Goal: Navigation & Orientation: Find specific page/section

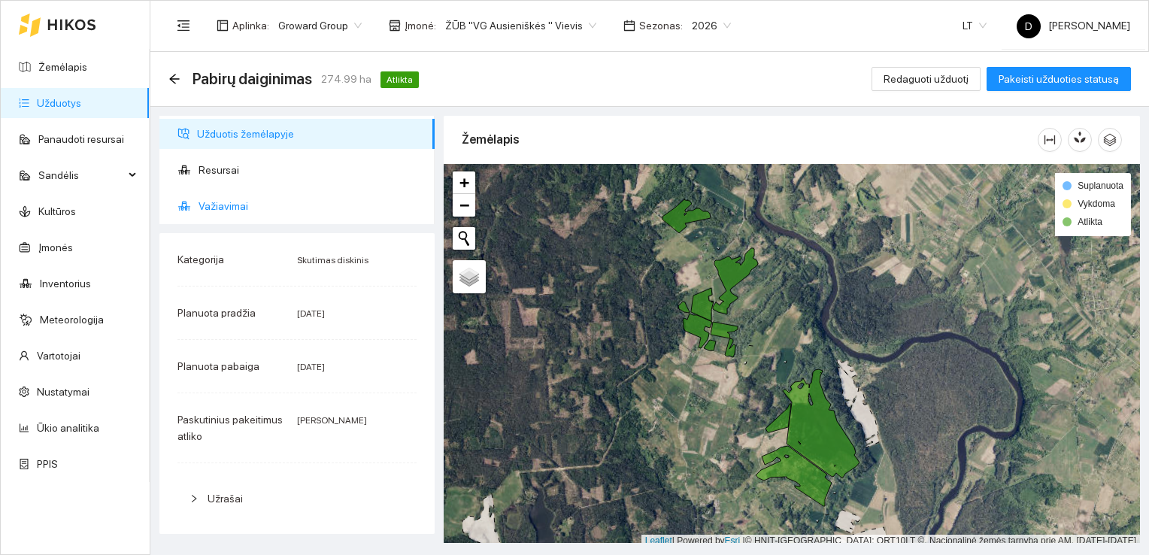
scroll to position [4, 0]
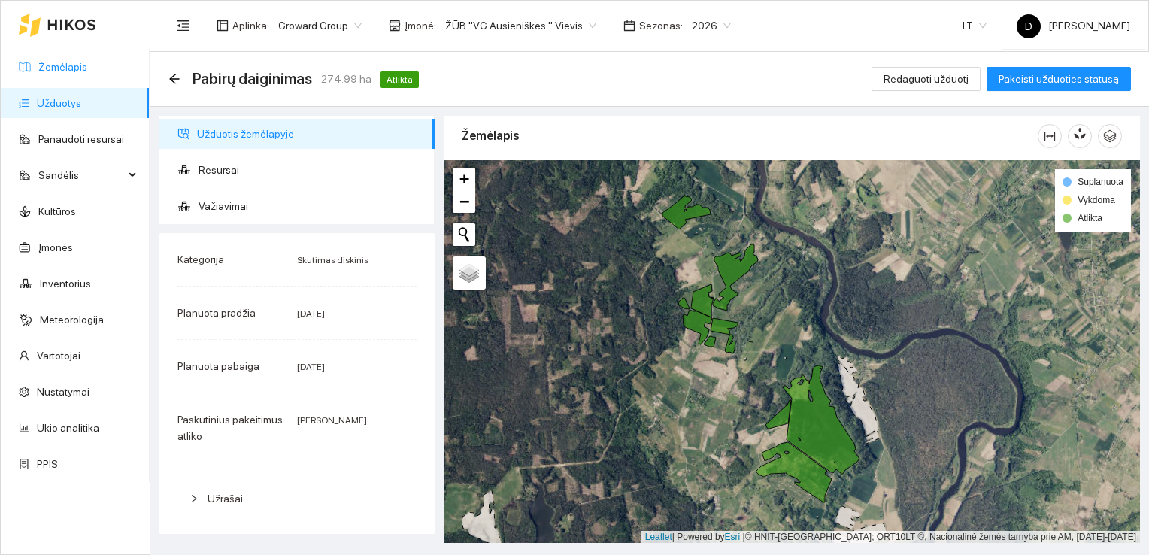
click at [64, 65] on link "Žemėlapis" at bounding box center [62, 67] width 49 height 12
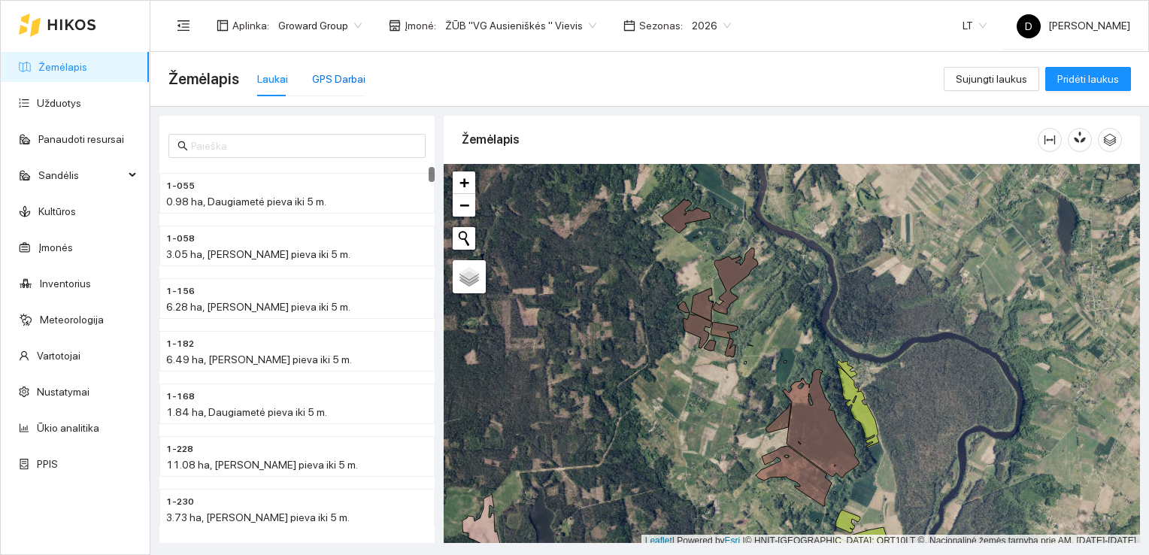
click at [344, 80] on div "GPS Darbai" at bounding box center [338, 79] width 53 height 17
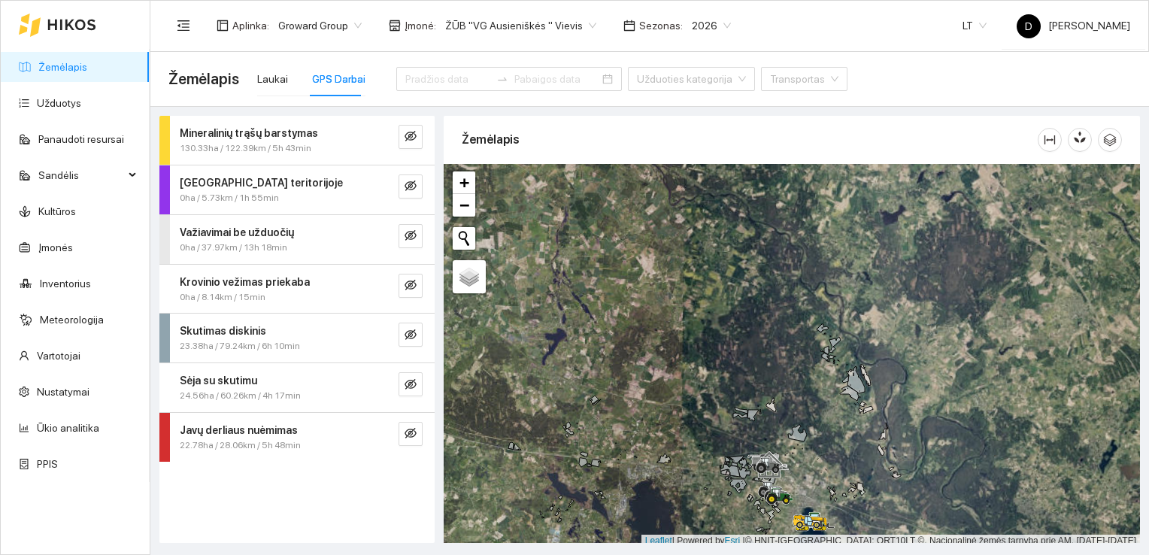
scroll to position [4, 0]
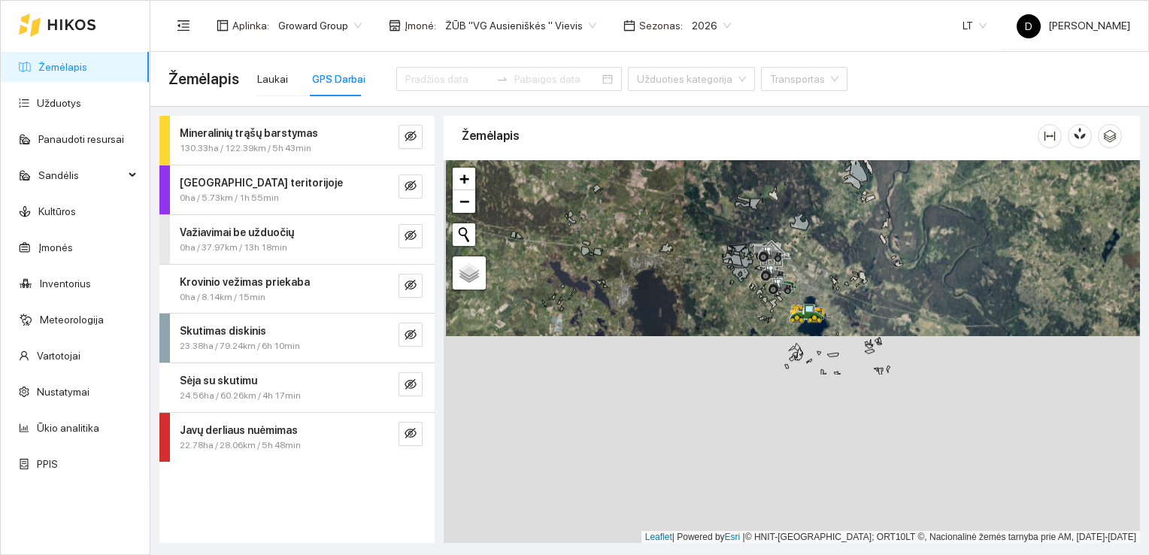
drag, startPoint x: 804, startPoint y: 496, endPoint x: 809, endPoint y: 280, distance: 216.5
click at [809, 280] on div at bounding box center [791, 351] width 696 height 383
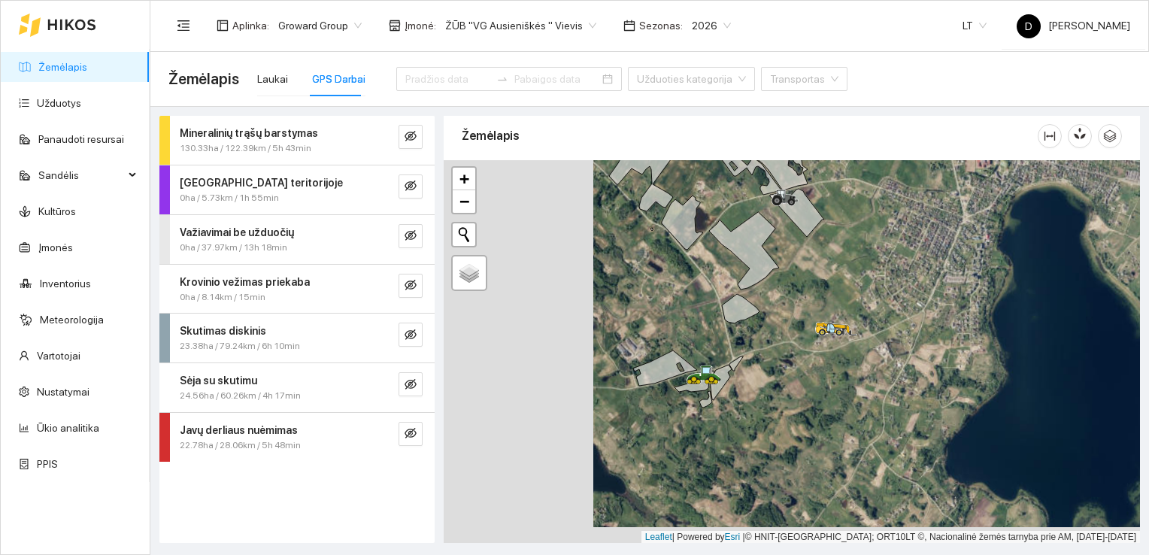
drag, startPoint x: 649, startPoint y: 398, endPoint x: 799, endPoint y: 382, distance: 150.5
click at [799, 382] on div at bounding box center [791, 351] width 696 height 383
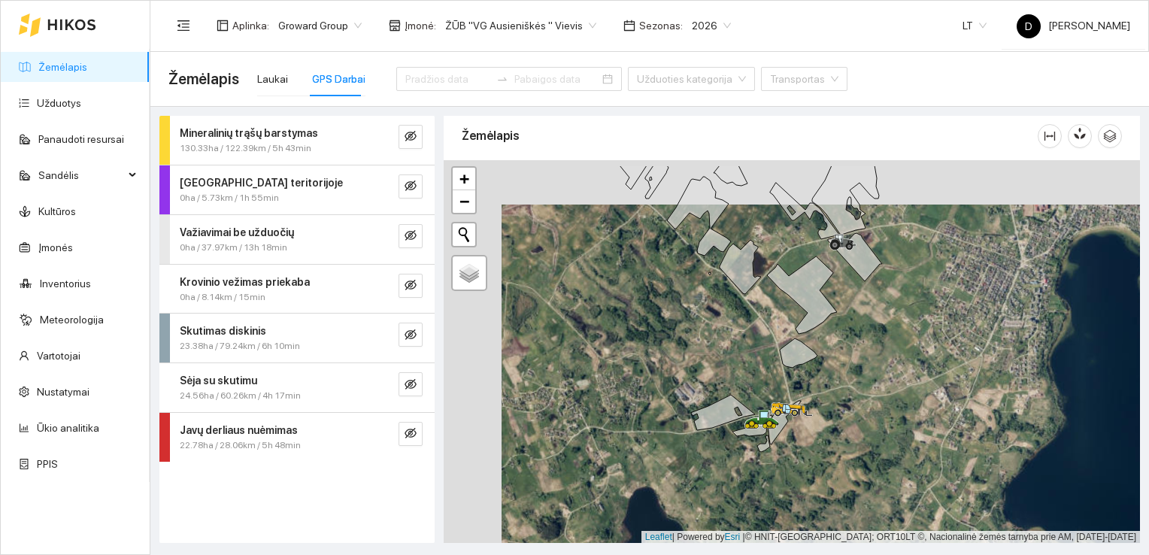
drag, startPoint x: 795, startPoint y: 440, endPoint x: 842, endPoint y: 478, distance: 60.9
click at [842, 478] on div at bounding box center [791, 351] width 696 height 383
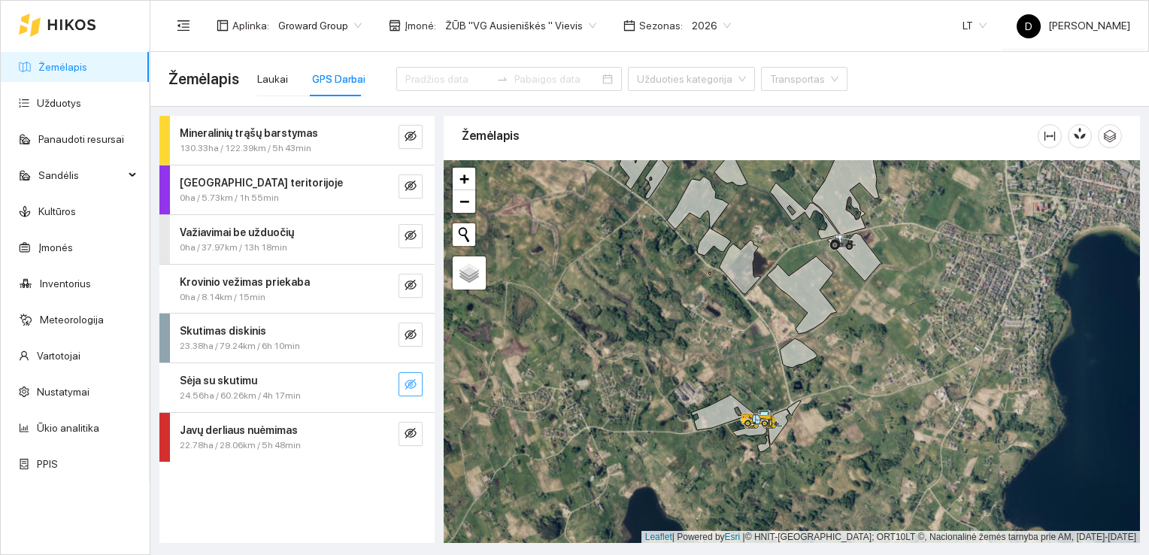
click at [411, 385] on icon "eye-invisible" at bounding box center [410, 384] width 12 height 12
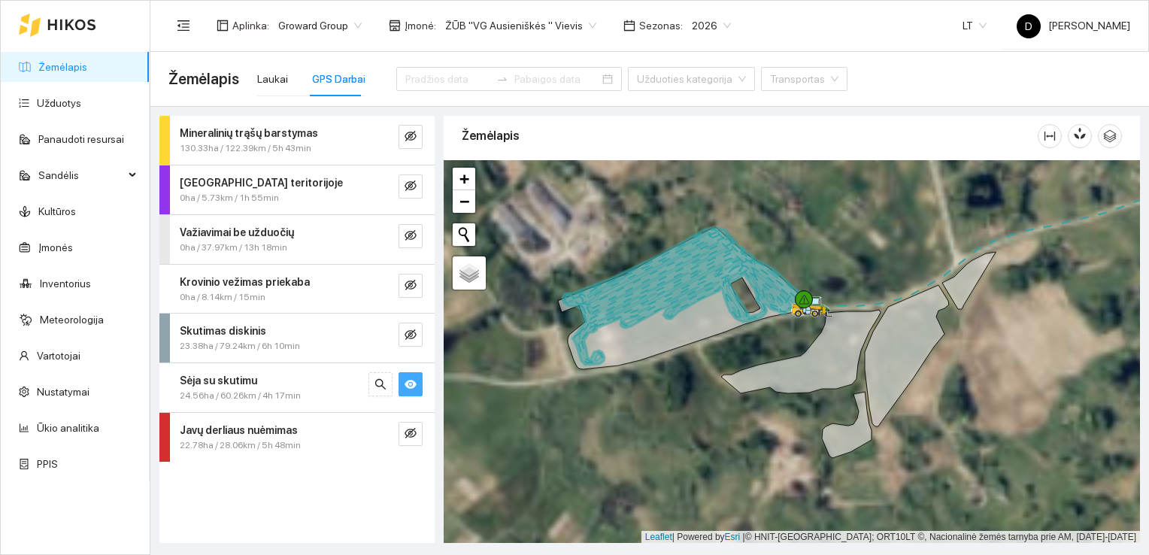
drag, startPoint x: 686, startPoint y: 319, endPoint x: 758, endPoint y: 215, distance: 127.0
click at [758, 215] on div at bounding box center [791, 351] width 696 height 383
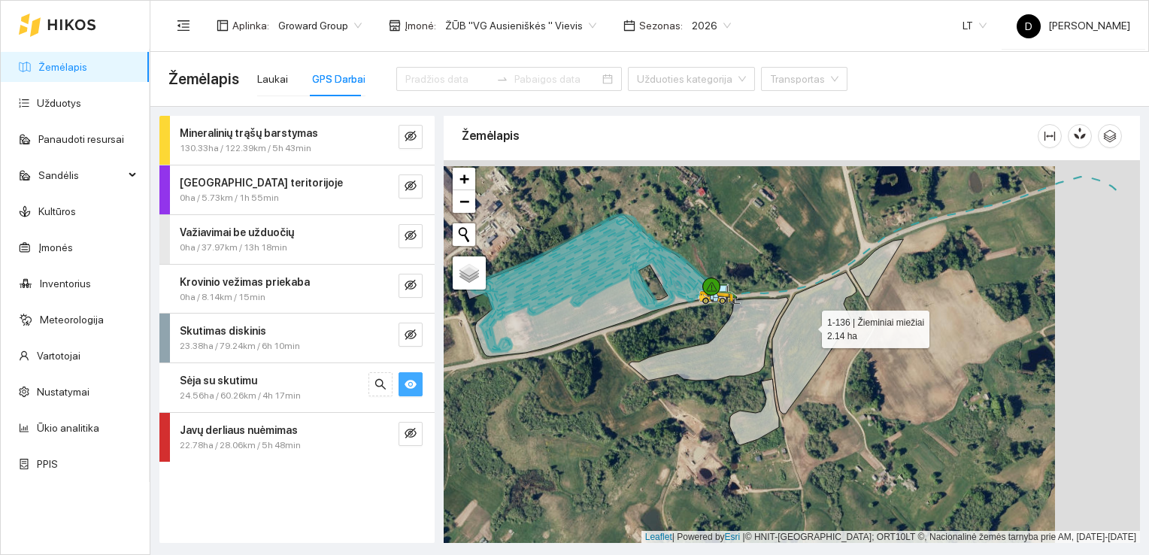
drag, startPoint x: 894, startPoint y: 319, endPoint x: 809, endPoint y: 325, distance: 85.2
click at [809, 325] on icon at bounding box center [814, 342] width 84 height 141
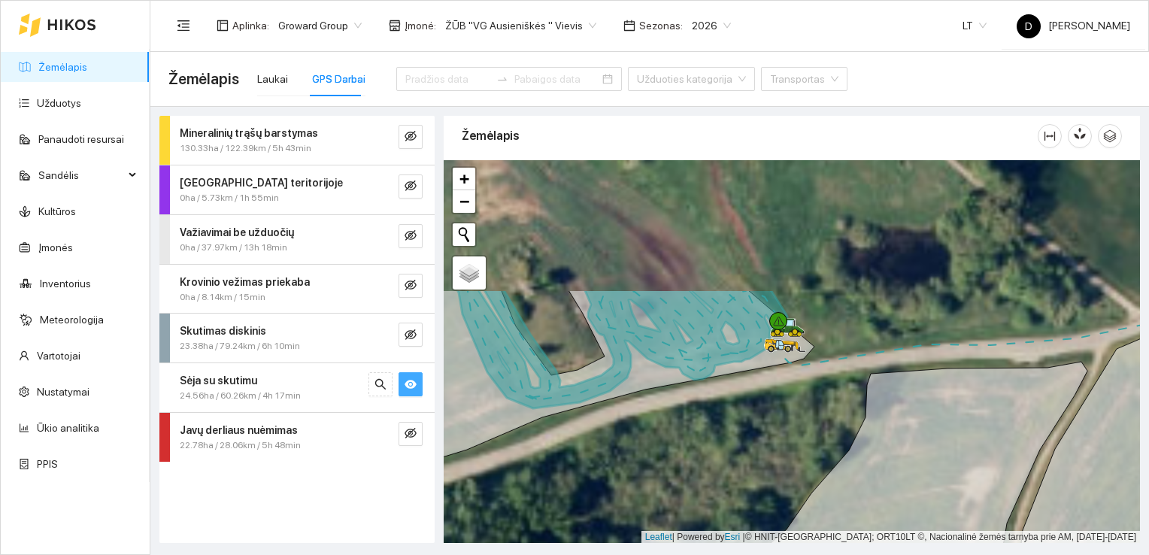
drag, startPoint x: 722, startPoint y: 218, endPoint x: 789, endPoint y: 388, distance: 182.9
click at [789, 388] on div at bounding box center [791, 351] width 696 height 383
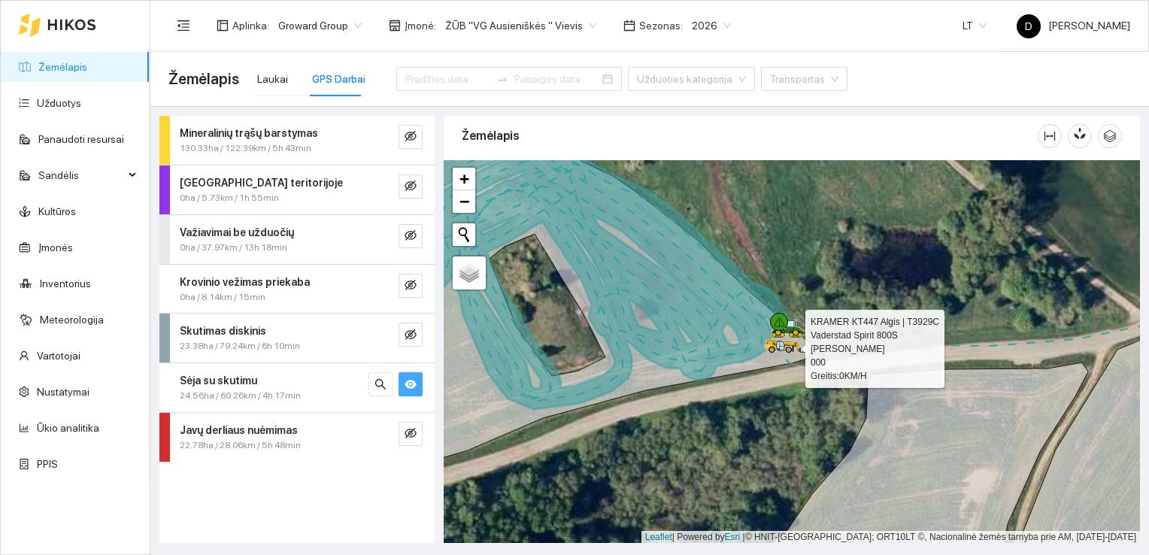
click at [784, 344] on icon at bounding box center [785, 346] width 41 height 13
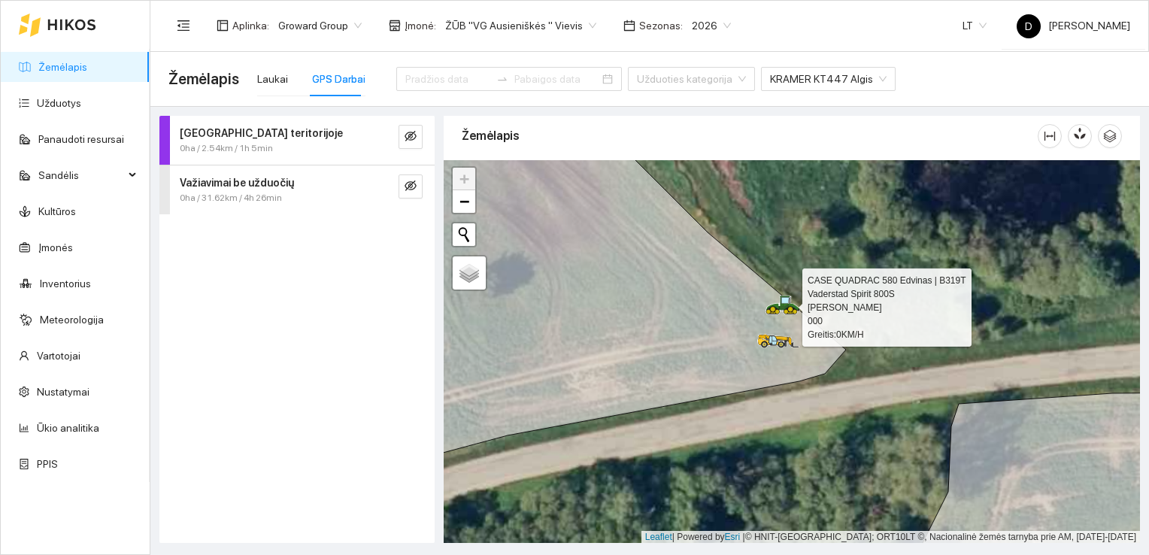
click at [787, 298] on icon at bounding box center [785, 300] width 8 height 6
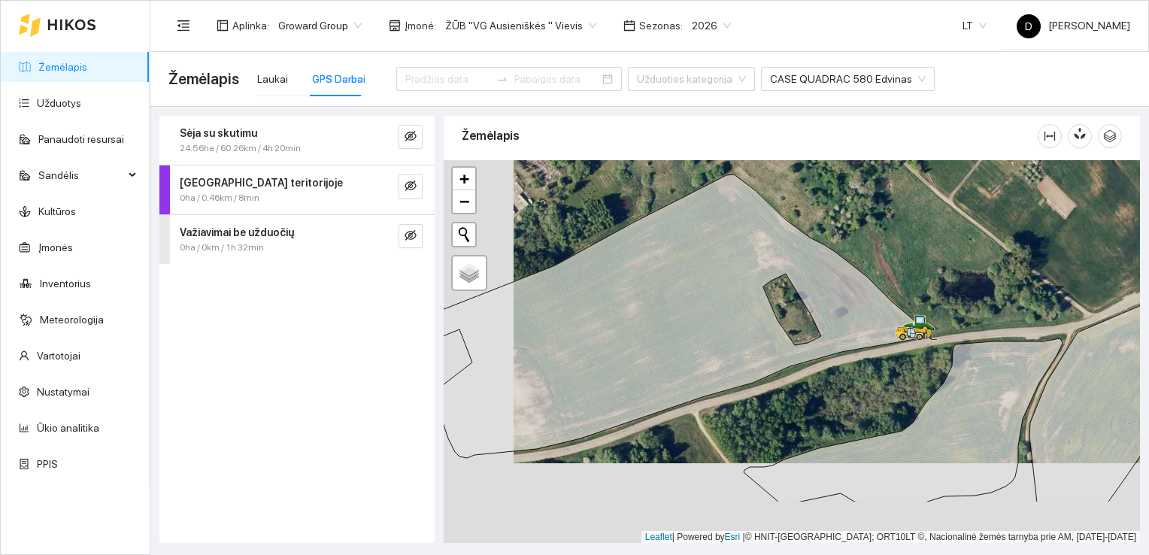
drag, startPoint x: 847, startPoint y: 465, endPoint x: 920, endPoint y: 385, distance: 108.6
click at [920, 385] on div at bounding box center [791, 351] width 696 height 383
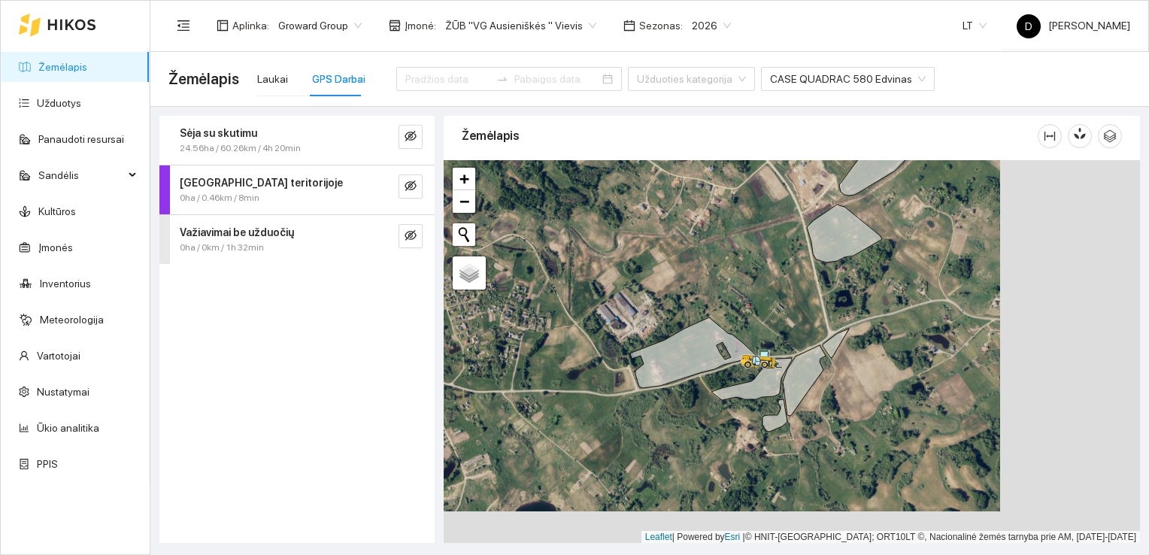
drag, startPoint x: 821, startPoint y: 437, endPoint x: 680, endPoint y: 395, distance: 146.7
click at [676, 404] on div at bounding box center [791, 351] width 696 height 383
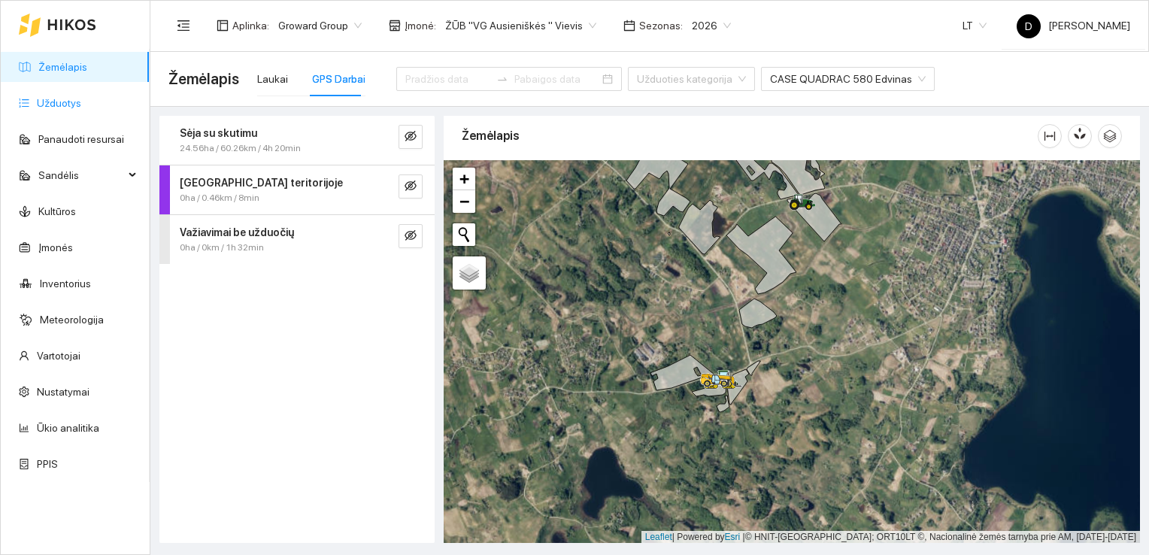
click at [68, 97] on link "Užduotys" at bounding box center [59, 103] width 44 height 12
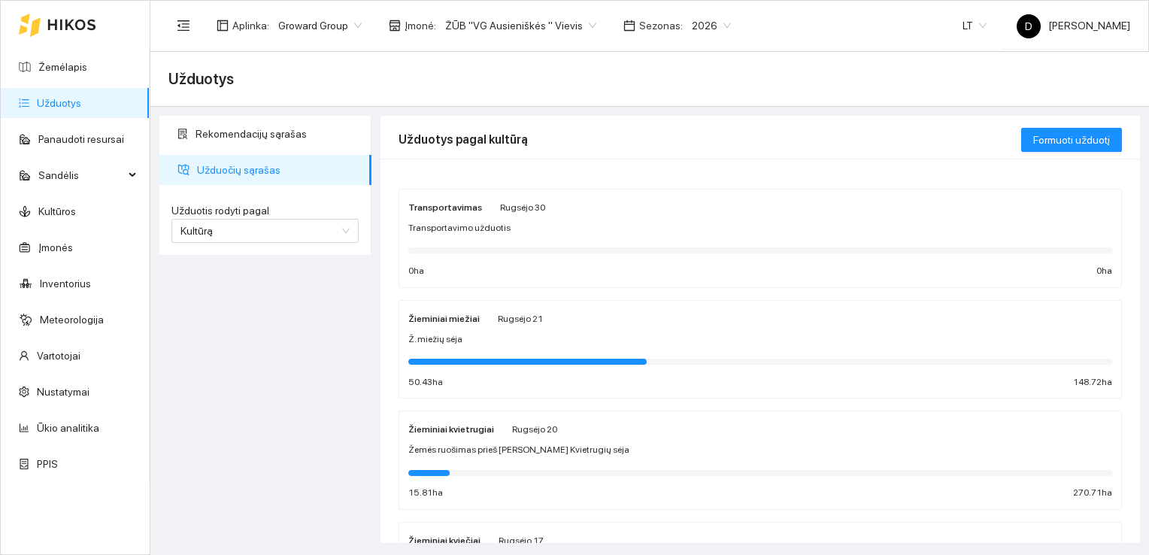
click at [450, 335] on span "Ž. miežių sėja" at bounding box center [435, 339] width 54 height 14
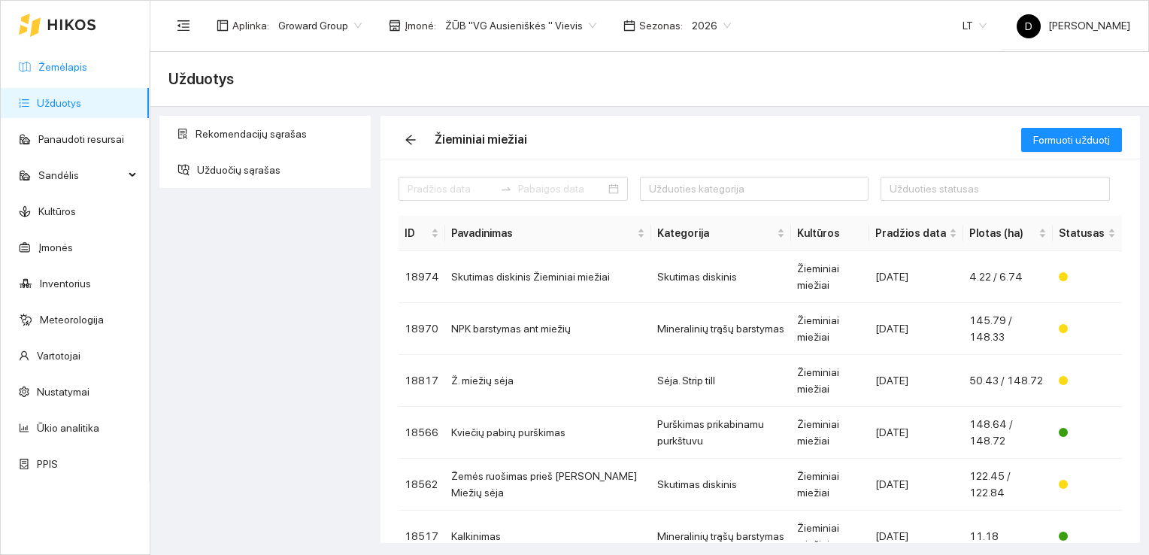
click at [62, 68] on link "Žemėlapis" at bounding box center [62, 67] width 49 height 12
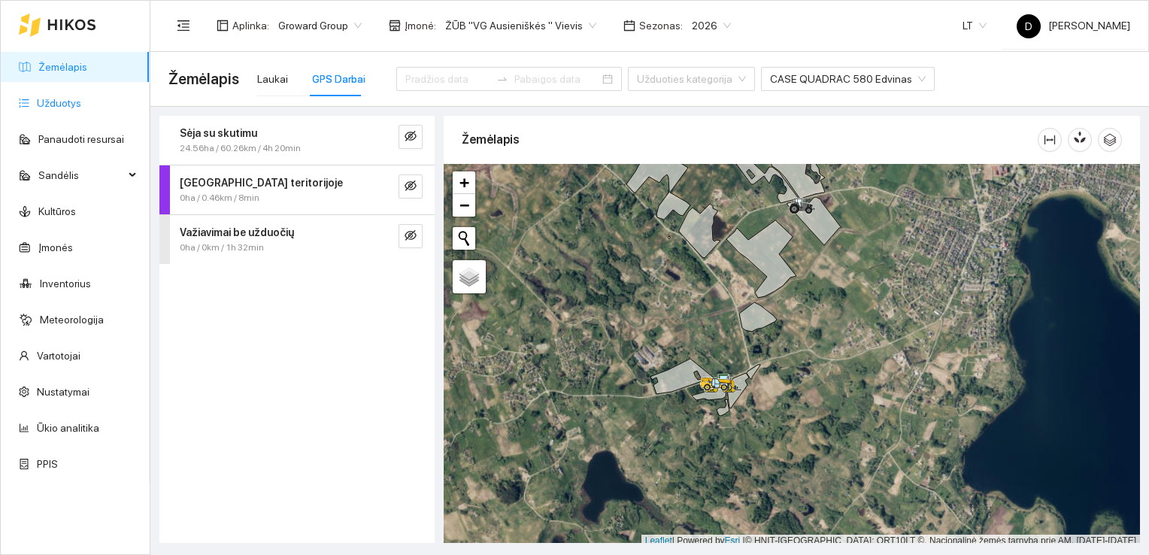
click at [59, 100] on link "Užduotys" at bounding box center [59, 103] width 44 height 12
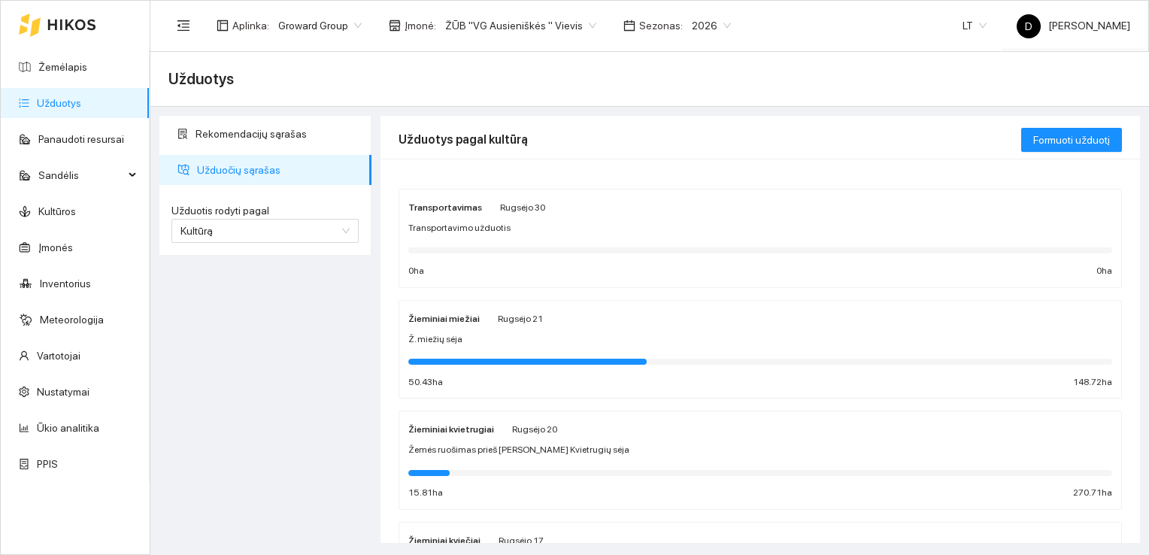
click at [468, 325] on div "Žieminiai miežiai" at bounding box center [443, 318] width 71 height 17
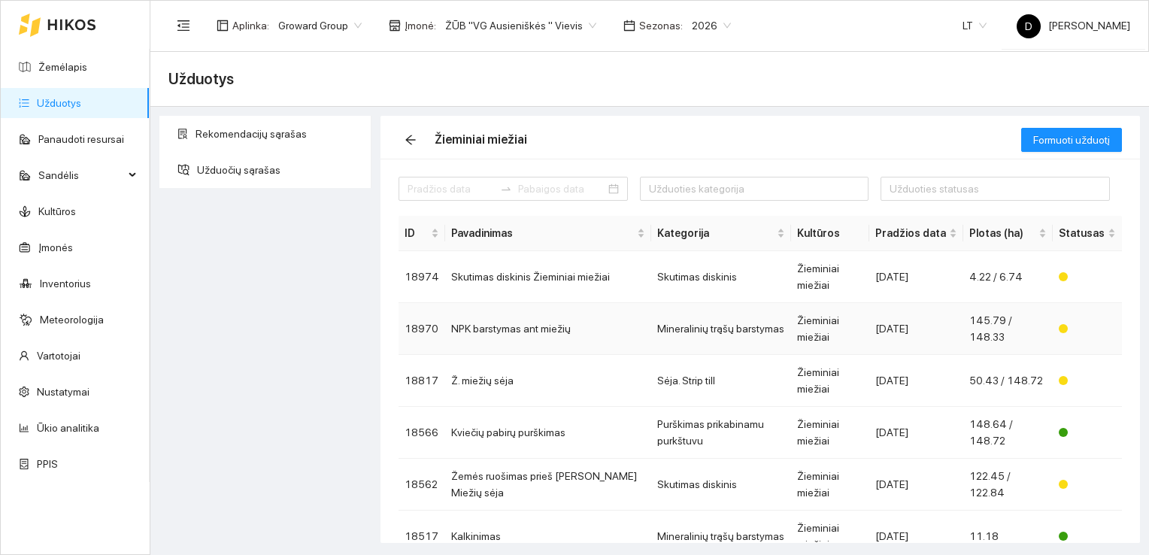
click at [532, 304] on td "NPK barstymas ant miežių" at bounding box center [548, 329] width 206 height 52
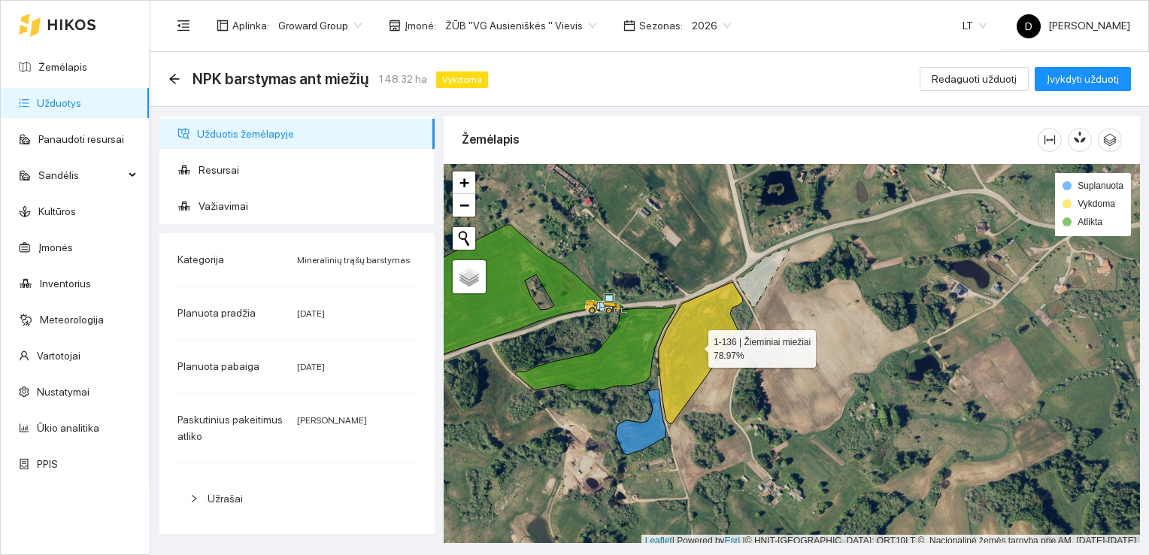
scroll to position [4, 0]
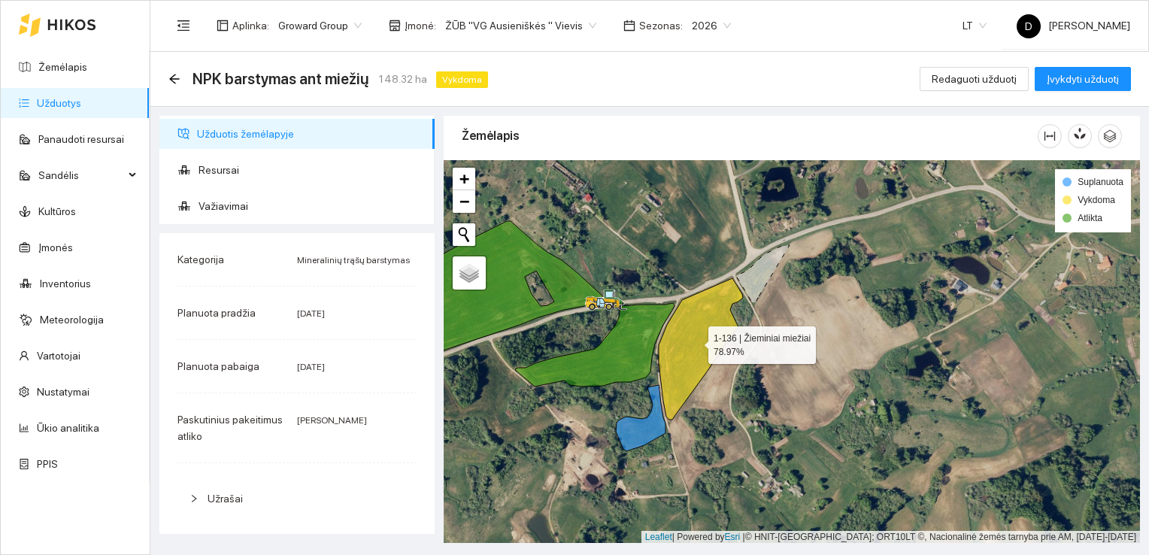
click at [708, 325] on icon at bounding box center [700, 348] width 84 height 141
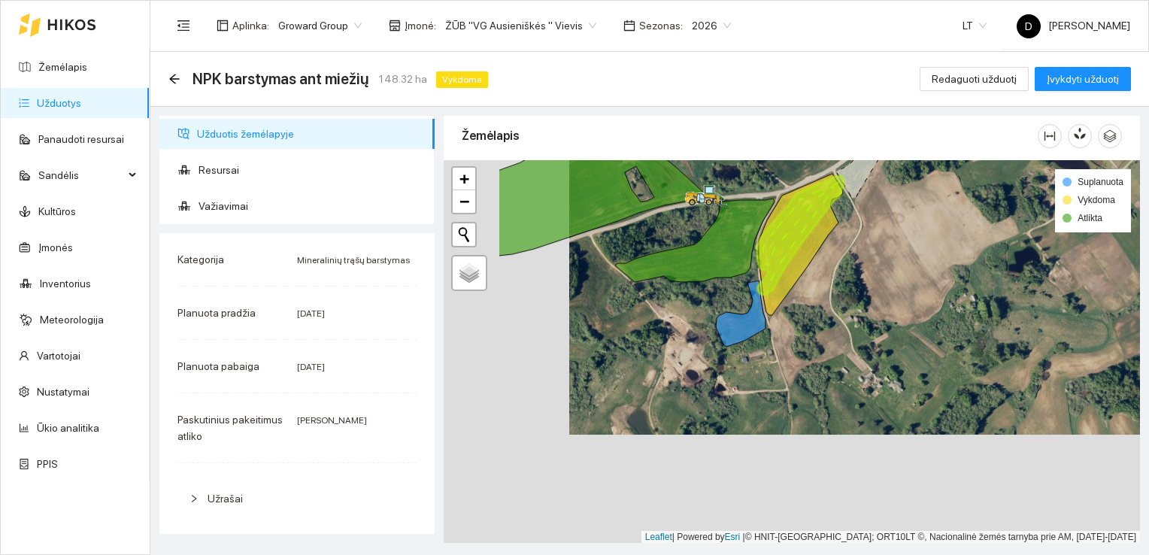
drag, startPoint x: 659, startPoint y: 477, endPoint x: 785, endPoint y: 368, distance: 166.2
click at [785, 368] on div at bounding box center [791, 351] width 696 height 383
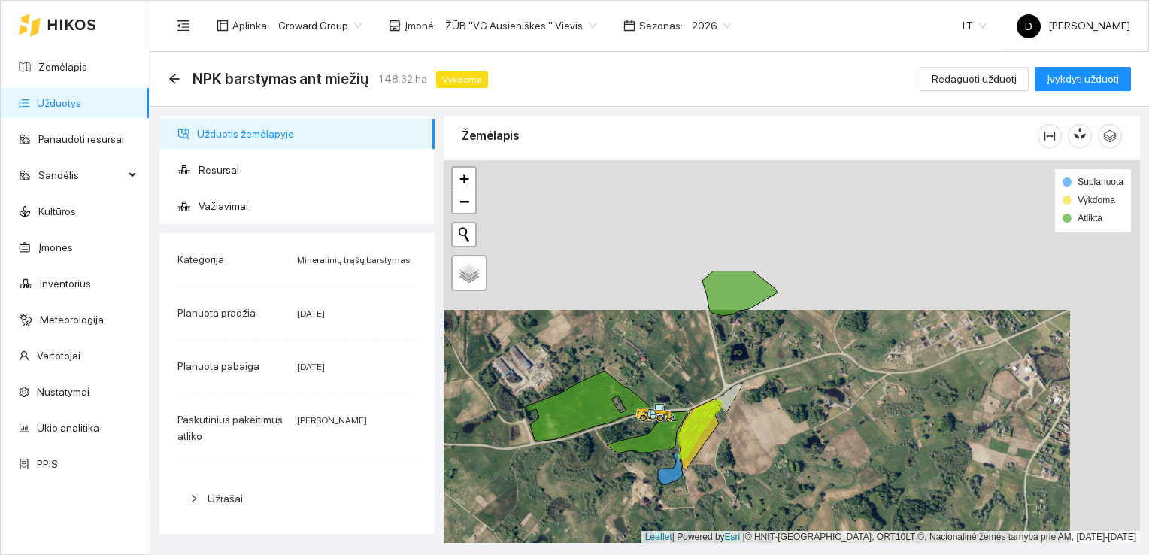
drag, startPoint x: 709, startPoint y: 332, endPoint x: 632, endPoint y: 474, distance: 161.4
click at [637, 483] on div at bounding box center [791, 351] width 696 height 383
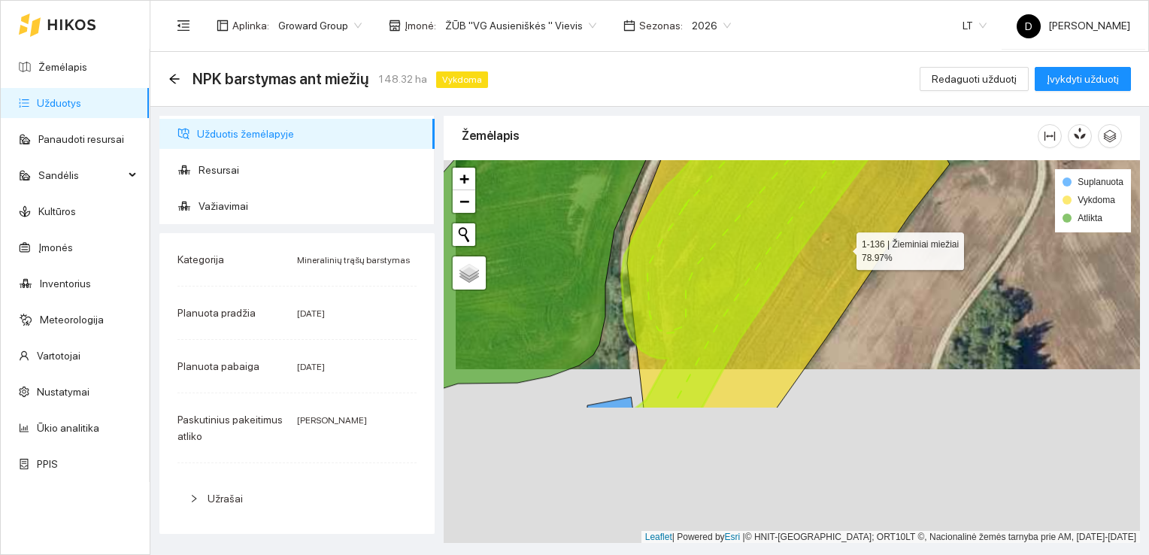
drag, startPoint x: 829, startPoint y: 420, endPoint x: 842, endPoint y: 247, distance: 173.4
click at [842, 247] on icon at bounding box center [797, 188] width 341 height 440
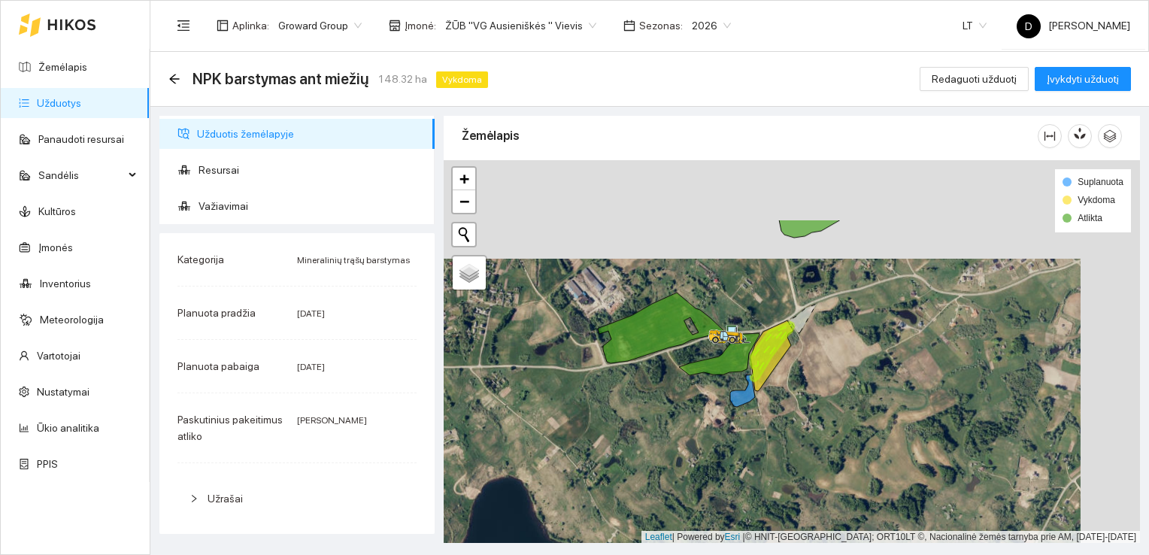
drag, startPoint x: 829, startPoint y: 246, endPoint x: 769, endPoint y: 351, distance: 121.2
click at [769, 351] on icon at bounding box center [772, 351] width 44 height 59
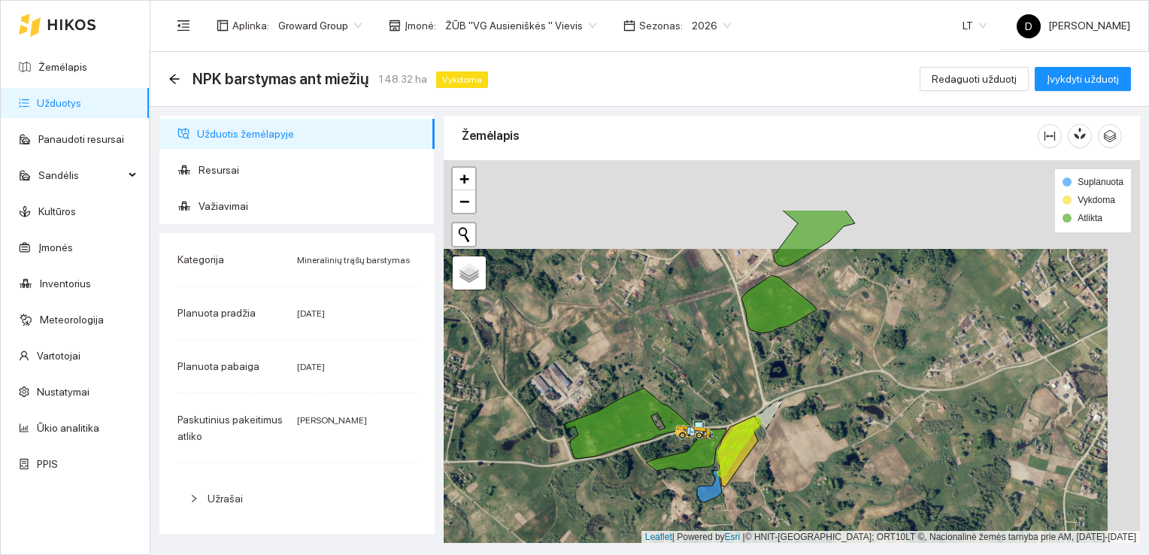
drag, startPoint x: 759, startPoint y: 261, endPoint x: 727, endPoint y: 350, distance: 94.4
click at [727, 350] on div at bounding box center [791, 351] width 696 height 383
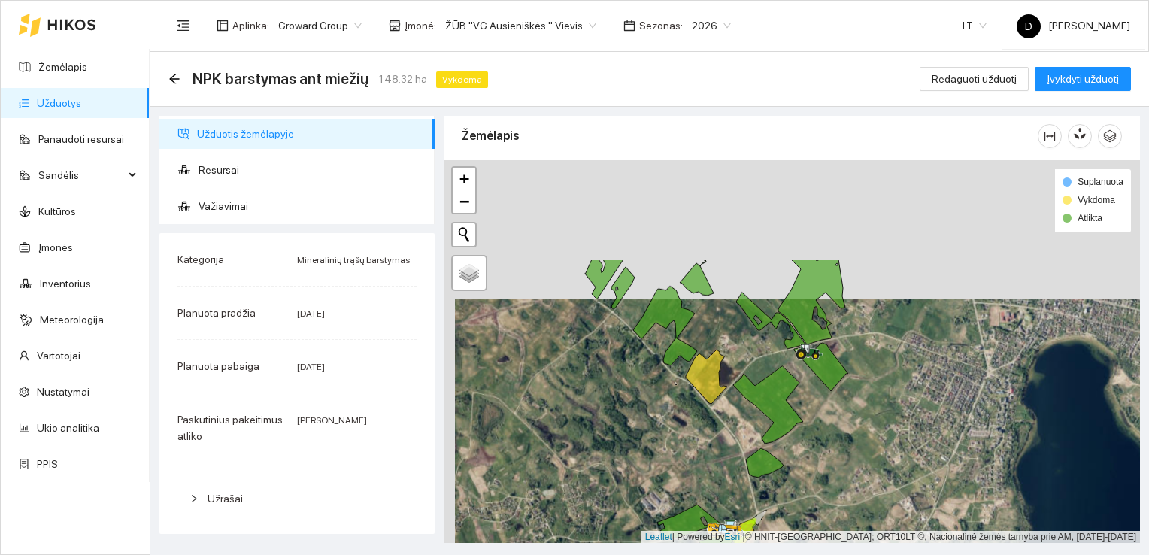
drag, startPoint x: 717, startPoint y: 222, endPoint x: 728, endPoint y: 361, distance: 138.8
click at [728, 361] on div at bounding box center [791, 351] width 696 height 383
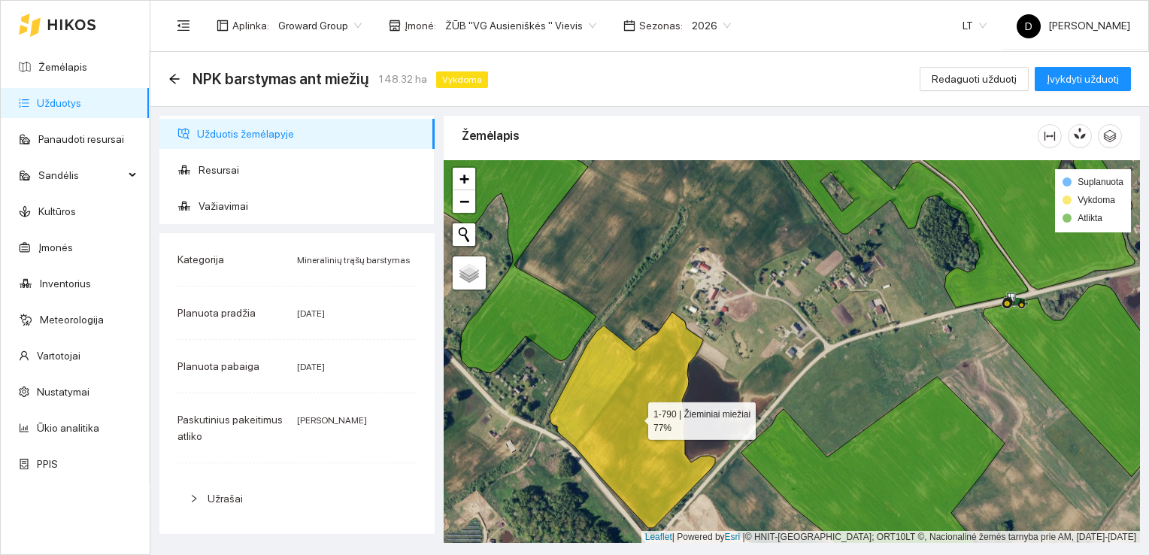
click at [632, 398] on icon at bounding box center [631, 420] width 165 height 216
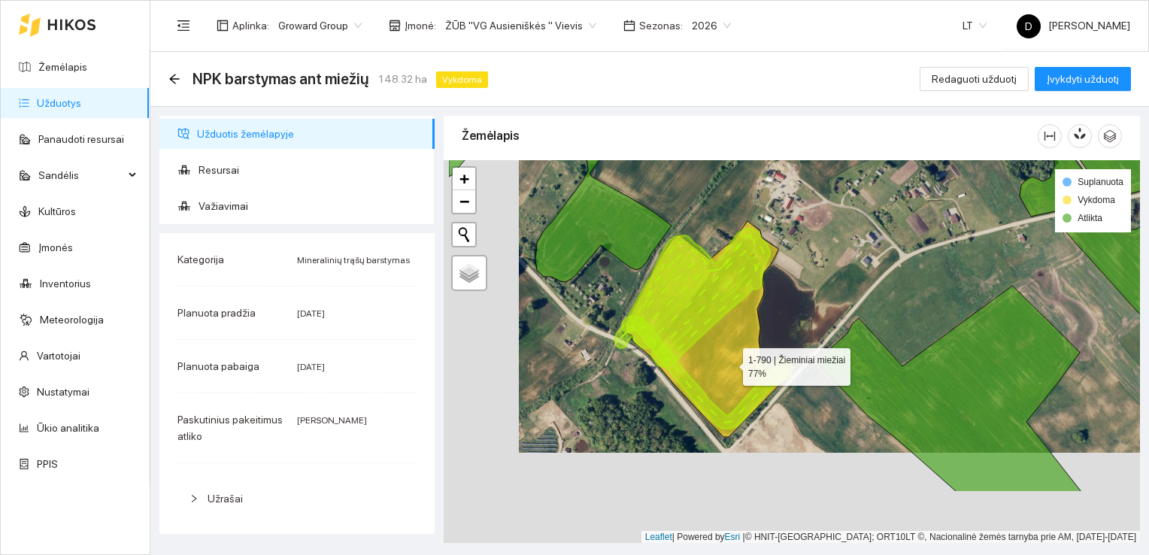
drag, startPoint x: 654, startPoint y: 456, endPoint x: 729, endPoint y: 355, distance: 125.7
click at [729, 355] on icon at bounding box center [707, 329] width 165 height 216
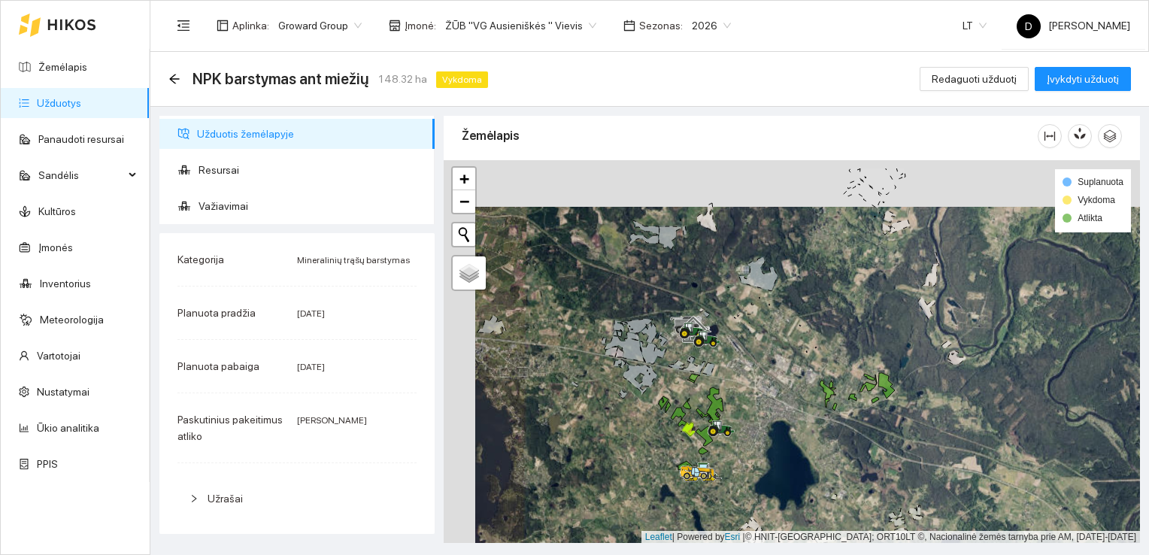
drag, startPoint x: 595, startPoint y: 383, endPoint x: 627, endPoint y: 429, distance: 56.3
click at [627, 429] on div at bounding box center [791, 351] width 696 height 383
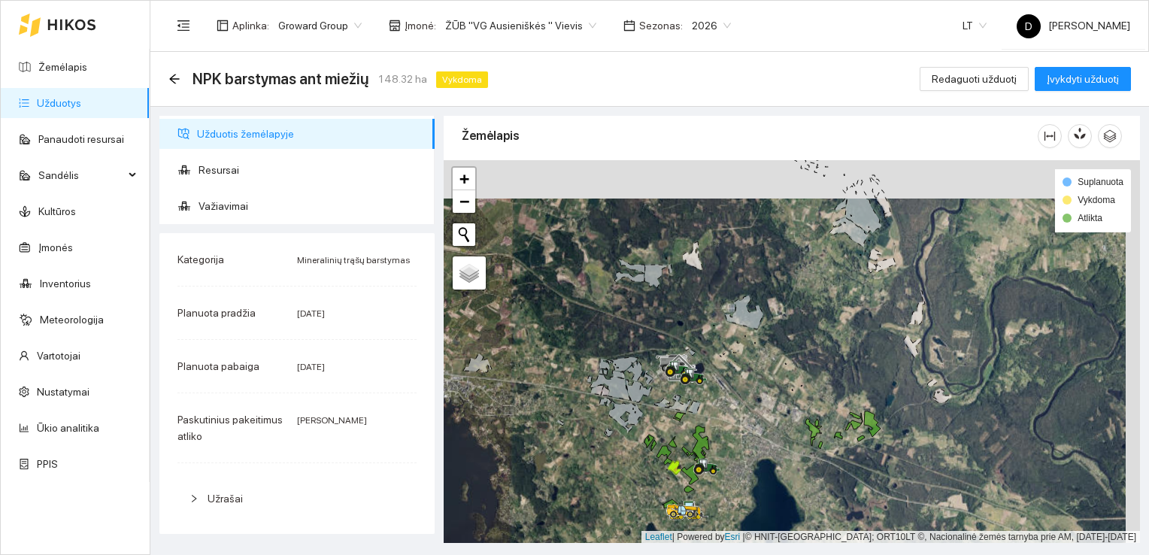
drag, startPoint x: 625, startPoint y: 419, endPoint x: 610, endPoint y: 456, distance: 40.1
click at [610, 457] on div at bounding box center [791, 351] width 696 height 383
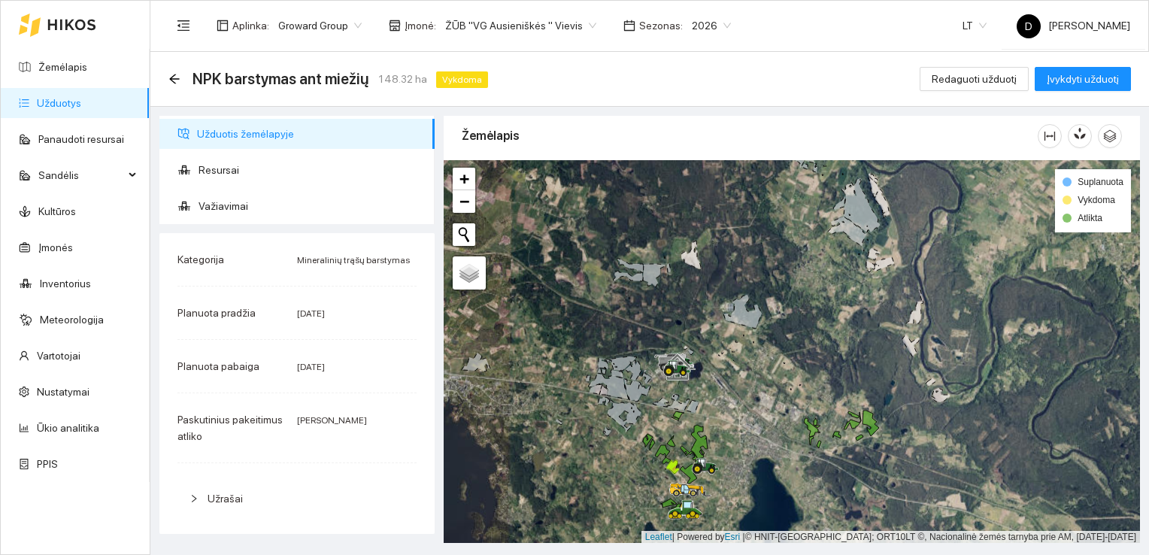
click at [370, 506] on span "Užrašai" at bounding box center [305, 498] width 197 height 17
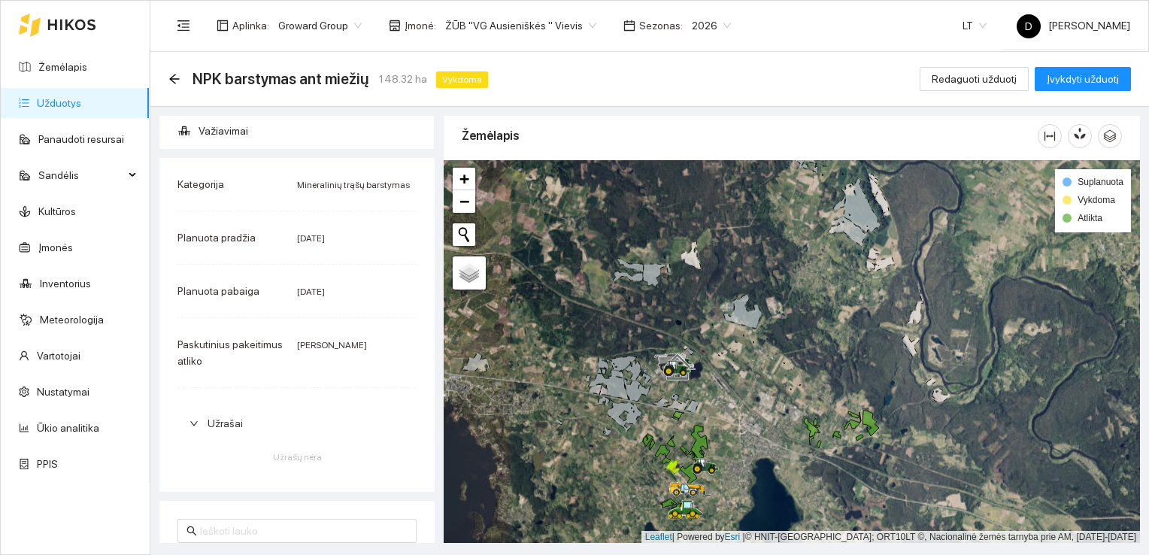
scroll to position [0, 0]
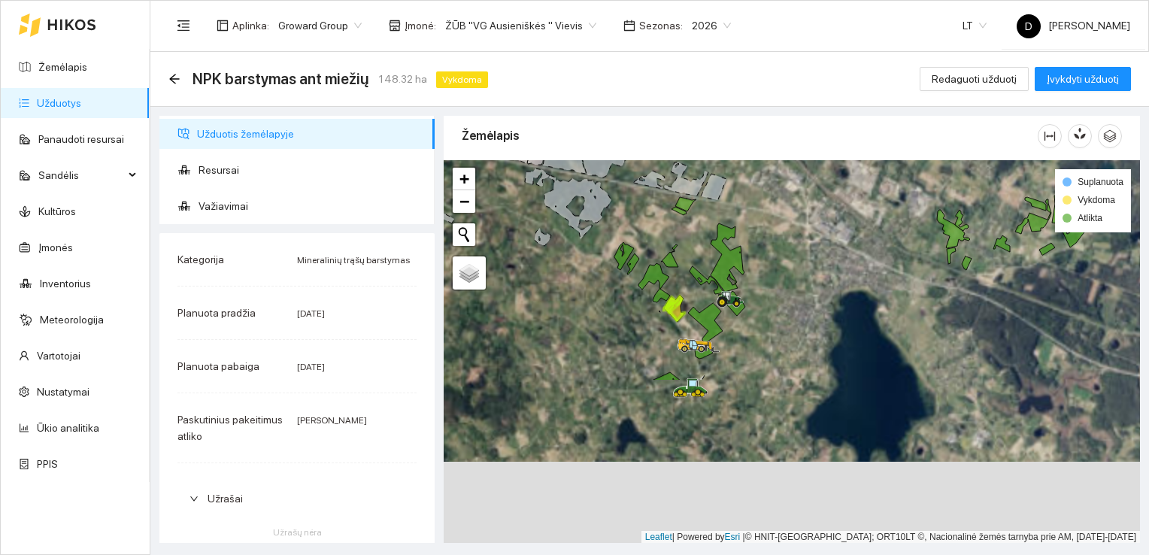
drag, startPoint x: 709, startPoint y: 485, endPoint x: 754, endPoint y: 263, distance: 226.3
click at [755, 270] on div at bounding box center [791, 351] width 696 height 383
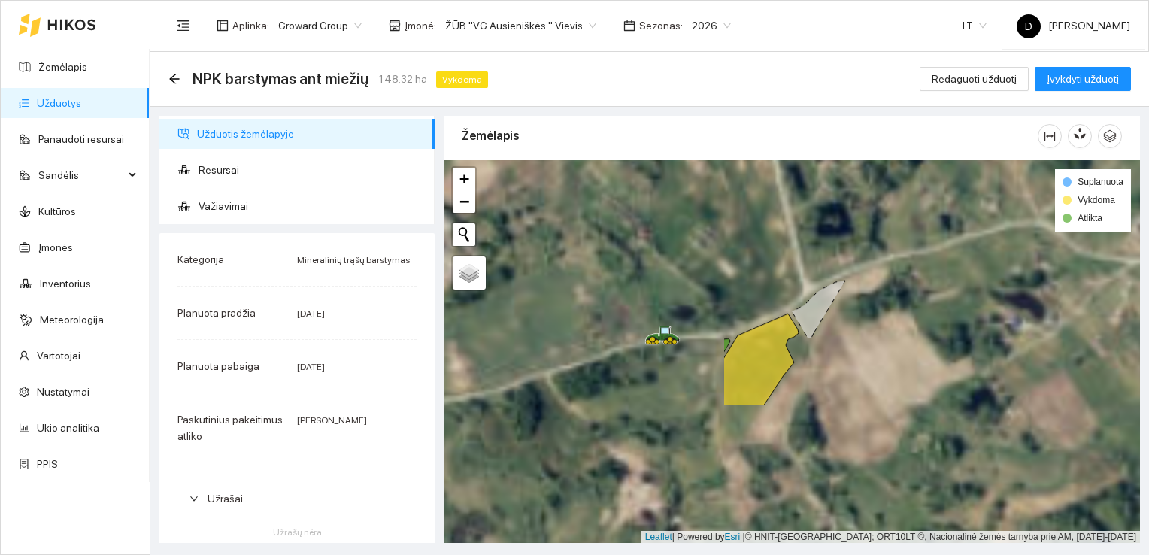
drag, startPoint x: 555, startPoint y: 447, endPoint x: 911, endPoint y: 261, distance: 401.4
click at [912, 260] on div at bounding box center [791, 351] width 696 height 383
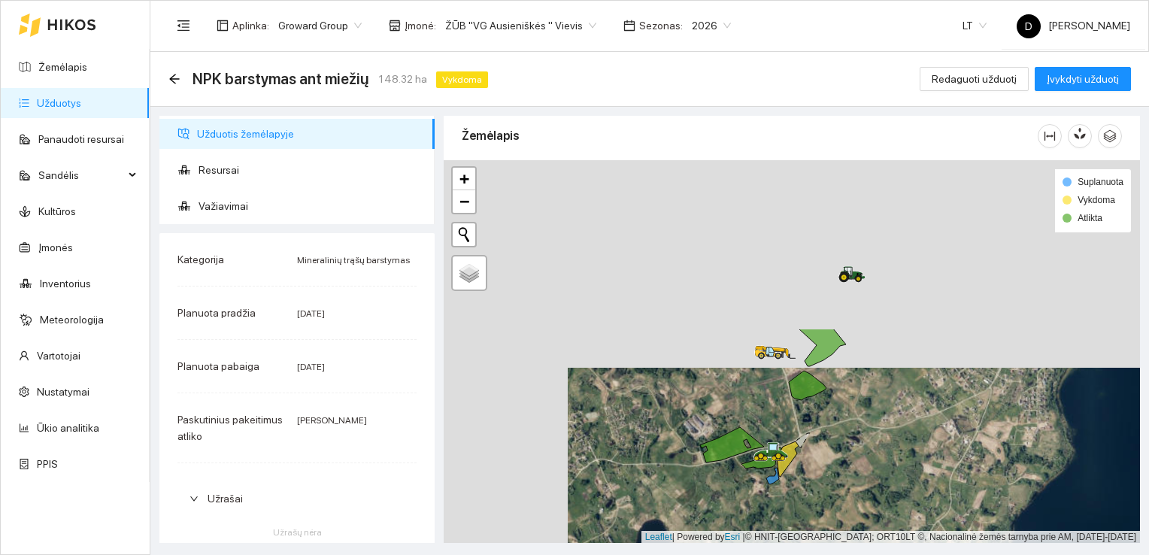
drag, startPoint x: 642, startPoint y: 217, endPoint x: 767, endPoint y: 425, distance: 242.1
click at [767, 425] on div at bounding box center [791, 351] width 696 height 383
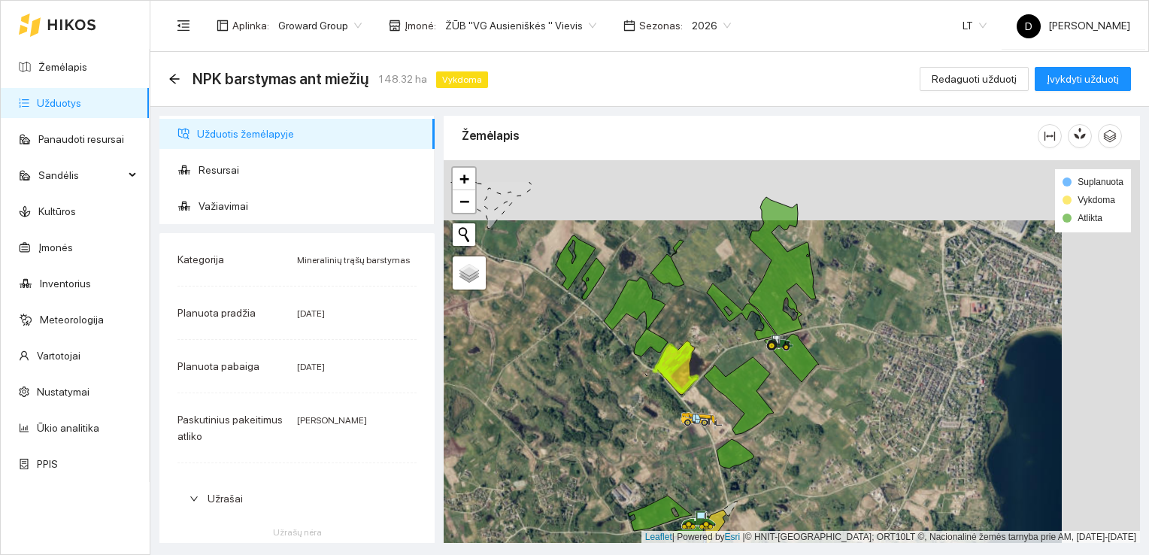
drag, startPoint x: 707, startPoint y: 335, endPoint x: 587, endPoint y: 432, distance: 153.9
click at [587, 434] on div at bounding box center [791, 351] width 696 height 383
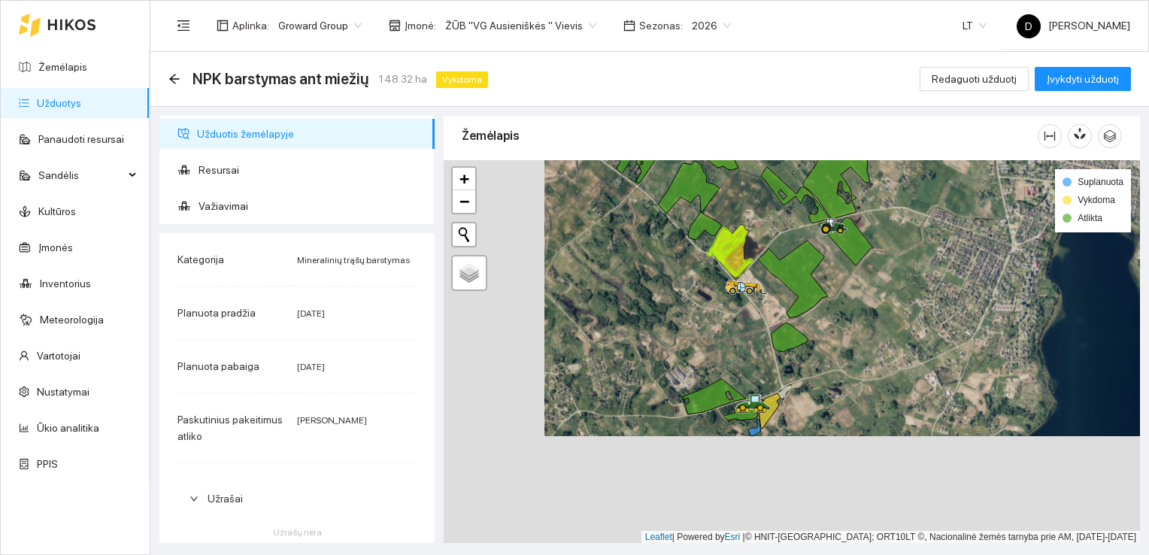
drag, startPoint x: 565, startPoint y: 461, endPoint x: 666, endPoint y: 353, distance: 147.9
click at [666, 353] on div at bounding box center [791, 351] width 696 height 383
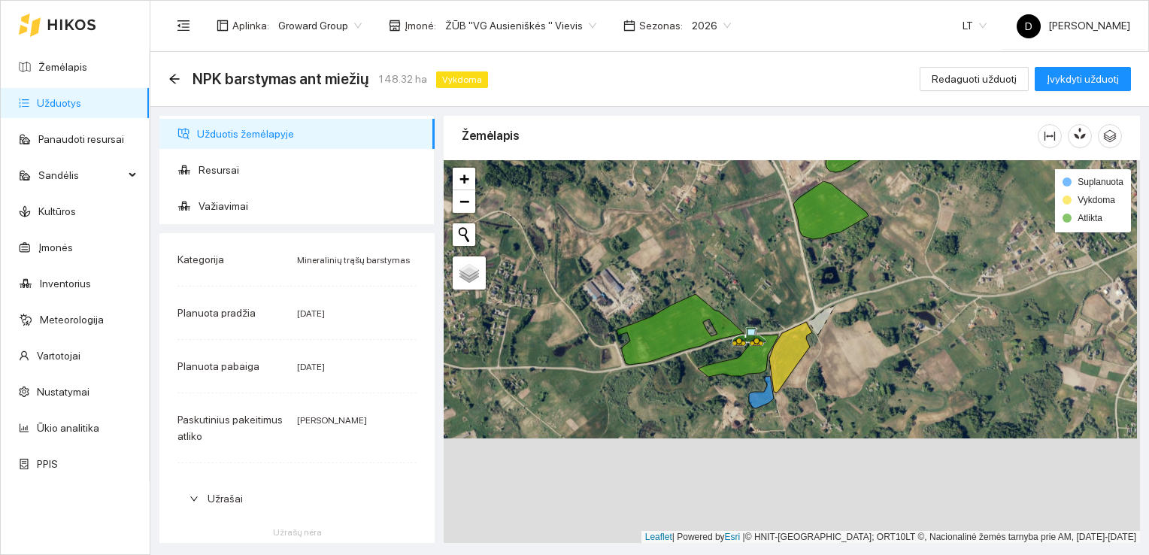
drag, startPoint x: 764, startPoint y: 401, endPoint x: 761, endPoint y: 311, distance: 89.5
click at [761, 311] on div at bounding box center [791, 351] width 696 height 383
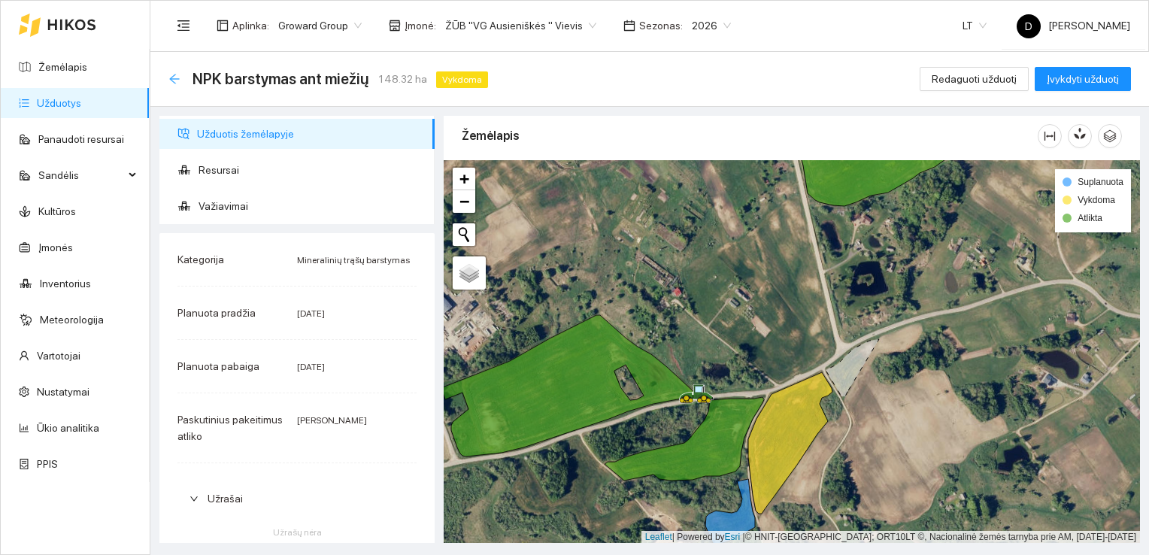
click at [173, 79] on icon "arrow-left" at bounding box center [174, 79] width 10 height 10
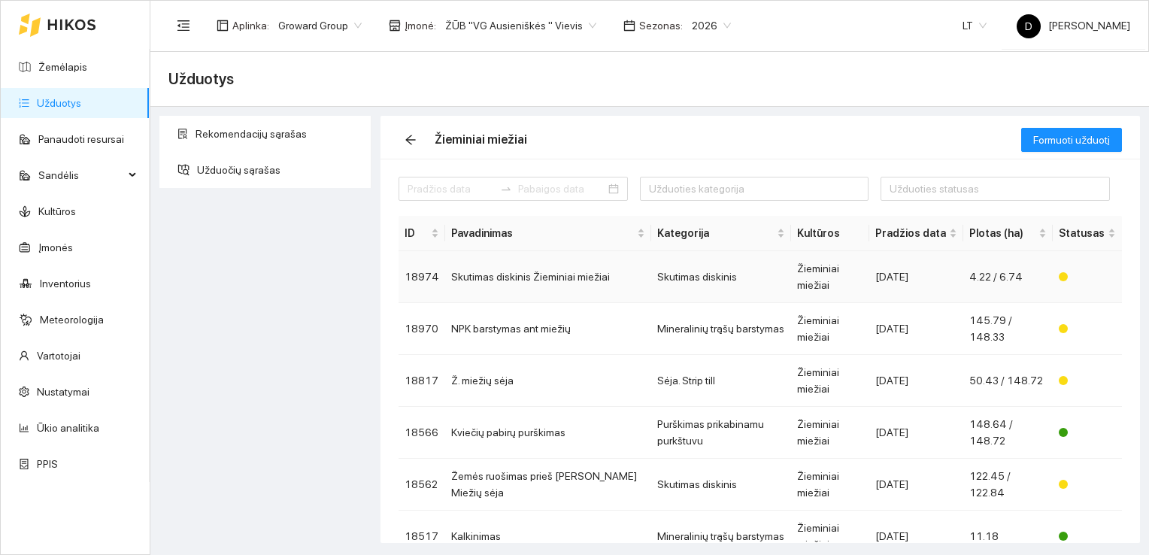
click at [543, 268] on td "Skutimas diskinis Žieminiai miežiai" at bounding box center [548, 277] width 206 height 52
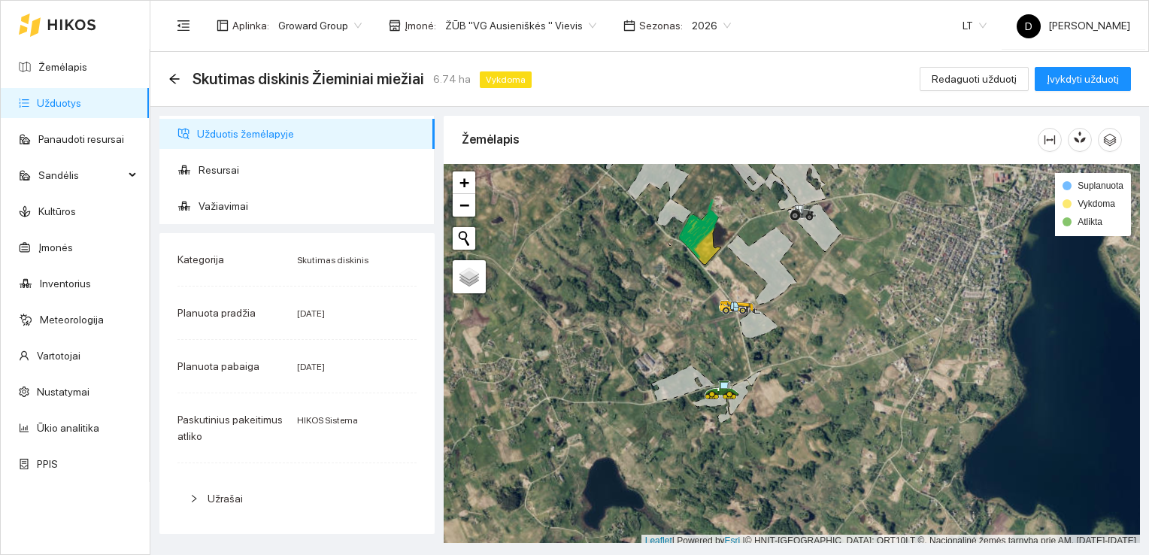
scroll to position [4, 0]
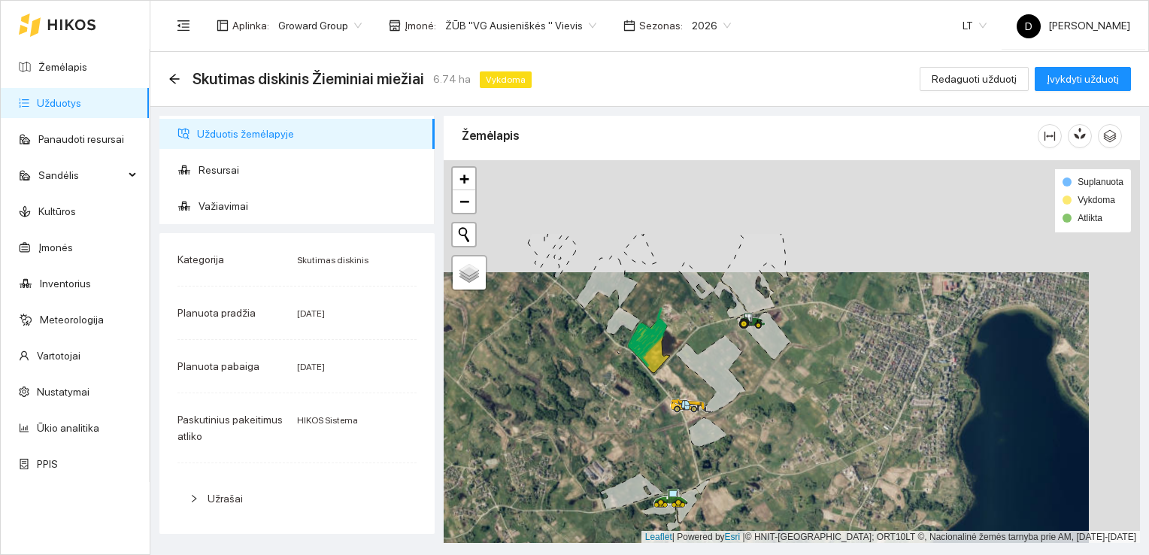
drag, startPoint x: 676, startPoint y: 268, endPoint x: 625, endPoint y: 380, distance: 123.1
click at [625, 380] on div at bounding box center [791, 351] width 696 height 383
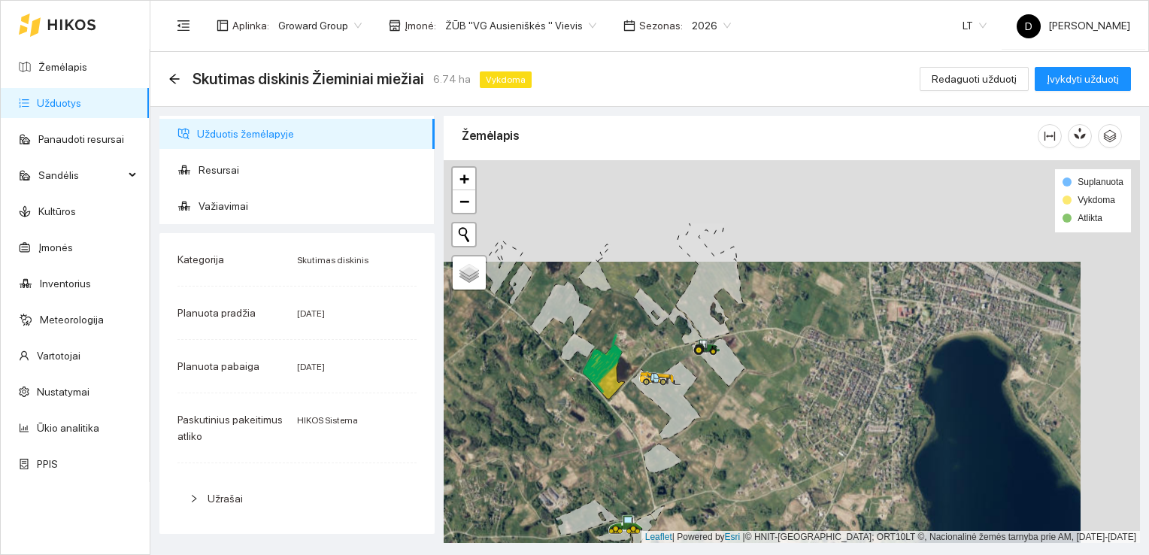
drag, startPoint x: 673, startPoint y: 248, endPoint x: 613, endPoint y: 353, distance: 120.9
click at [613, 353] on icon at bounding box center [602, 364] width 38 height 37
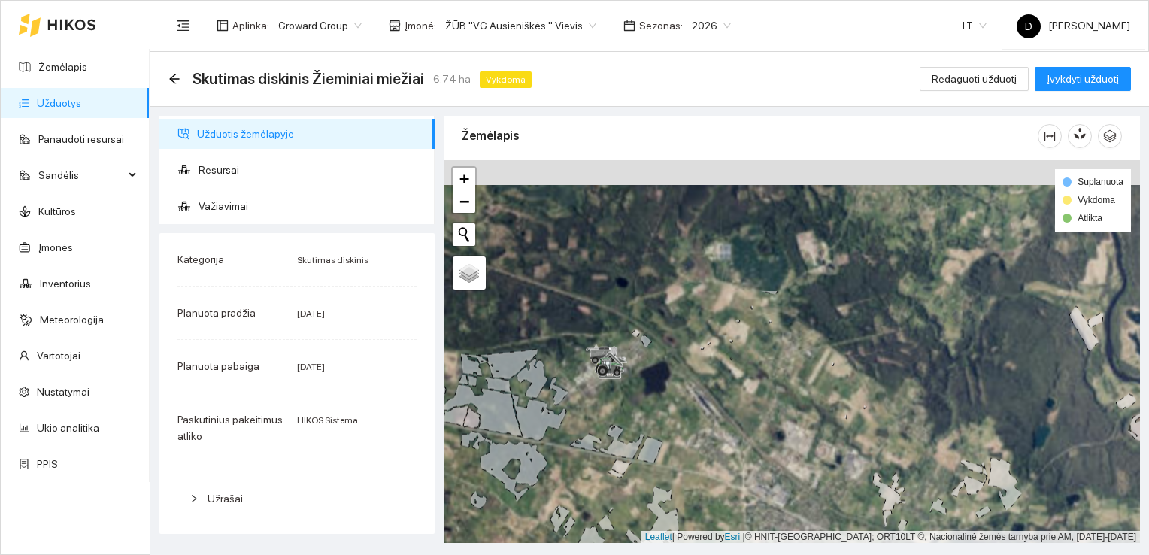
drag, startPoint x: 607, startPoint y: 229, endPoint x: 612, endPoint y: 407, distance: 179.0
click at [610, 407] on div at bounding box center [791, 351] width 696 height 383
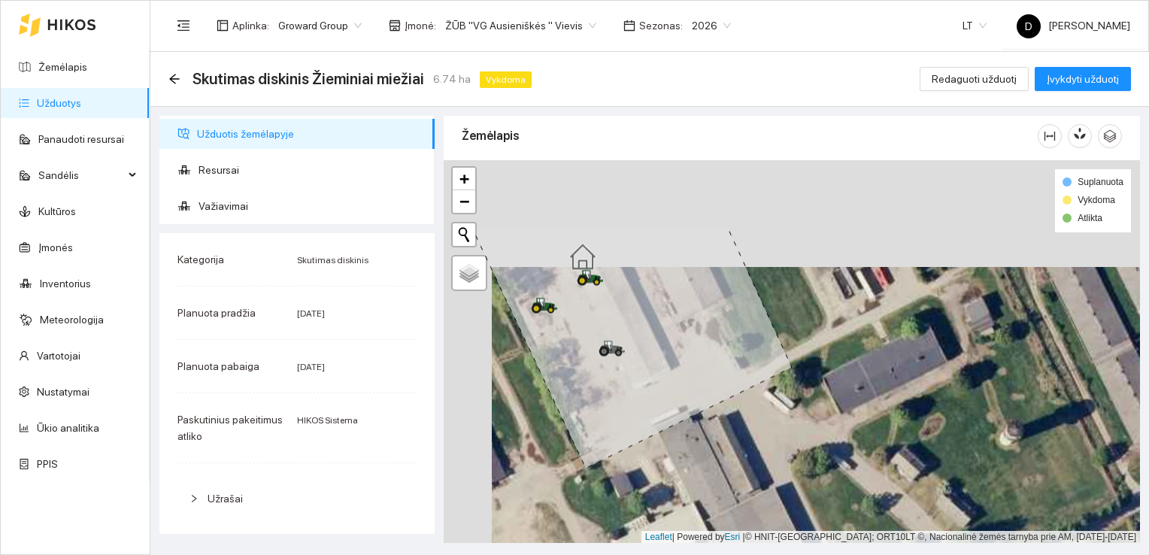
drag, startPoint x: 549, startPoint y: 182, endPoint x: 597, endPoint y: 290, distance: 118.4
click at [597, 290] on icon at bounding box center [631, 348] width 319 height 240
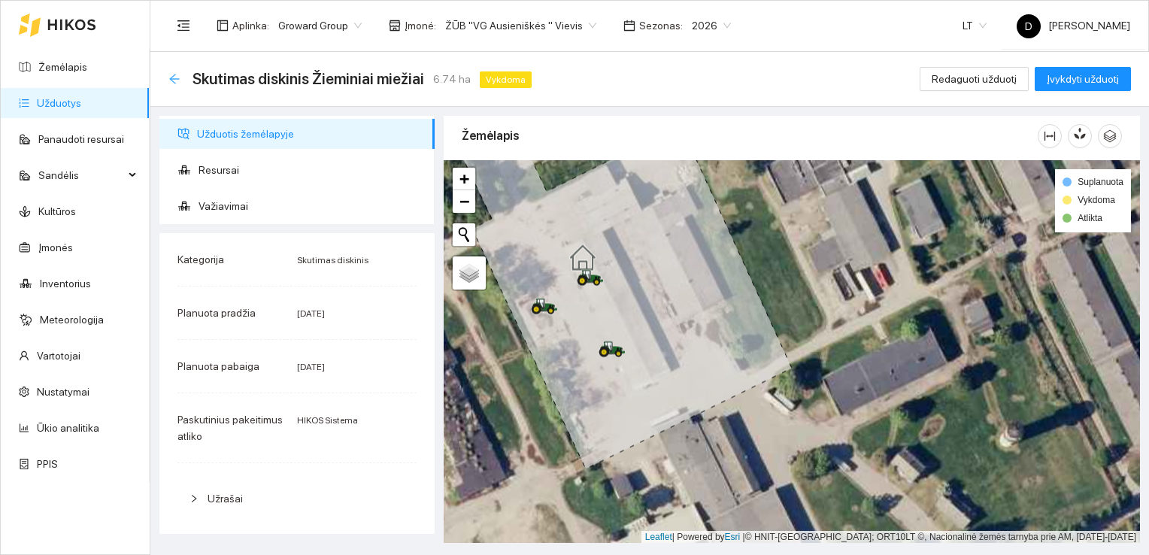
click at [174, 77] on icon "arrow-left" at bounding box center [174, 79] width 12 height 12
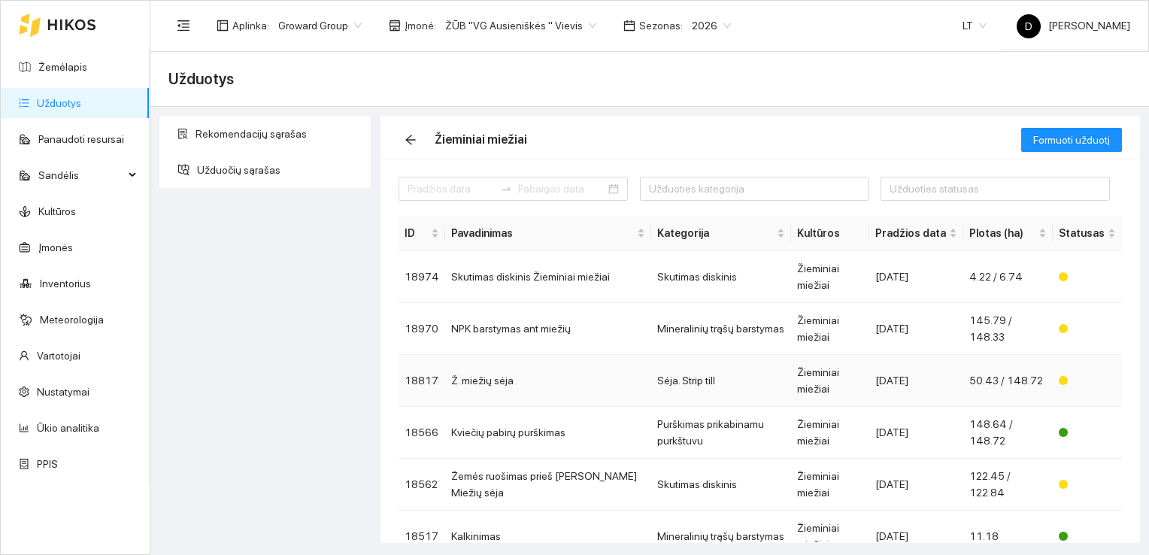
click at [483, 355] on td "Ž. miežių sėja" at bounding box center [548, 381] width 206 height 52
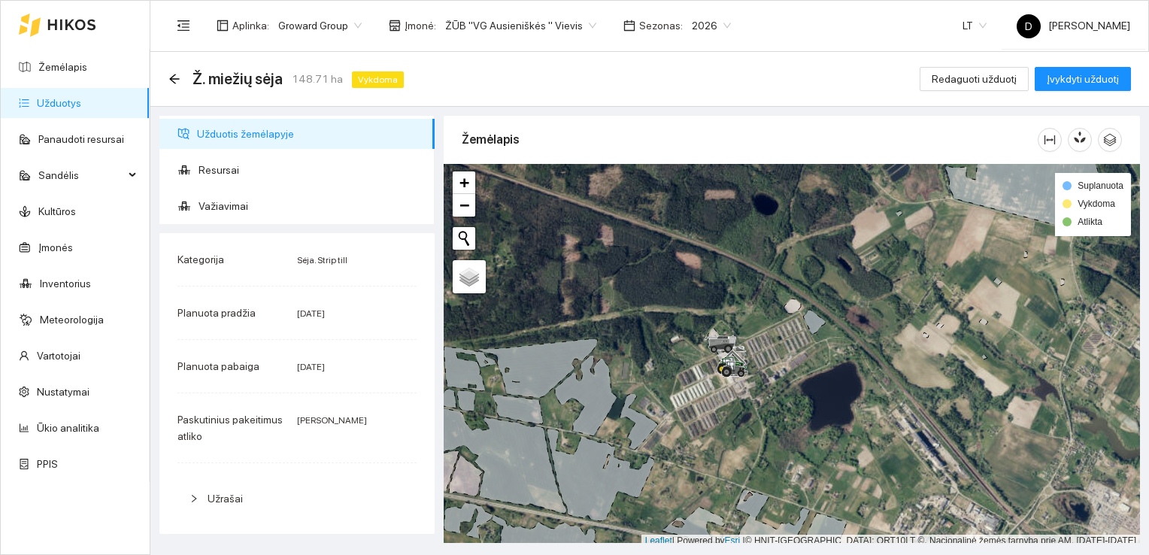
scroll to position [4, 0]
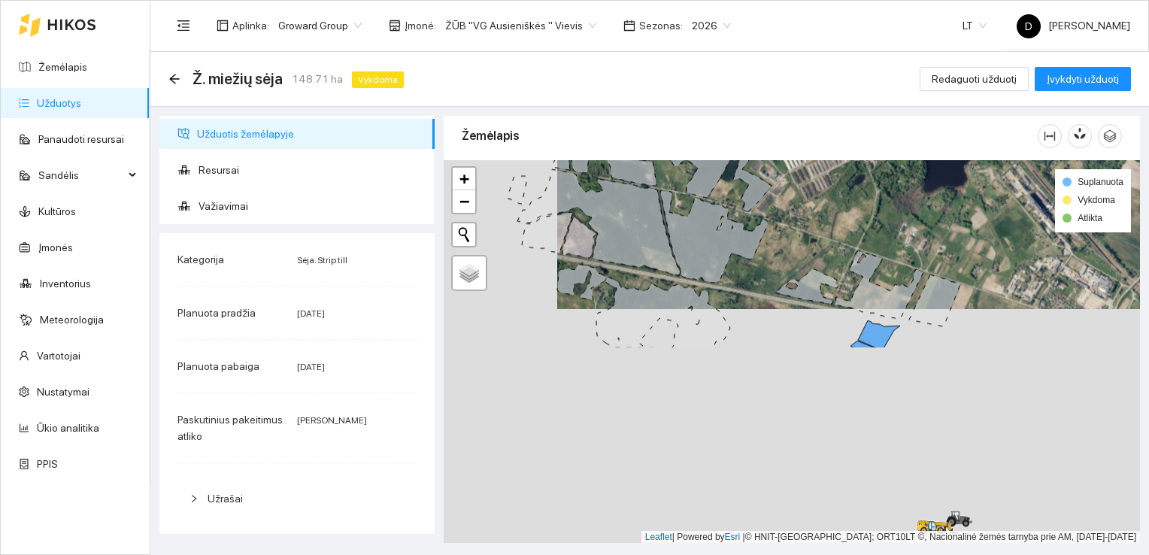
drag, startPoint x: 640, startPoint y: 474, endPoint x: 759, endPoint y: 232, distance: 269.6
click at [759, 232] on icon at bounding box center [713, 236] width 107 height 92
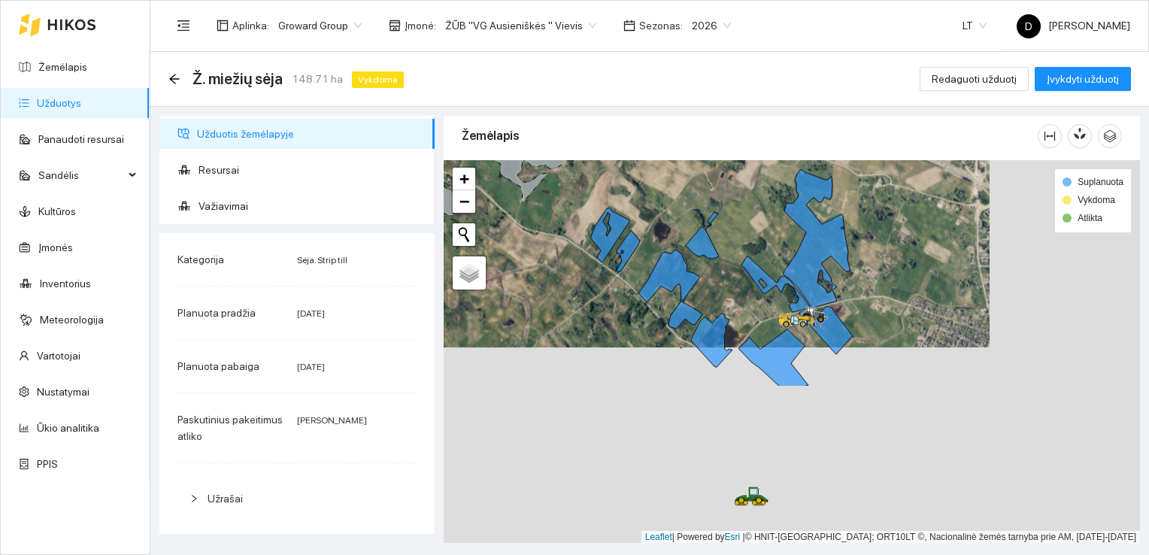
drag, startPoint x: 860, startPoint y: 462, endPoint x: 701, endPoint y: 256, distance: 259.8
click at [701, 256] on div at bounding box center [791, 351] width 696 height 383
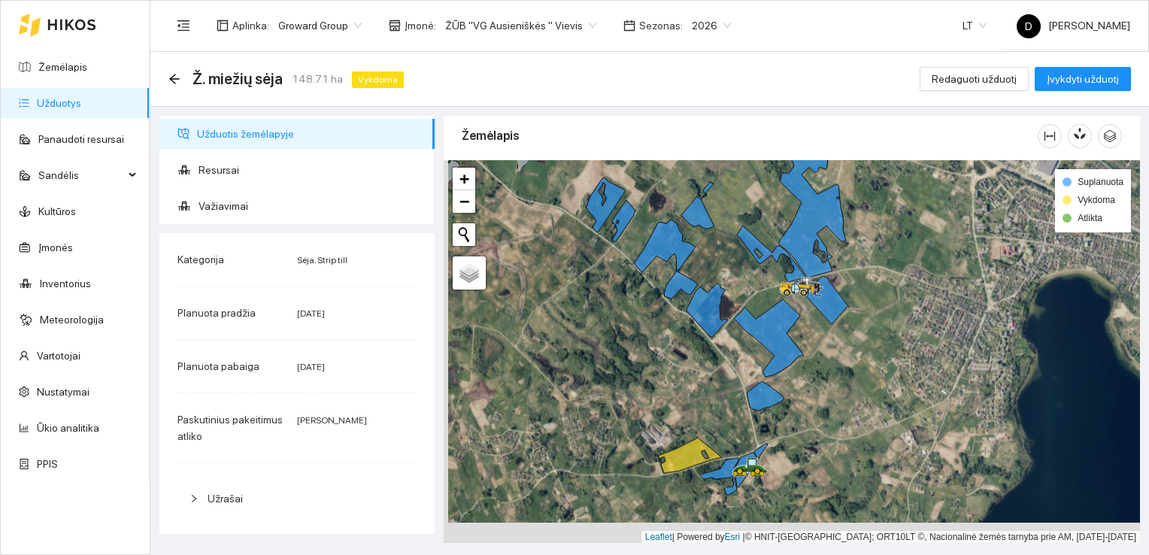
drag, startPoint x: 776, startPoint y: 410, endPoint x: 801, endPoint y: 280, distance: 132.4
click at [802, 280] on div at bounding box center [791, 351] width 696 height 383
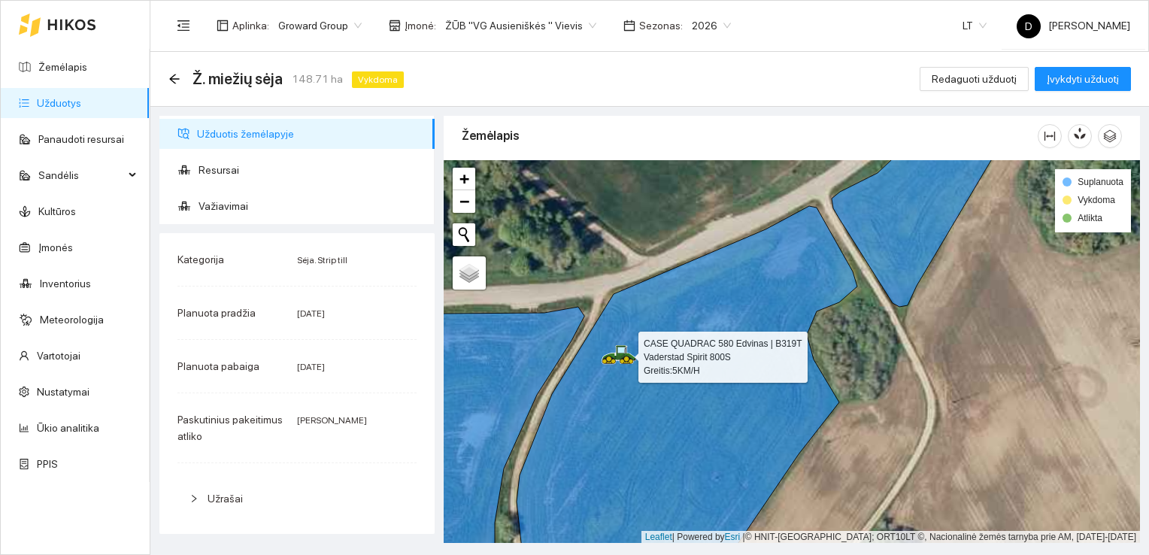
click at [616, 354] on icon at bounding box center [618, 354] width 35 height 19
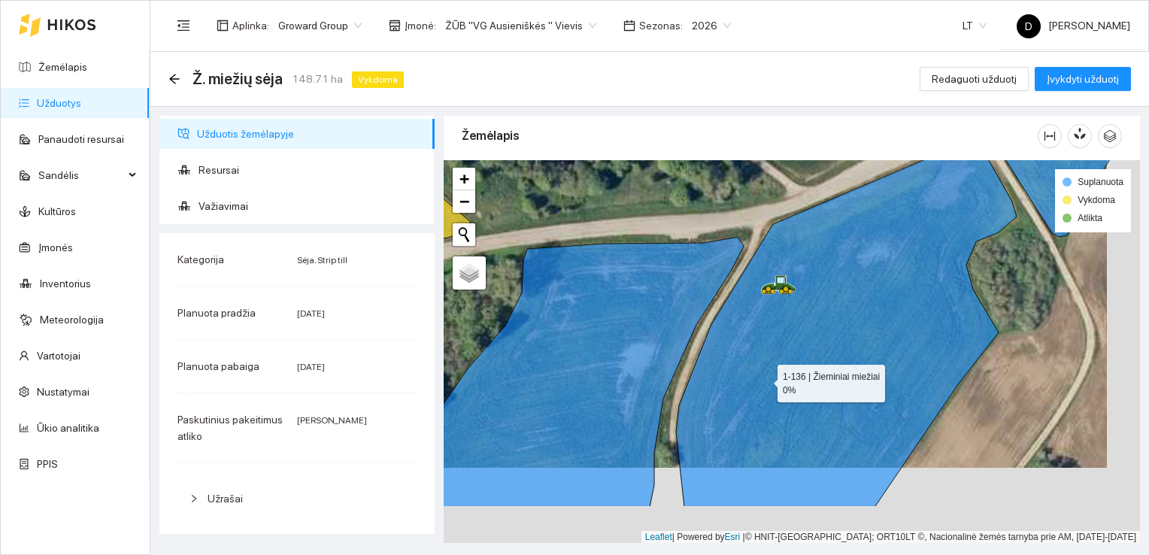
drag, startPoint x: 797, startPoint y: 456, endPoint x: 764, endPoint y: 380, distance: 82.8
click at [764, 380] on icon at bounding box center [846, 321] width 341 height 371
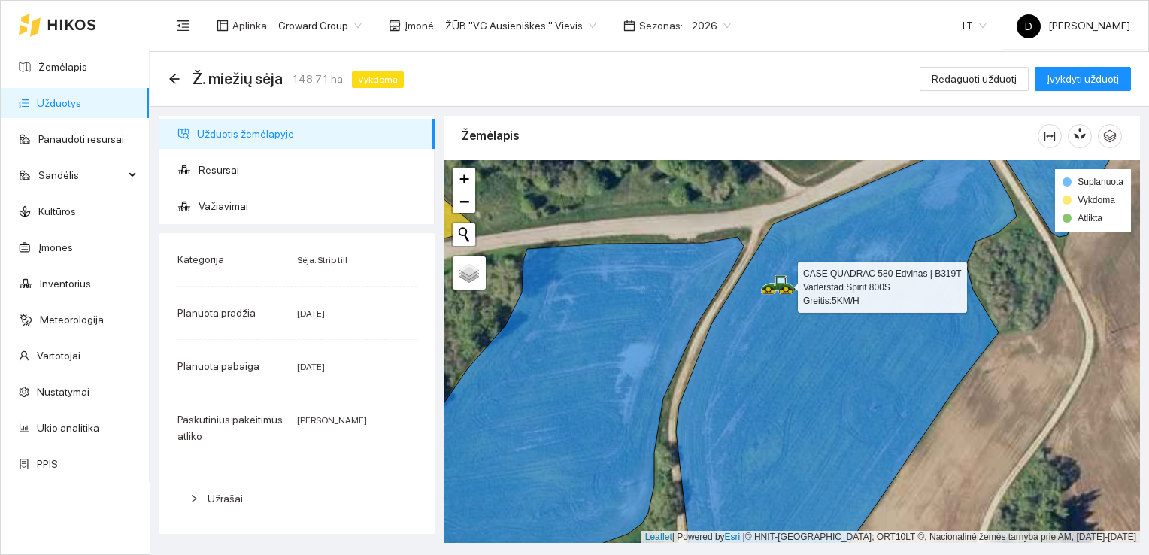
click at [784, 284] on icon at bounding box center [786, 286] width 20 height 6
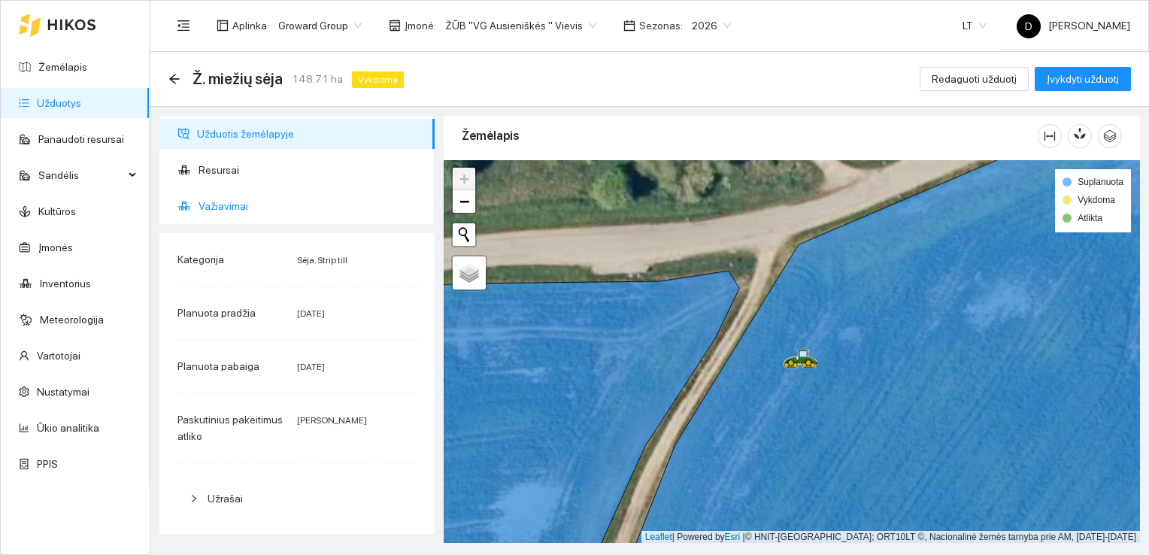
click at [222, 203] on span "Važiavimai" at bounding box center [310, 206] width 224 height 30
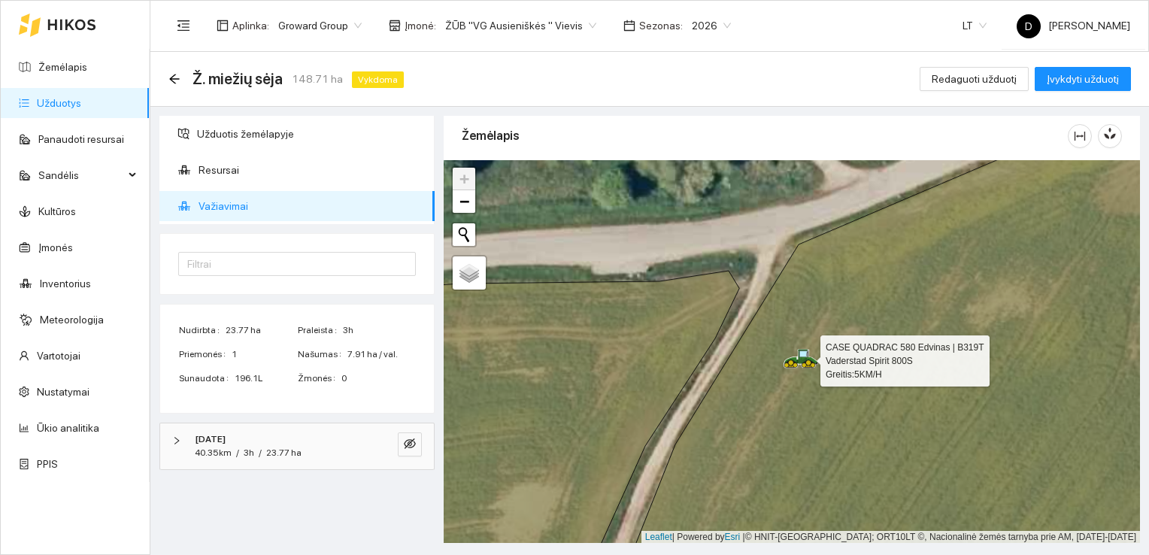
click at [812, 361] on icon at bounding box center [800, 358] width 35 height 19
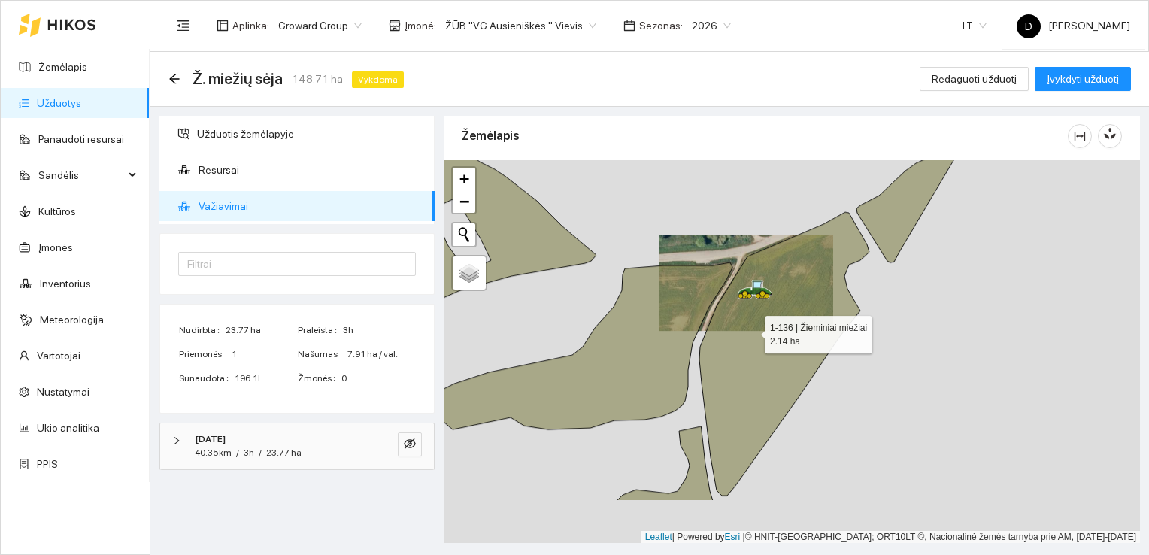
drag, startPoint x: 867, startPoint y: 413, endPoint x: 716, endPoint y: 310, distance: 182.4
click at [750, 325] on icon at bounding box center [784, 353] width 170 height 283
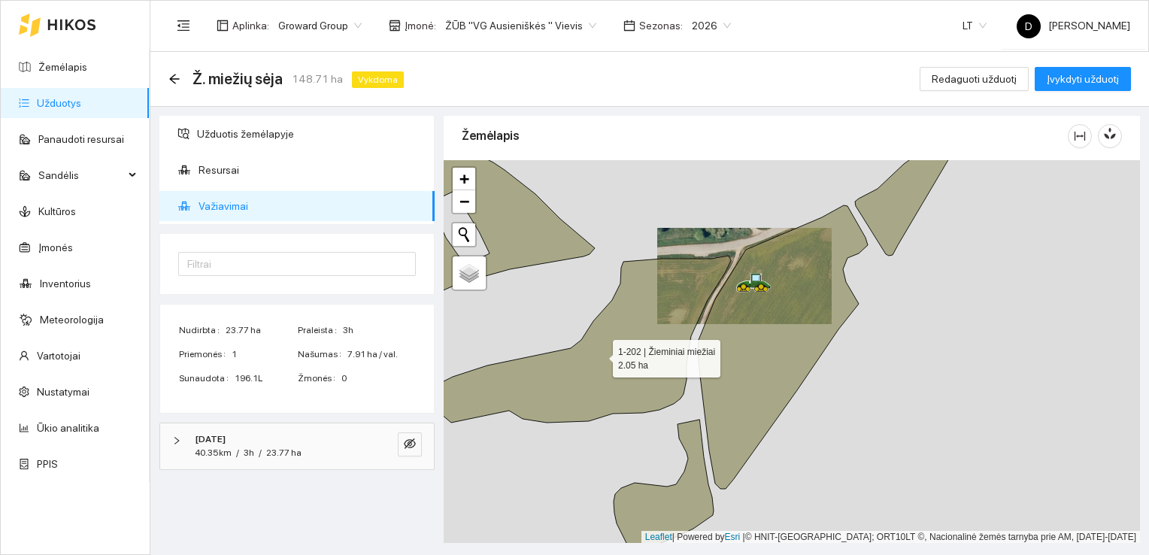
click at [671, 289] on icon at bounding box center [571, 339] width 319 height 167
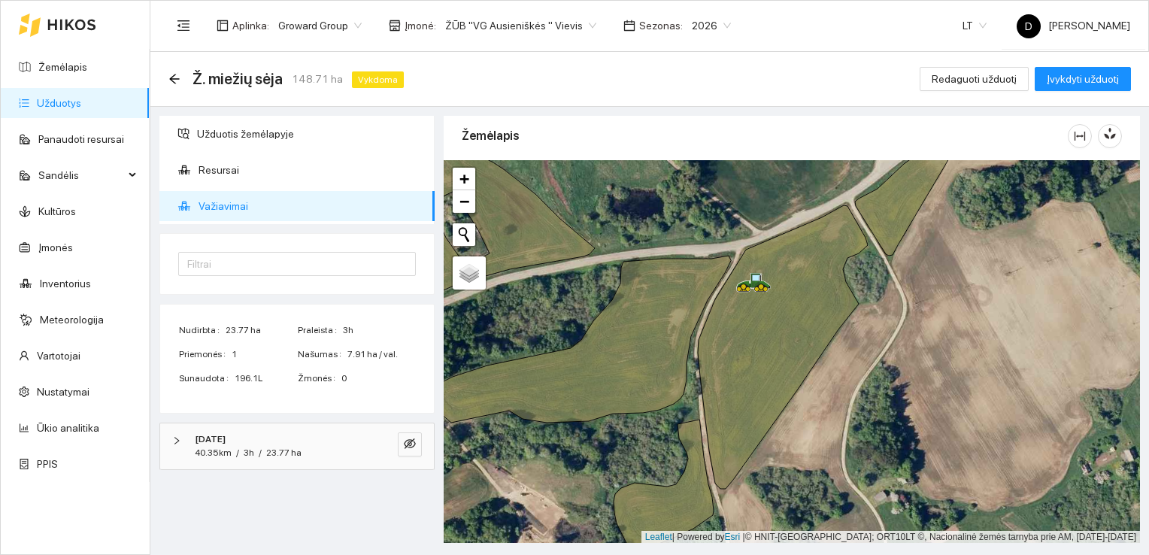
click at [422, 440] on div "[DATE] 40.35km / 3h / 23.77 ha" at bounding box center [297, 446] width 274 height 47
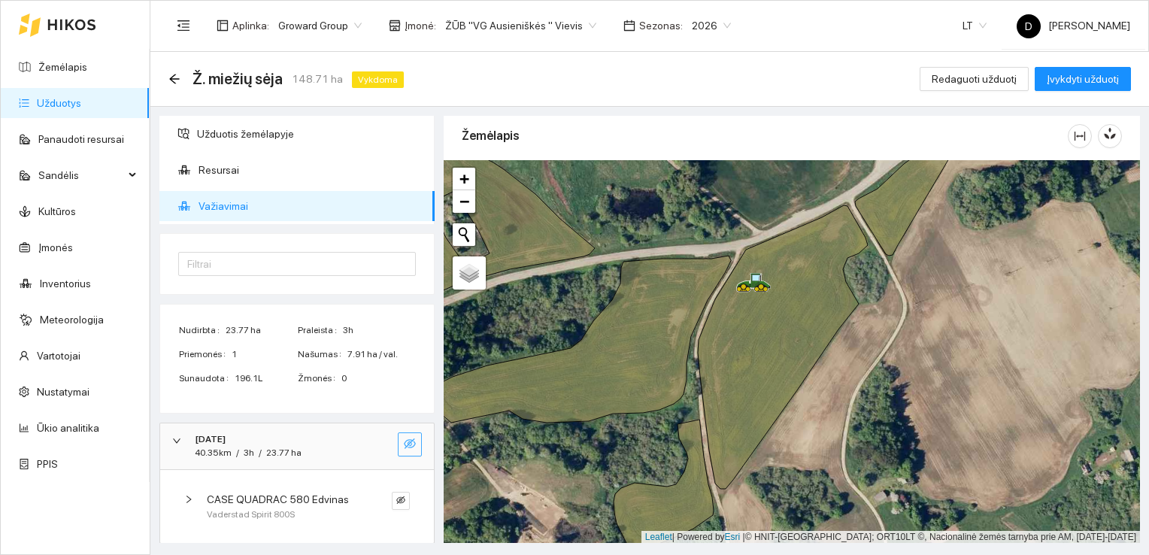
click at [404, 439] on icon "eye-invisible" at bounding box center [410, 443] width 12 height 12
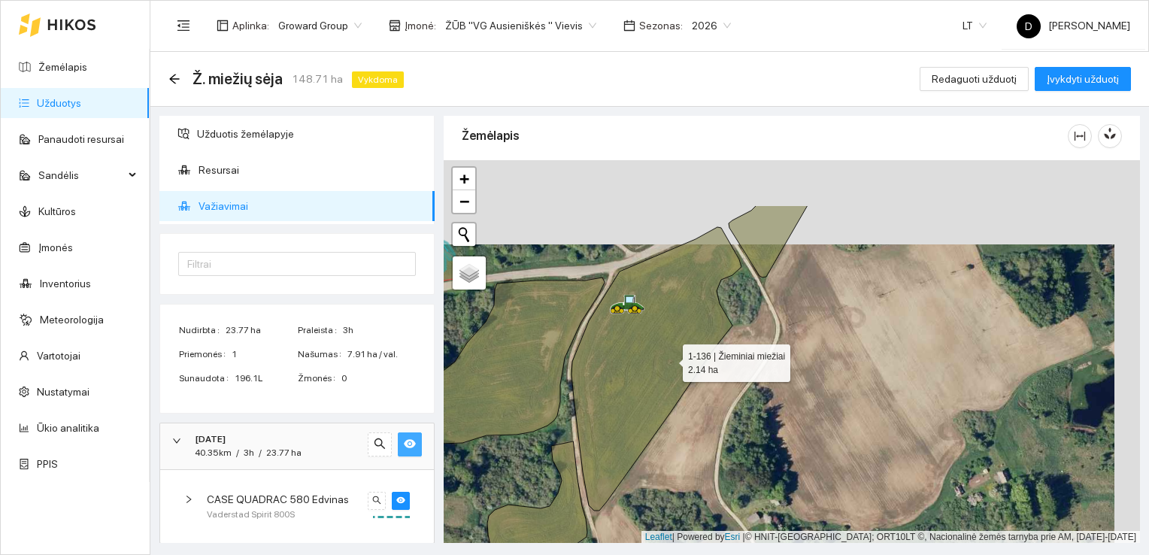
drag, startPoint x: 695, startPoint y: 274, endPoint x: 667, endPoint y: 358, distance: 88.4
click at [667, 359] on icon at bounding box center [656, 368] width 170 height 283
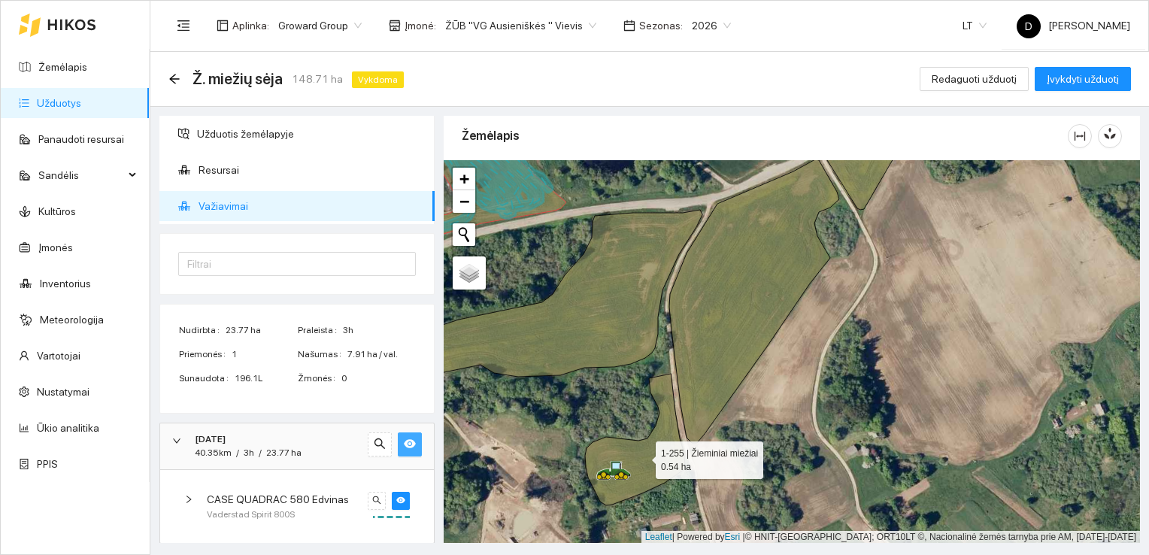
click at [642, 456] on icon at bounding box center [635, 440] width 100 height 132
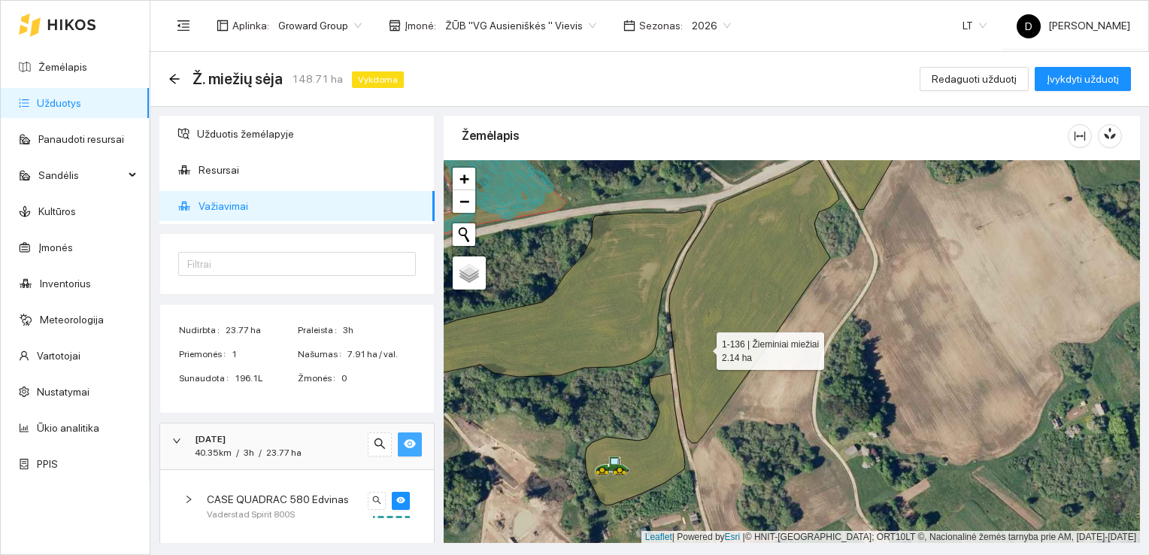
click at [703, 347] on icon at bounding box center [754, 300] width 170 height 283
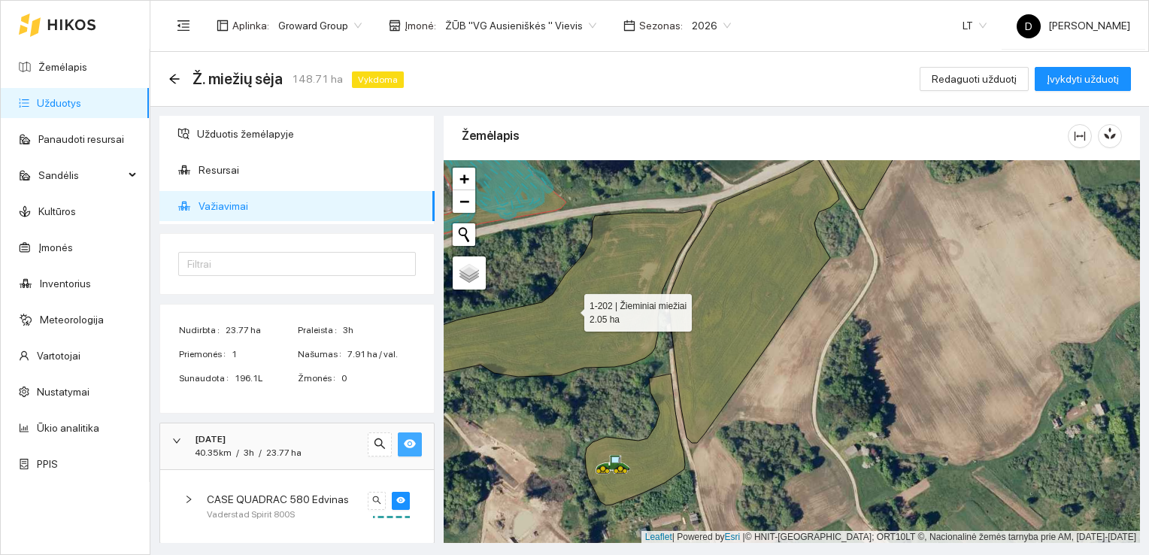
click at [637, 299] on icon at bounding box center [542, 293] width 319 height 167
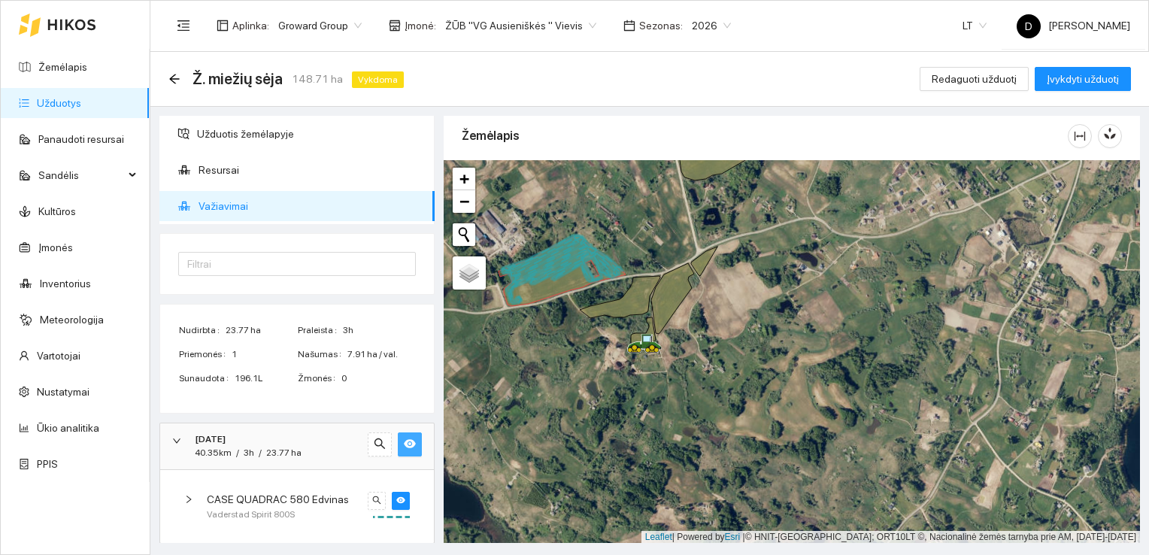
click at [550, 276] on icon at bounding box center [562, 269] width 122 height 69
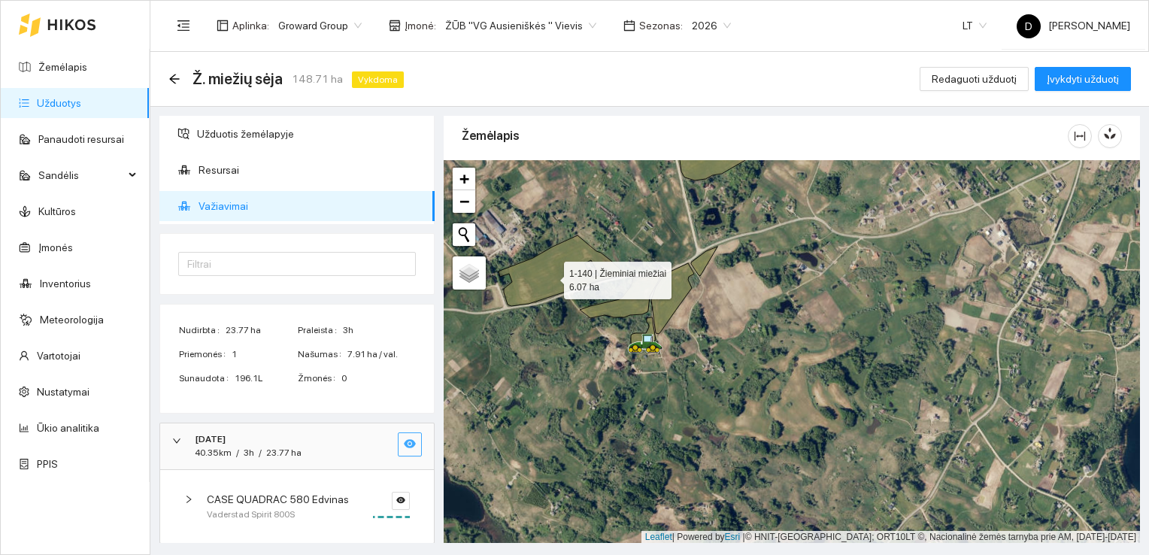
click at [550, 276] on icon at bounding box center [561, 270] width 127 height 71
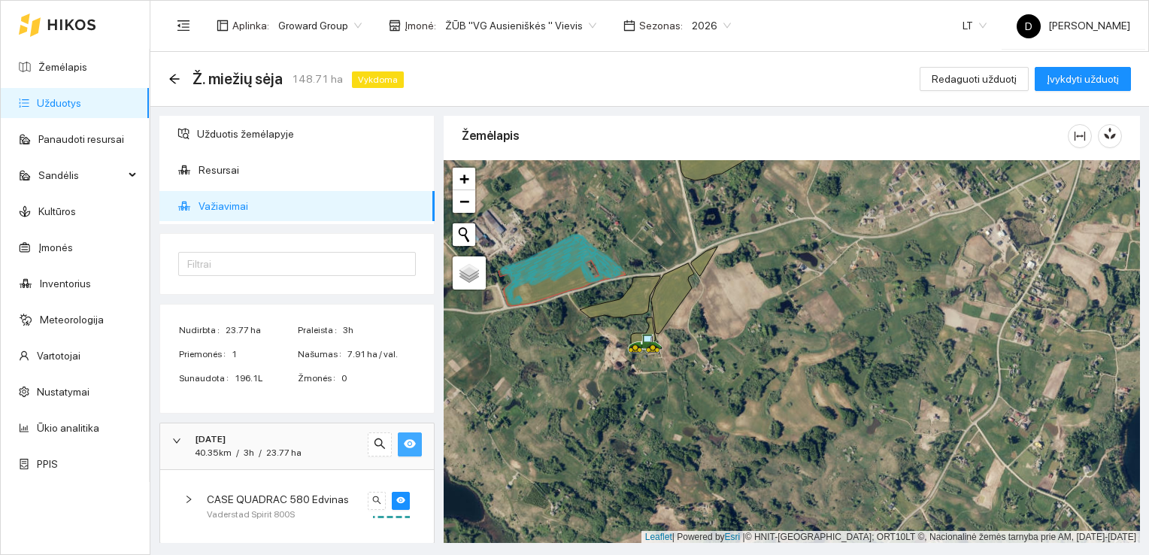
click at [550, 276] on icon at bounding box center [562, 269] width 122 height 69
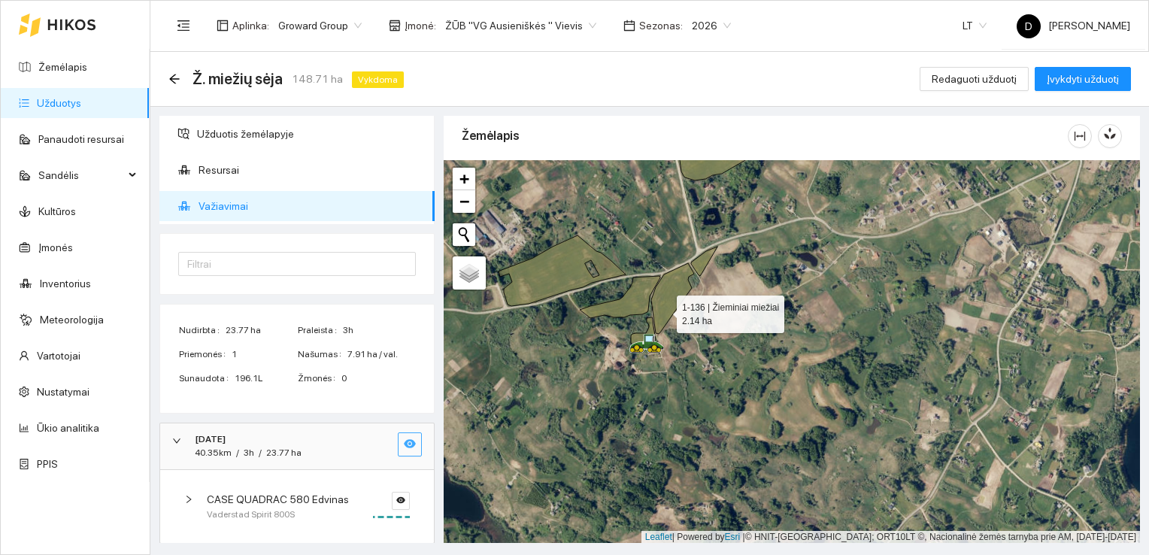
click at [663, 310] on icon at bounding box center [672, 298] width 43 height 71
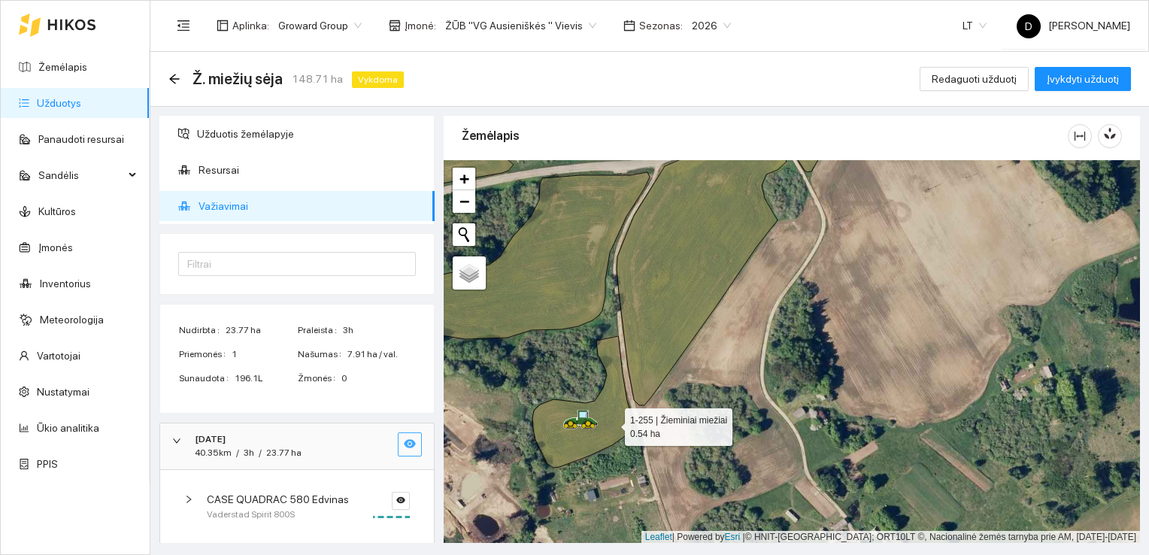
click at [611, 423] on icon at bounding box center [582, 402] width 100 height 132
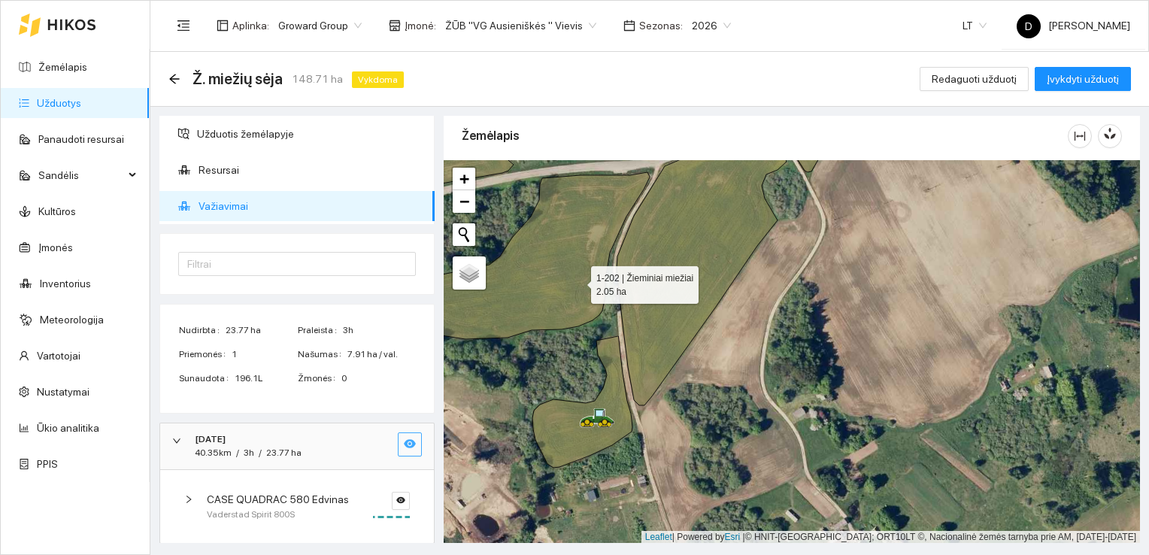
click at [577, 280] on icon at bounding box center [511, 255] width 277 height 167
click at [476, 89] on div "Ž. miežių sėja 148.71 ha Vykdoma Redaguoti užduotį Įvykdyti užduotį" at bounding box center [649, 79] width 962 height 30
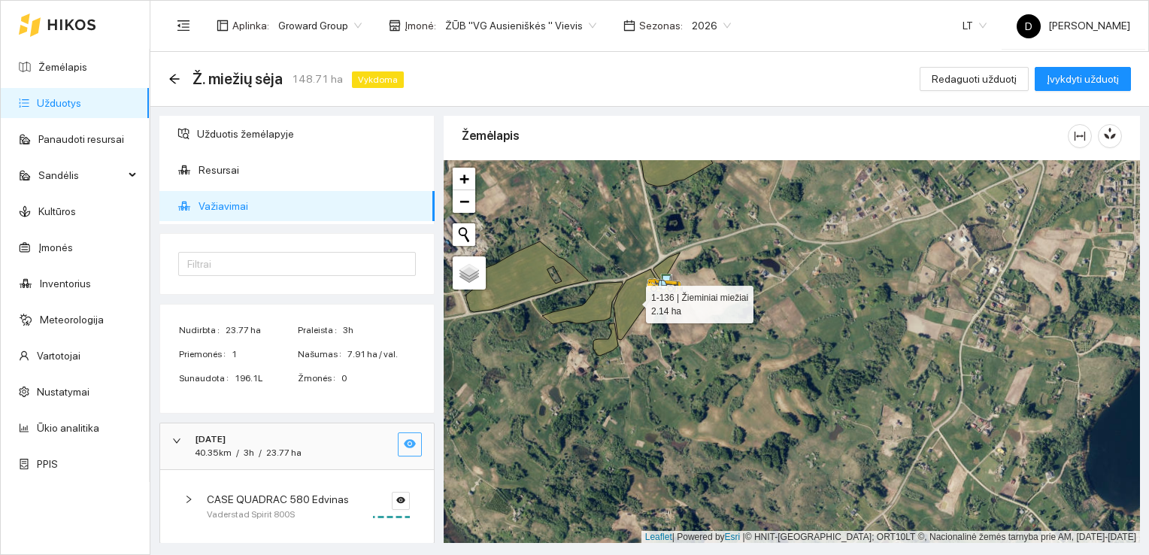
click at [637, 296] on icon at bounding box center [634, 304] width 43 height 71
click at [585, 307] on icon at bounding box center [582, 303] width 80 height 42
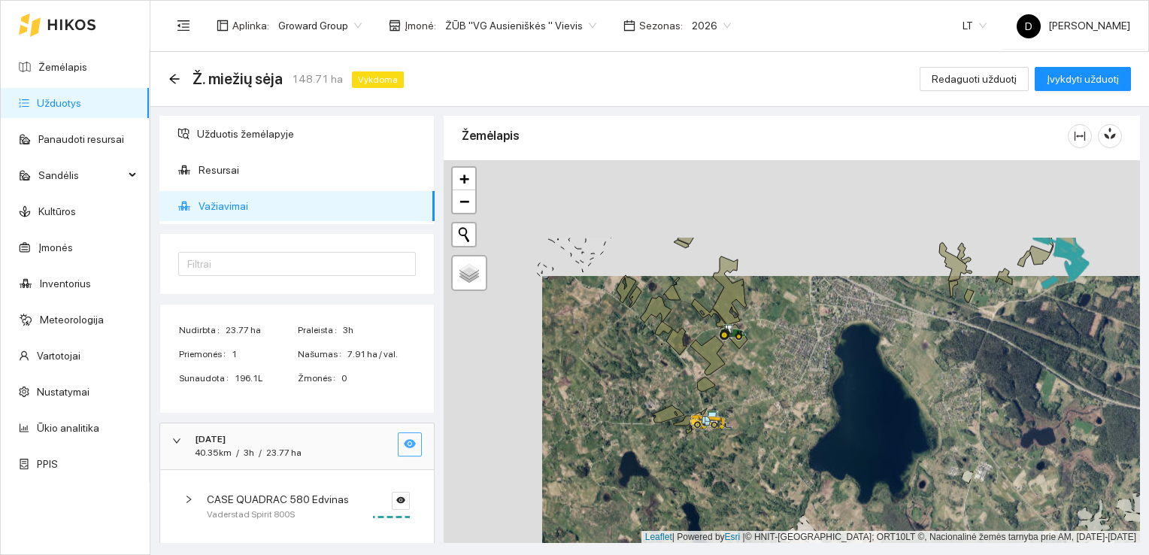
drag, startPoint x: 649, startPoint y: 275, endPoint x: 759, endPoint y: 404, distance: 170.1
click at [759, 404] on div at bounding box center [791, 351] width 696 height 383
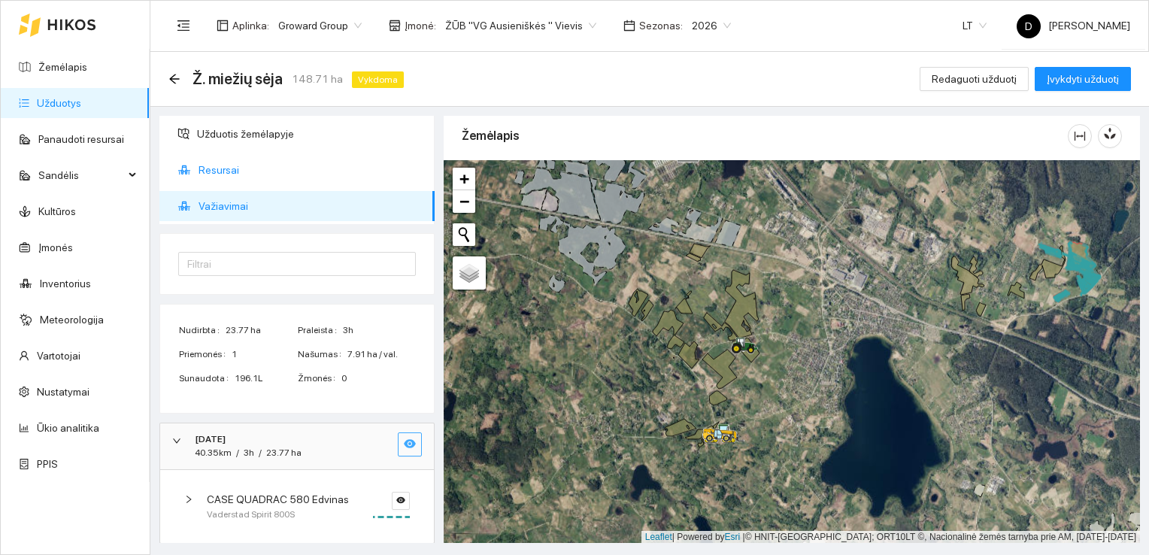
click at [219, 171] on span "Resursai" at bounding box center [310, 170] width 224 height 30
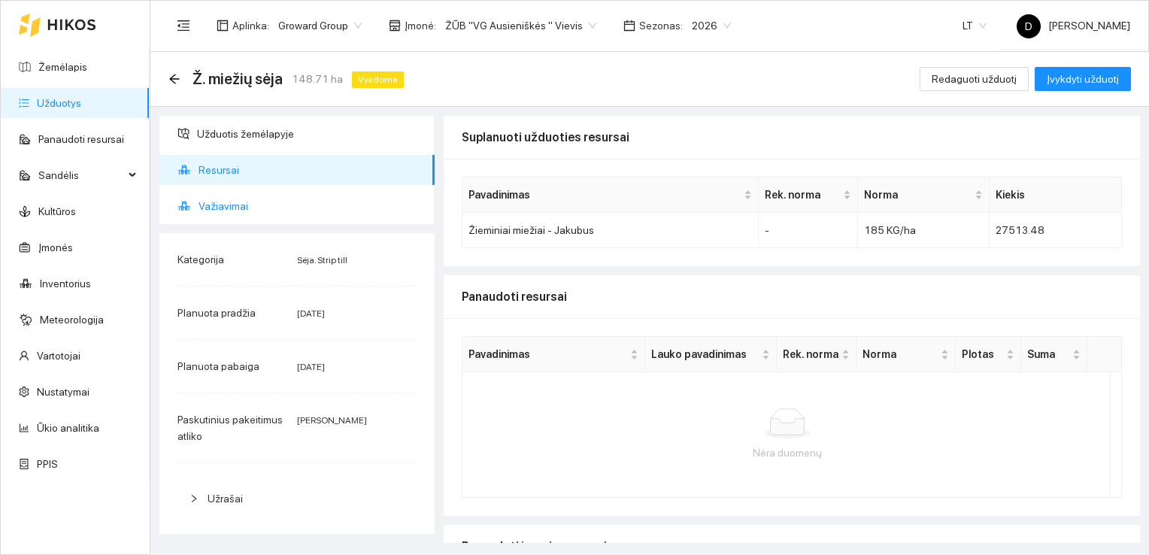
click at [229, 203] on span "Važiavimai" at bounding box center [310, 206] width 224 height 30
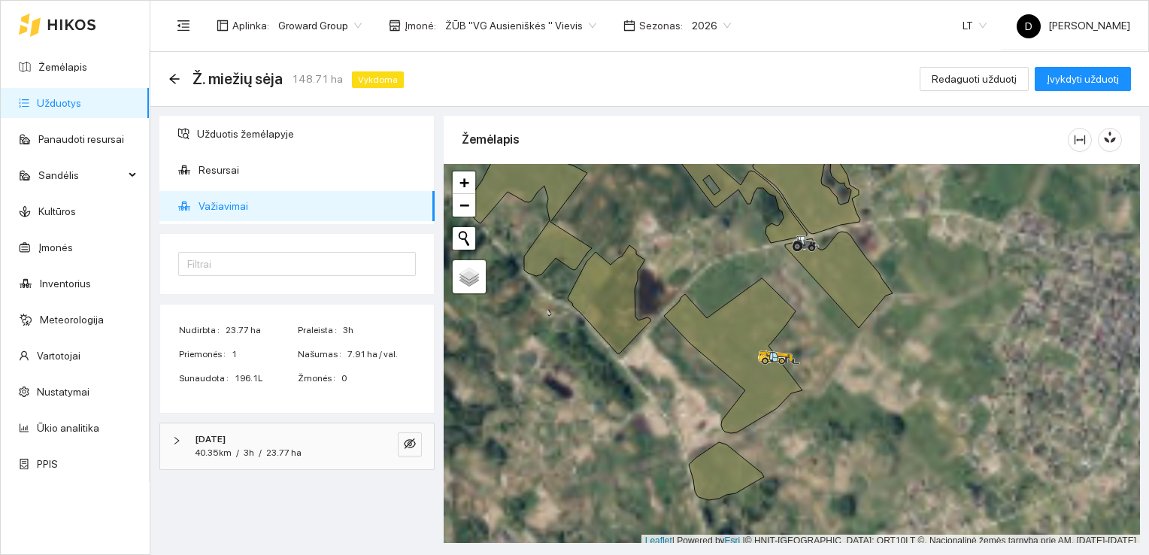
scroll to position [4, 0]
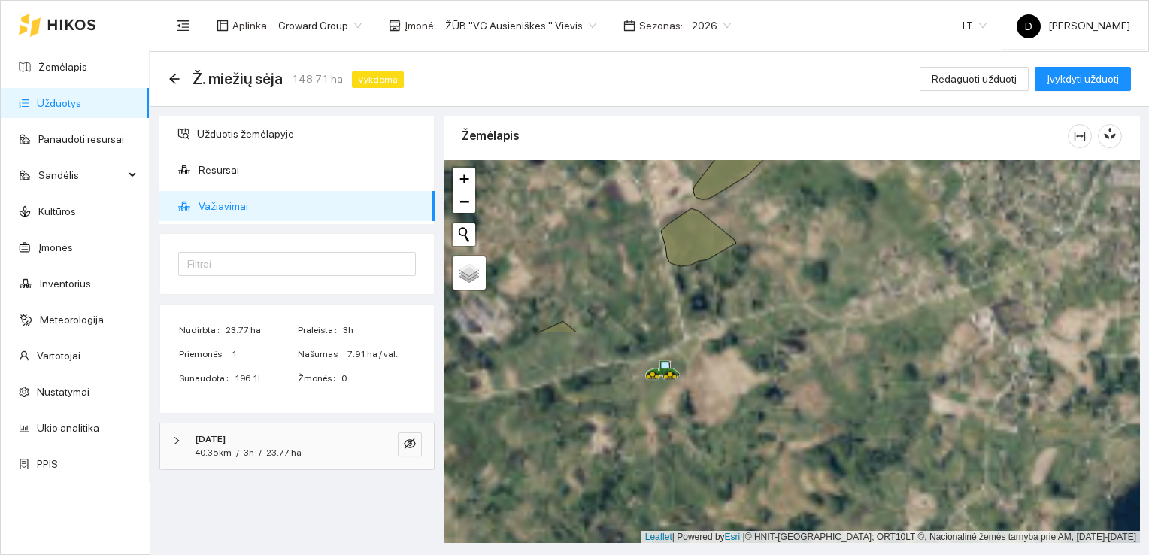
drag, startPoint x: 616, startPoint y: 494, endPoint x: 620, endPoint y: 125, distance: 369.1
click at [619, 126] on div "Žemėlapis" at bounding box center [791, 325] width 696 height 427
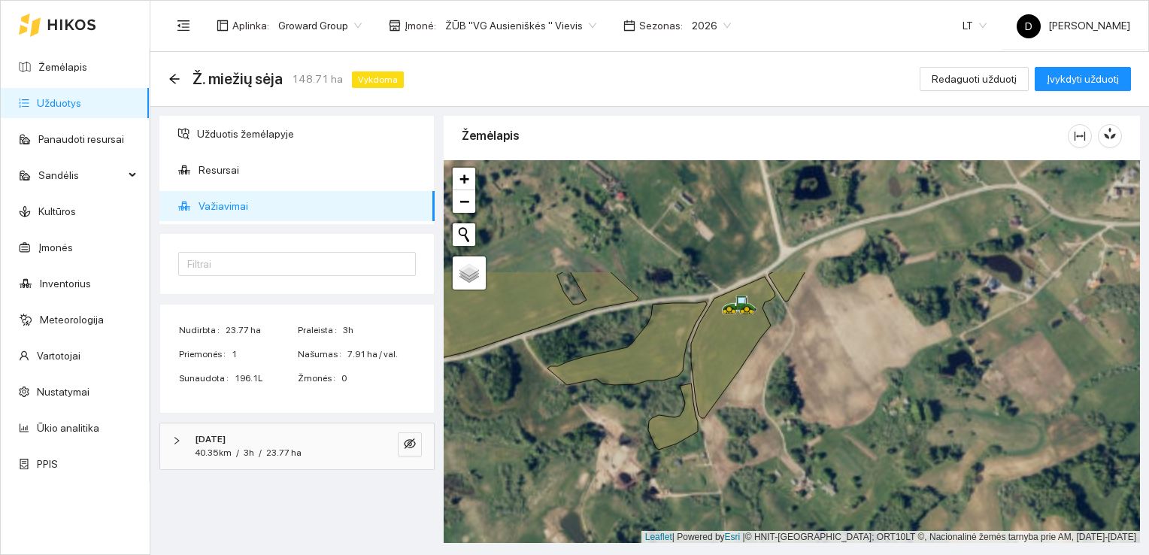
drag, startPoint x: 655, startPoint y: 265, endPoint x: 628, endPoint y: 407, distance: 144.6
click at [629, 407] on div at bounding box center [791, 351] width 696 height 383
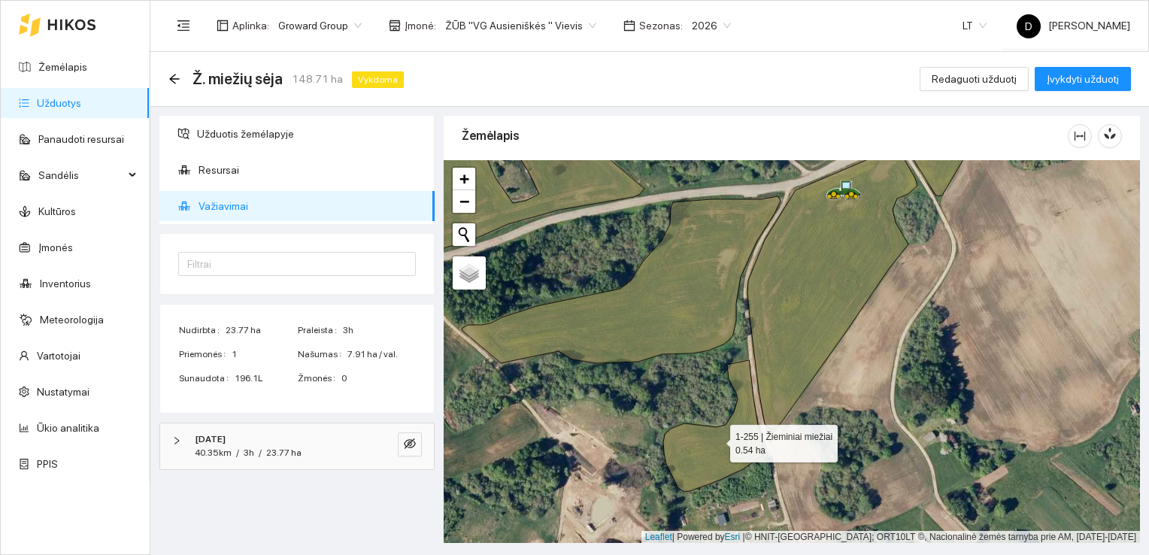
click at [725, 453] on icon at bounding box center [713, 426] width 100 height 132
click at [407, 441] on icon "eye-invisible" at bounding box center [410, 443] width 12 height 11
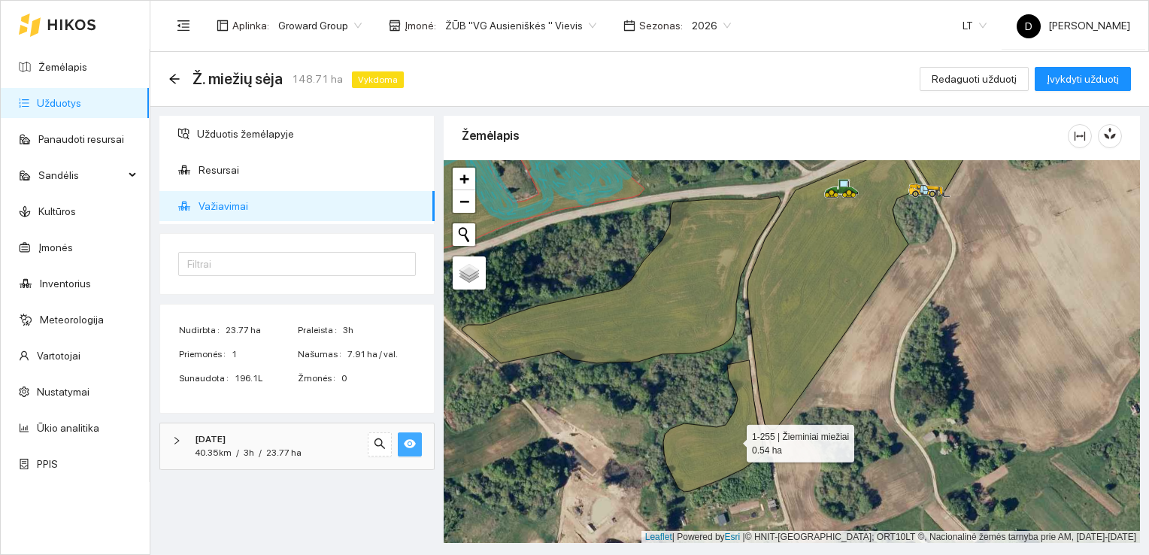
click at [733, 439] on icon at bounding box center [713, 426] width 100 height 132
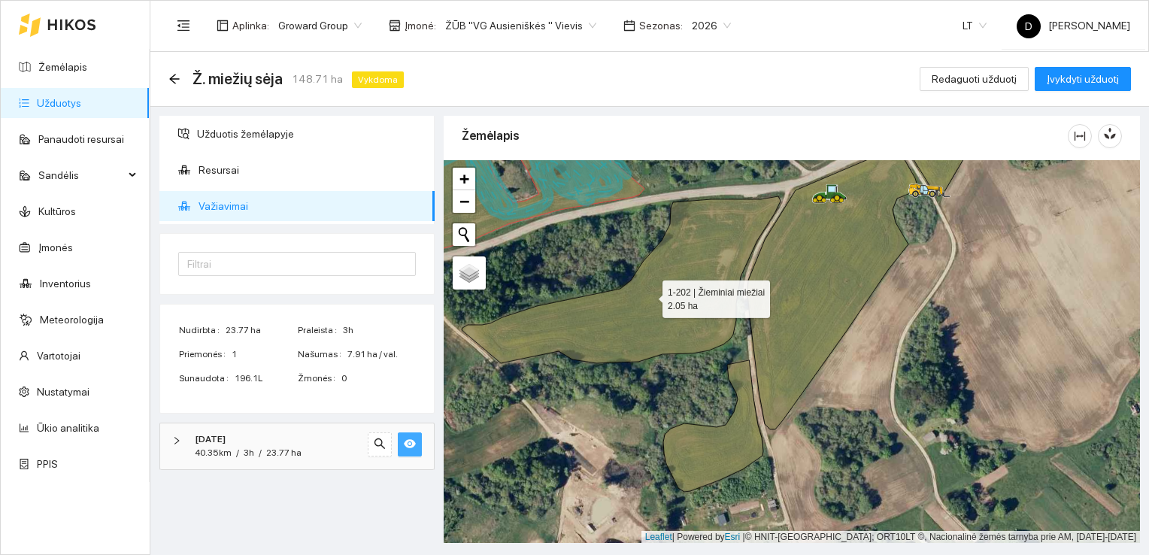
click at [701, 263] on icon at bounding box center [621, 279] width 319 height 167
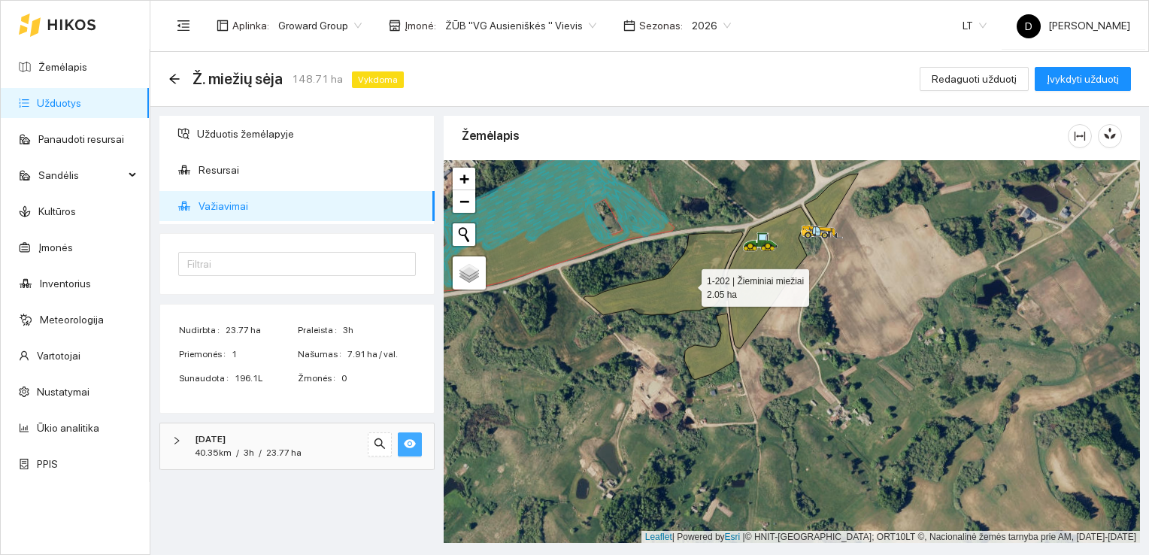
click at [689, 283] on icon at bounding box center [662, 273] width 159 height 83
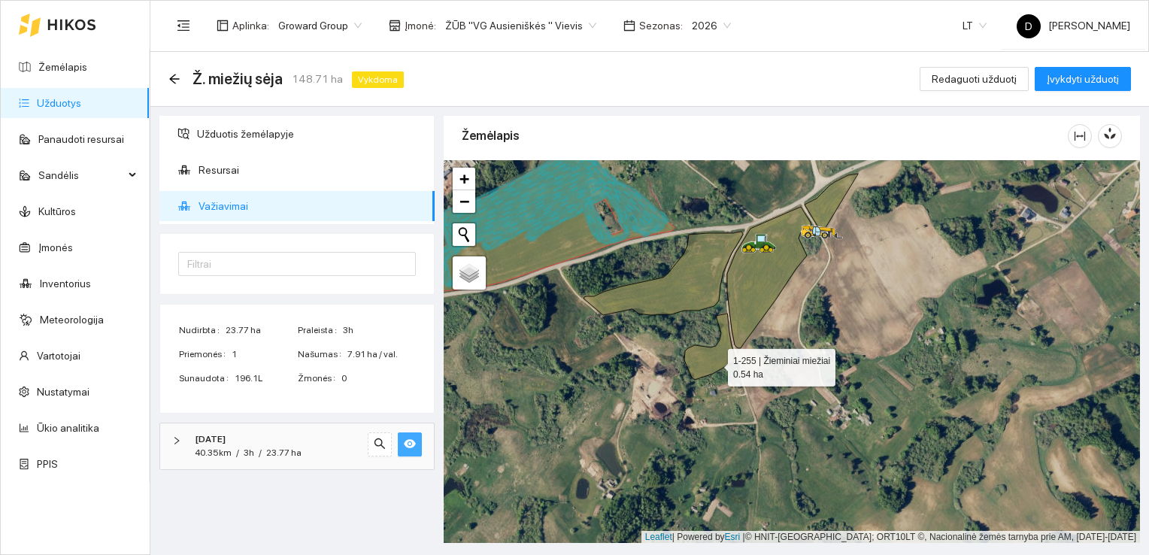
click at [714, 363] on icon at bounding box center [709, 346] width 50 height 66
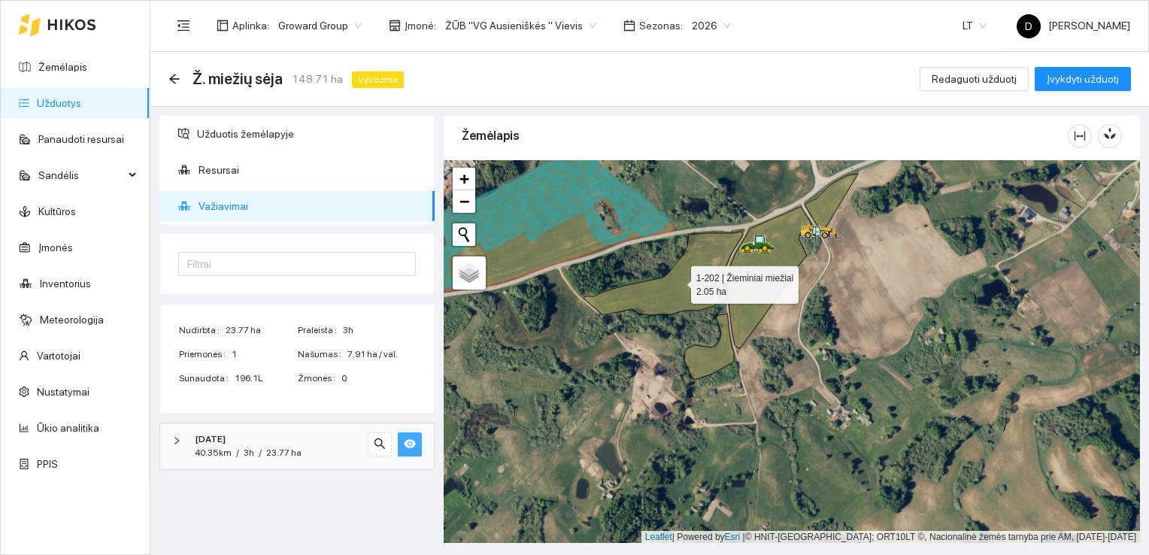
click at [702, 275] on icon at bounding box center [662, 273] width 159 height 83
click at [568, 236] on icon at bounding box center [547, 220] width 254 height 141
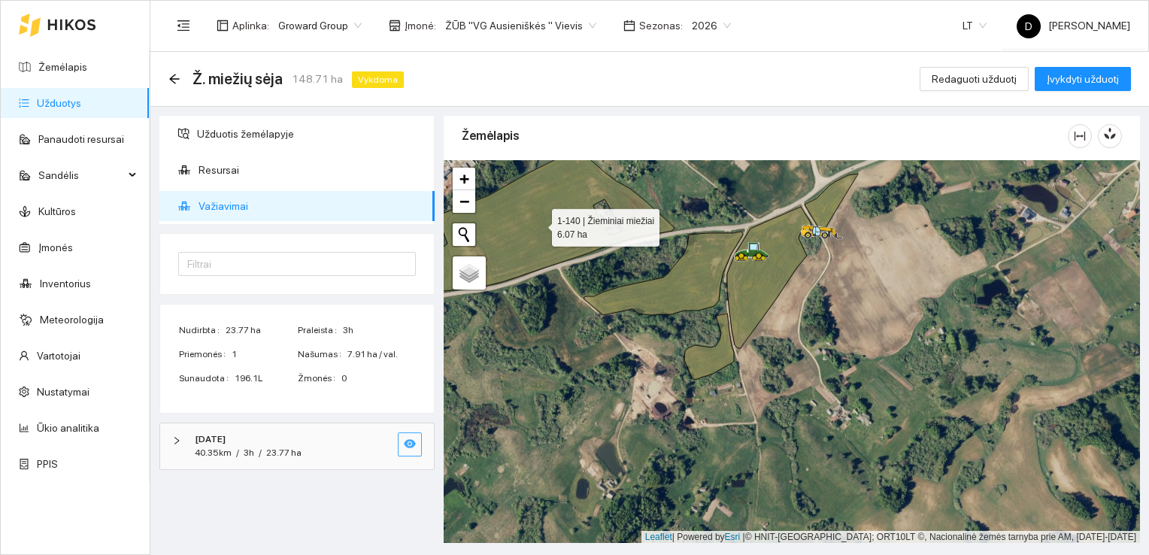
click at [568, 236] on icon at bounding box center [547, 220] width 254 height 141
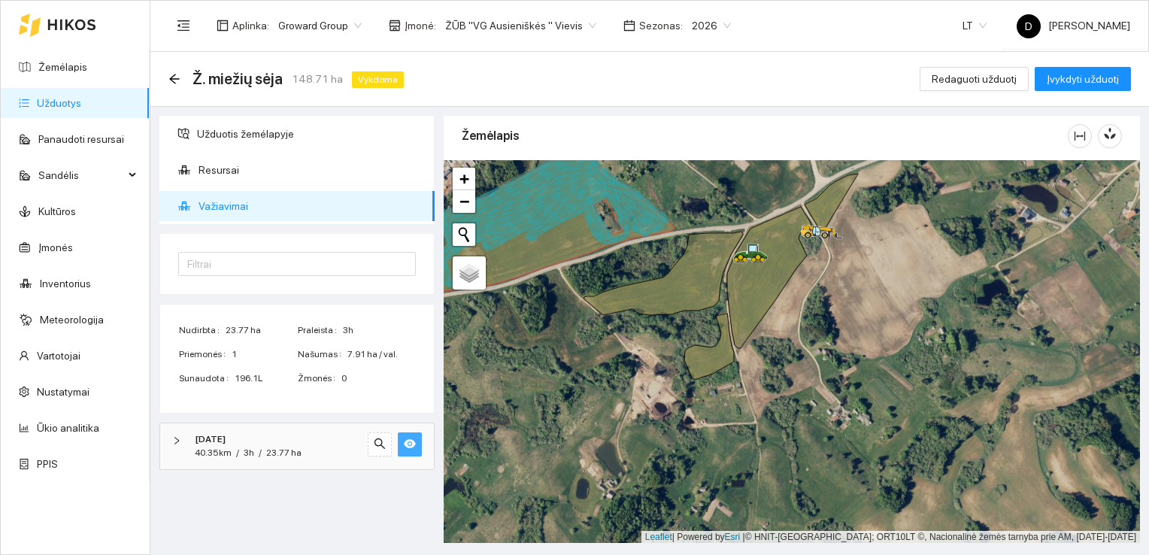
click at [568, 236] on icon at bounding box center [547, 220] width 254 height 141
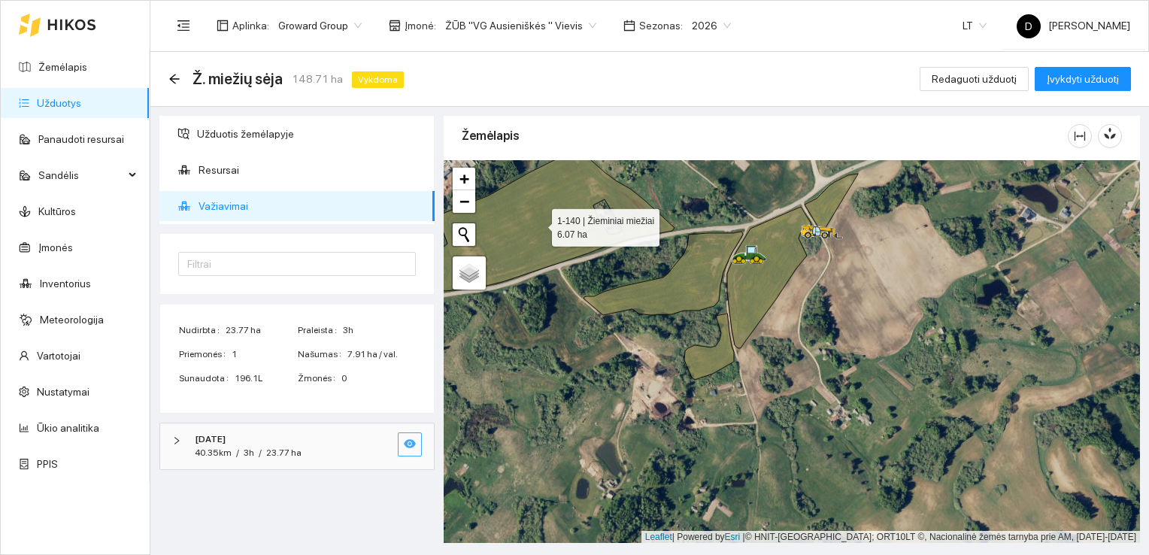
click at [568, 236] on icon at bounding box center [547, 220] width 254 height 141
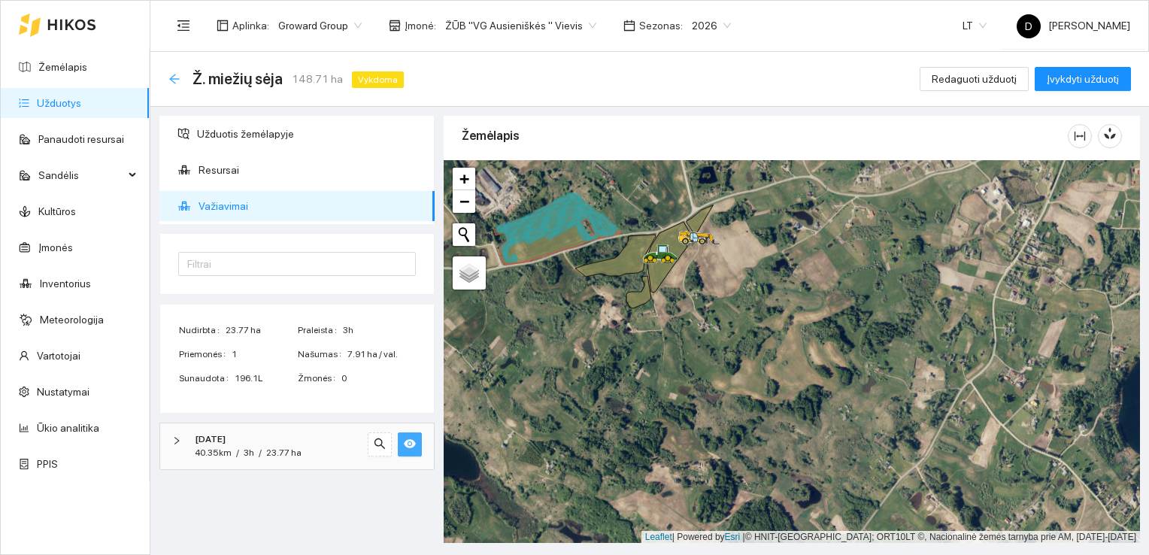
click at [177, 75] on icon "arrow-left" at bounding box center [174, 79] width 12 height 12
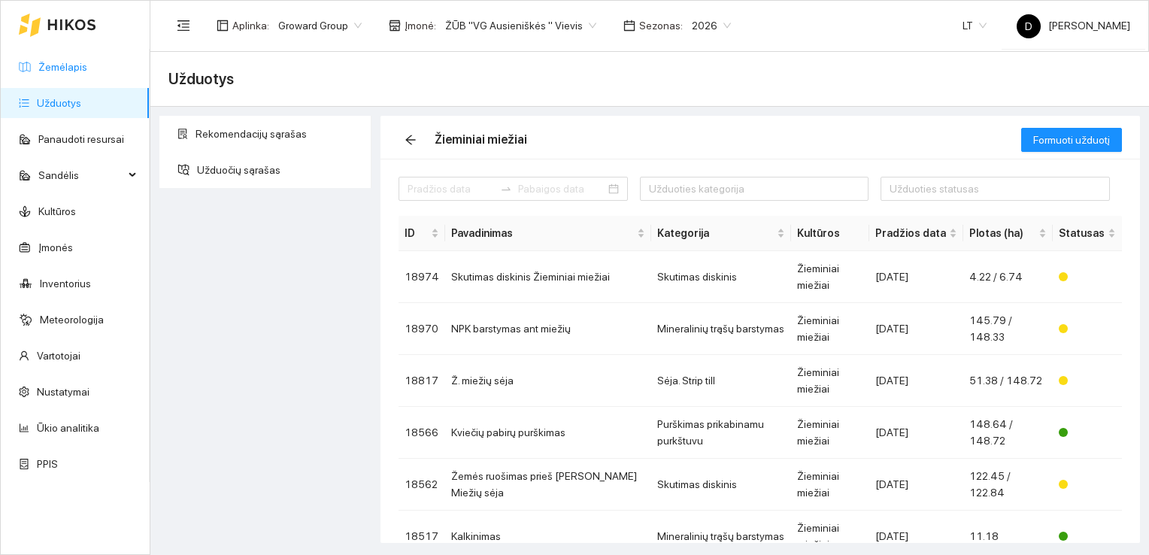
click at [71, 67] on link "Žemėlapis" at bounding box center [62, 67] width 49 height 12
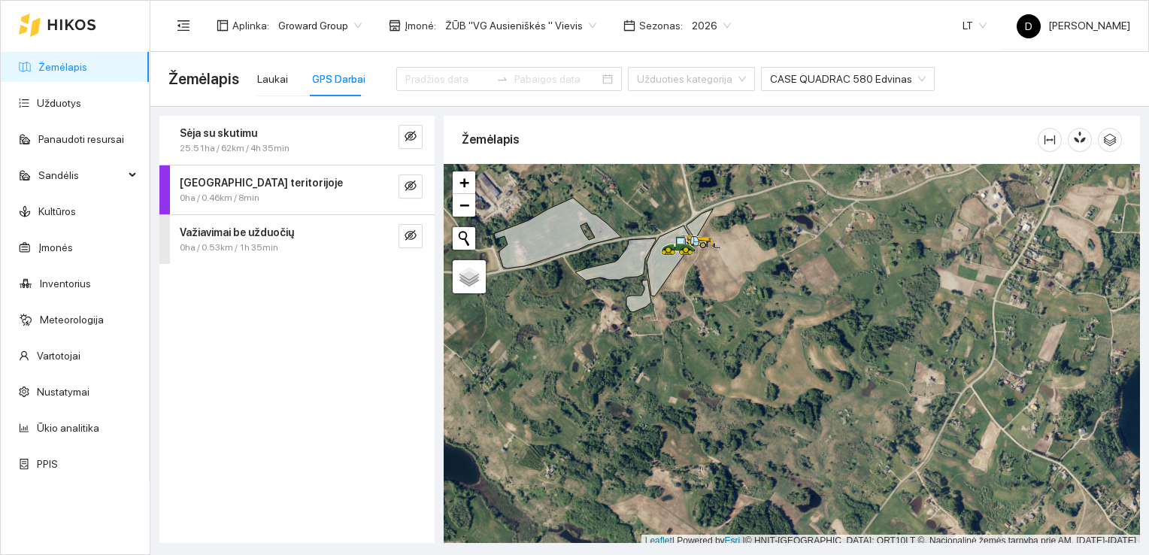
click at [337, 85] on div "GPS Darbai" at bounding box center [338, 79] width 53 height 17
click at [310, 135] on div "Sėja su skutimu" at bounding box center [272, 133] width 184 height 17
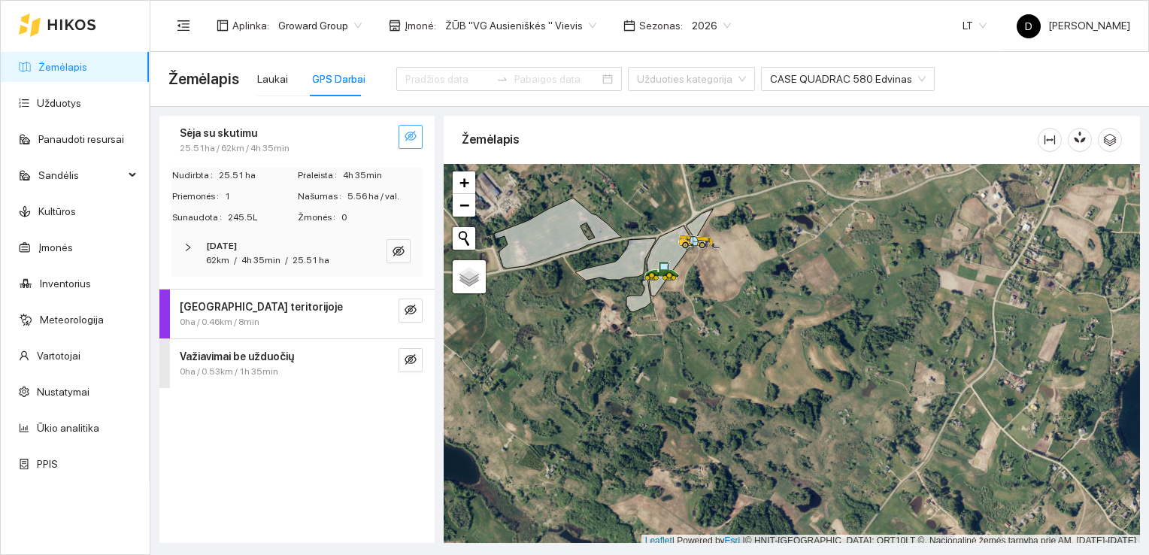
click at [410, 129] on button "button" at bounding box center [410, 137] width 24 height 24
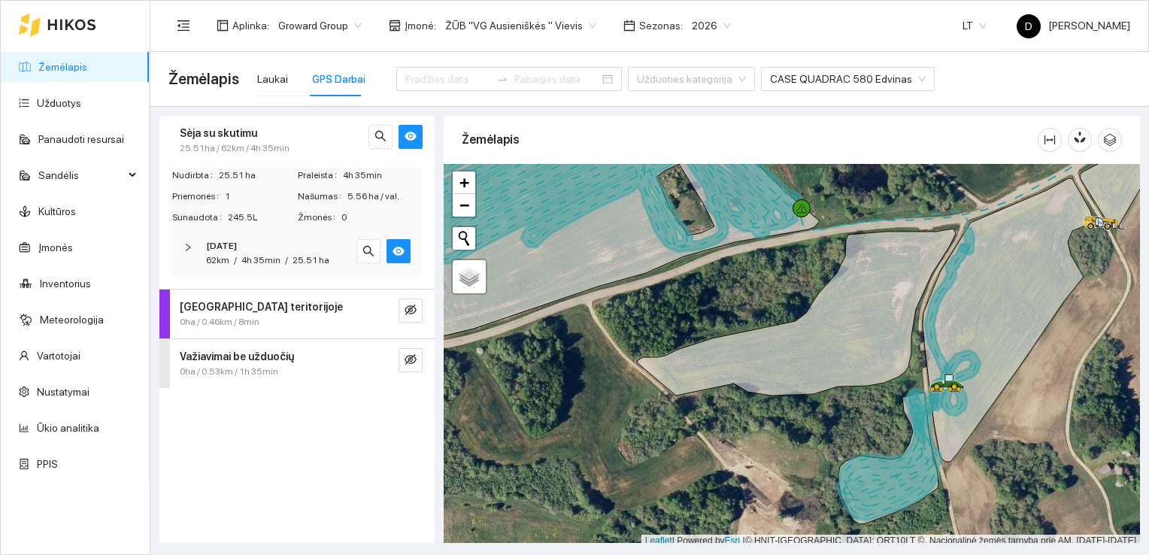
scroll to position [4, 0]
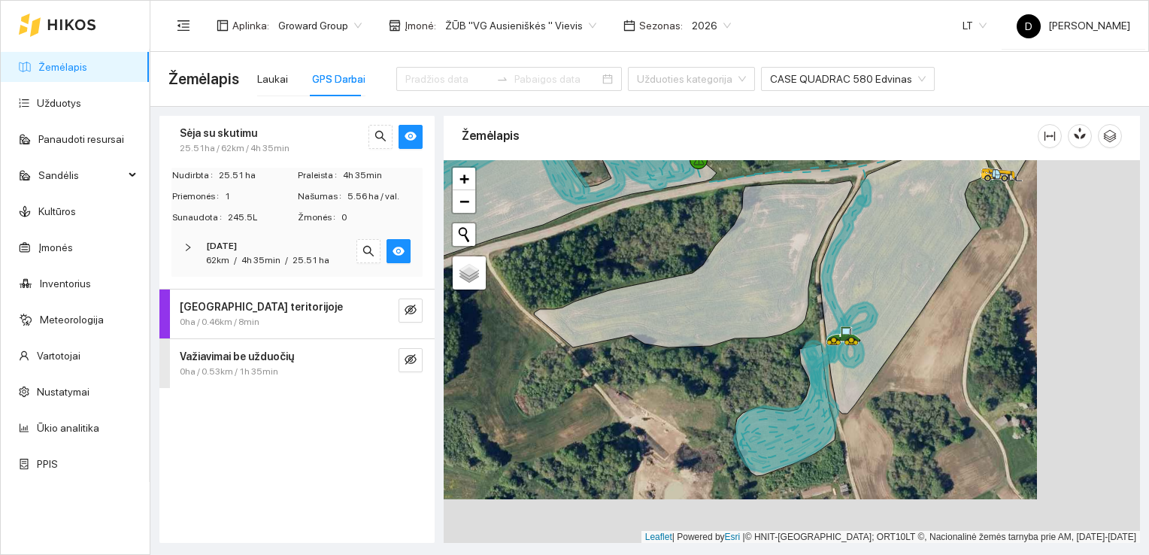
drag, startPoint x: 978, startPoint y: 353, endPoint x: 867, endPoint y: 306, distance: 120.9
click at [341, 116] on div at bounding box center [341, 116] width 0 height 0
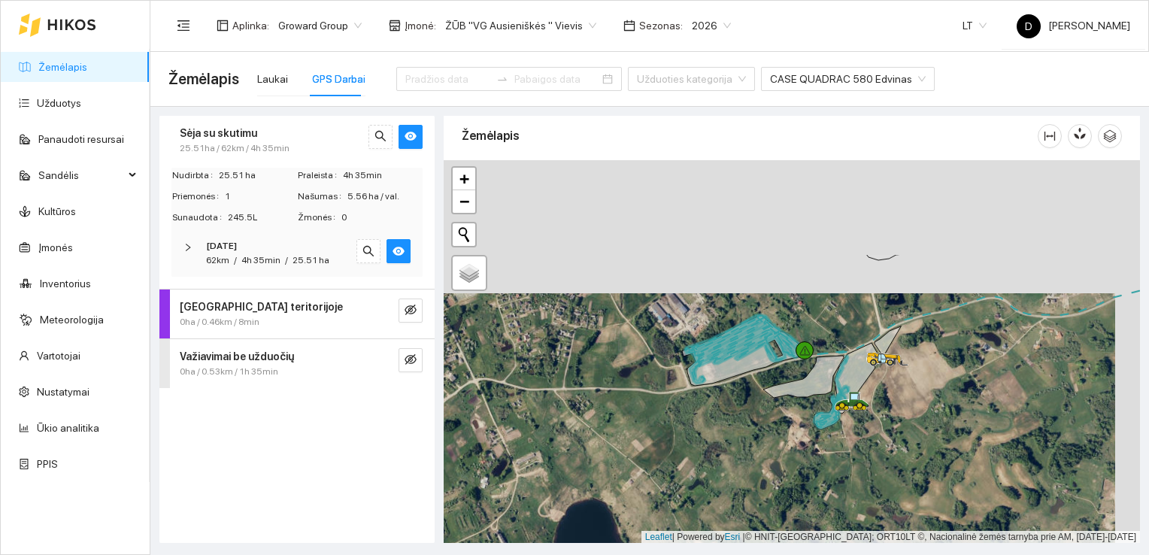
drag, startPoint x: 752, startPoint y: 276, endPoint x: 733, endPoint y: 410, distance: 135.9
click at [725, 413] on div at bounding box center [791, 351] width 696 height 383
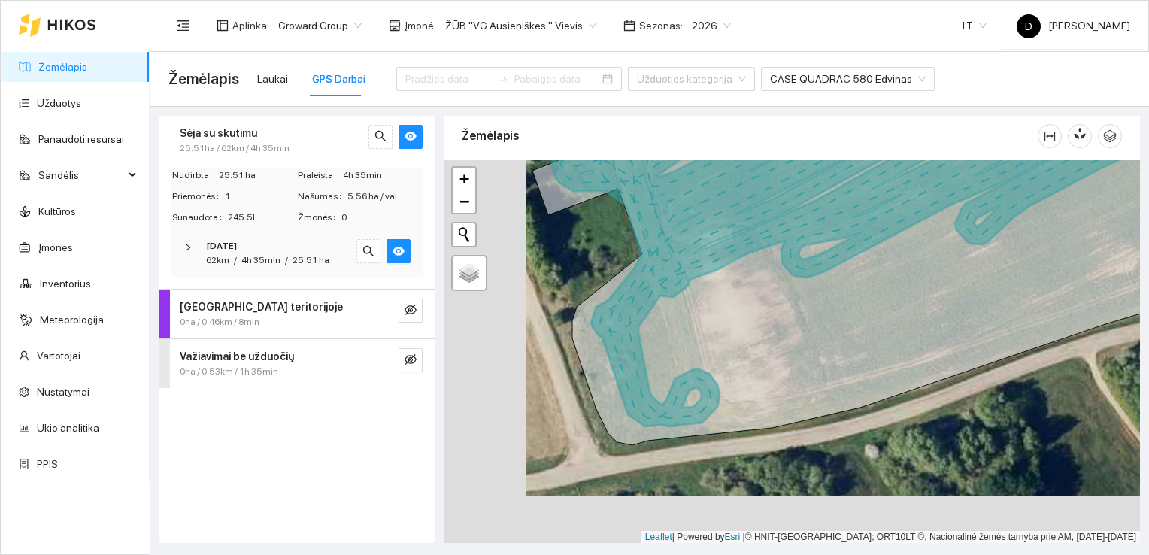
drag, startPoint x: 551, startPoint y: 427, endPoint x: 633, endPoint y: 379, distance: 95.0
click at [633, 379] on icon at bounding box center [922, 248] width 741 height 355
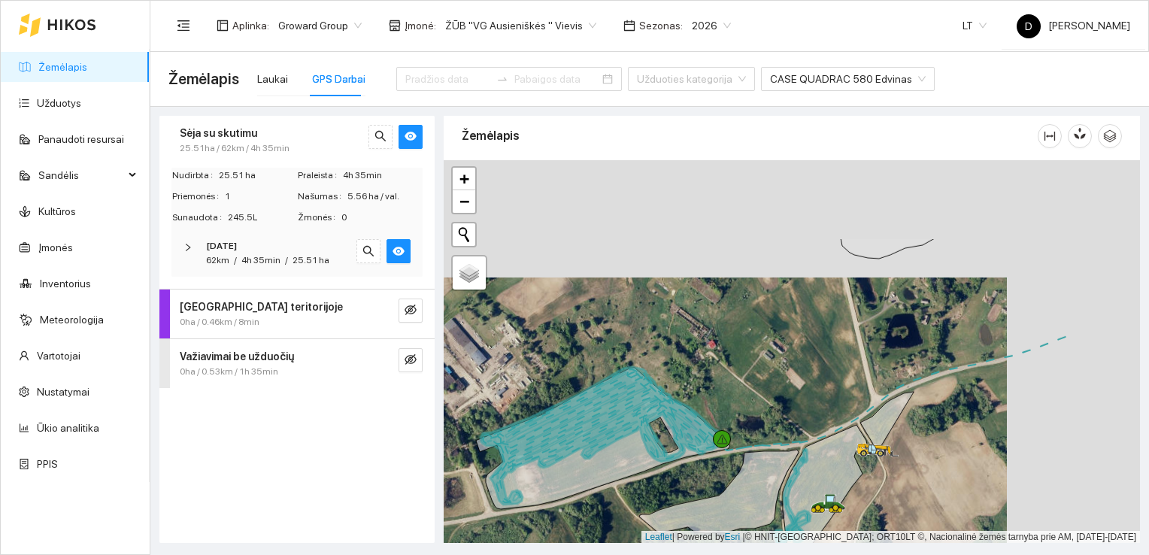
drag, startPoint x: 968, startPoint y: 250, endPoint x: 813, endPoint y: 395, distance: 211.7
click at [813, 395] on div at bounding box center [791, 351] width 696 height 383
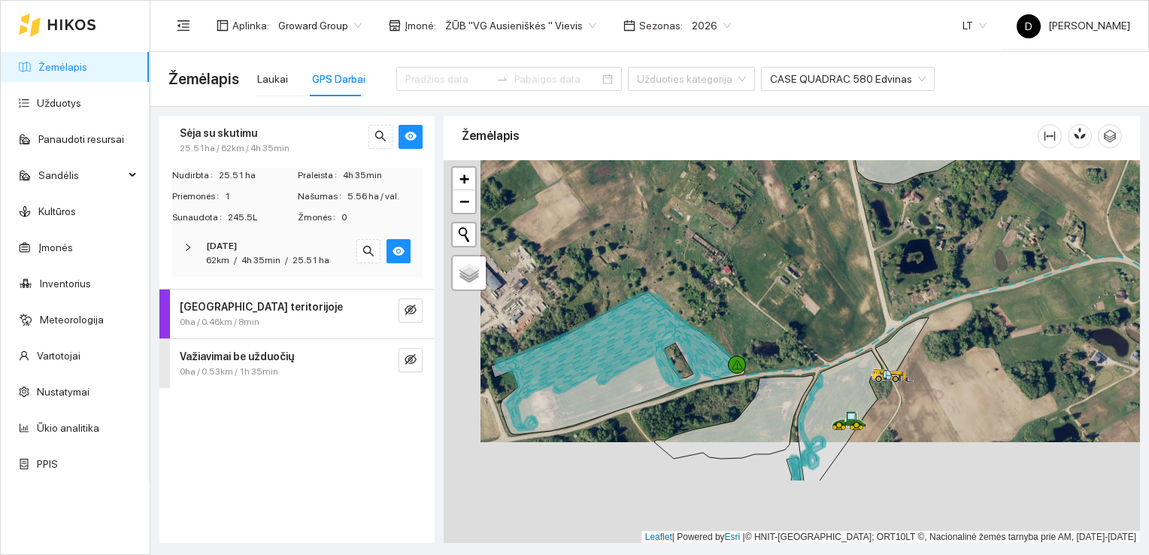
drag, startPoint x: 833, startPoint y: 392, endPoint x: 861, endPoint y: 232, distance: 162.5
click at [861, 350] on icon at bounding box center [840, 415] width 84 height 131
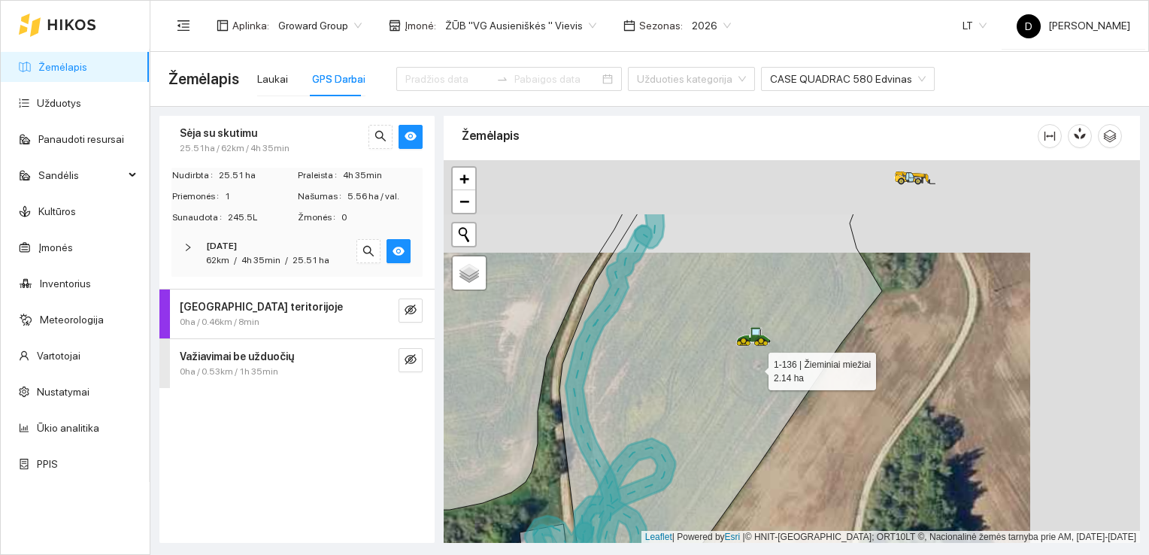
drag, startPoint x: 863, startPoint y: 281, endPoint x: 752, endPoint y: 376, distance: 146.1
click at [752, 376] on icon at bounding box center [720, 436] width 322 height 447
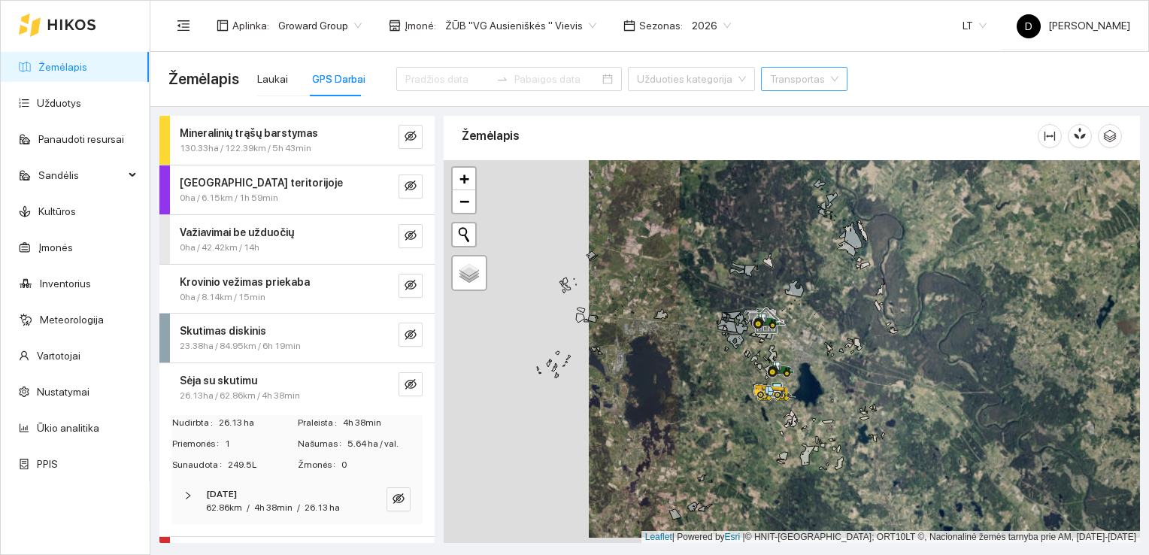
drag, startPoint x: 575, startPoint y: 398, endPoint x: 704, endPoint y: 367, distance: 133.1
click at [704, 367] on div at bounding box center [791, 351] width 696 height 383
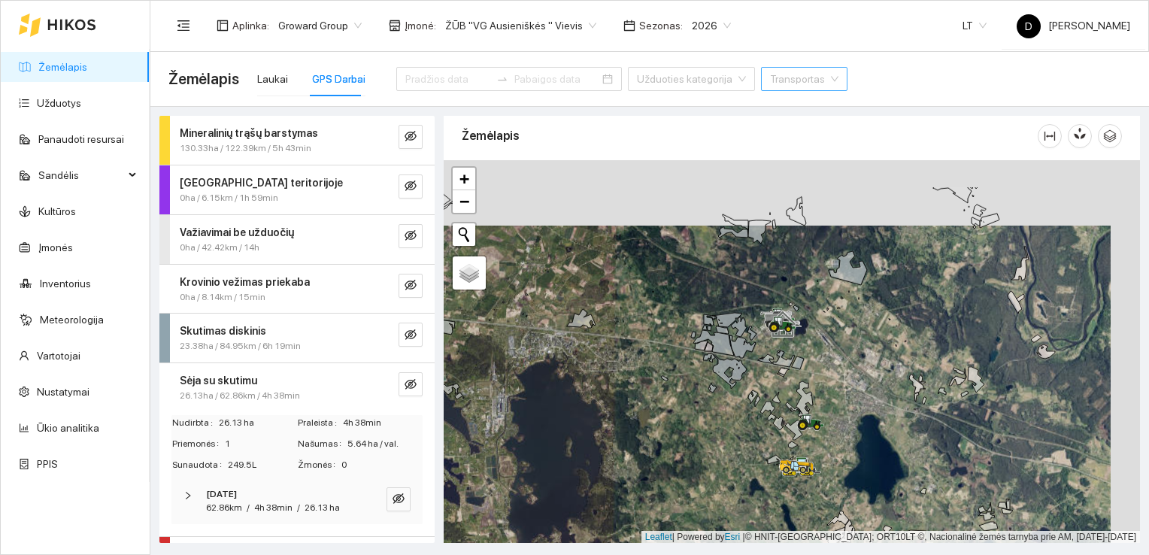
drag, startPoint x: 714, startPoint y: 304, endPoint x: 685, endPoint y: 369, distance: 71.7
click at [685, 369] on div at bounding box center [791, 351] width 696 height 383
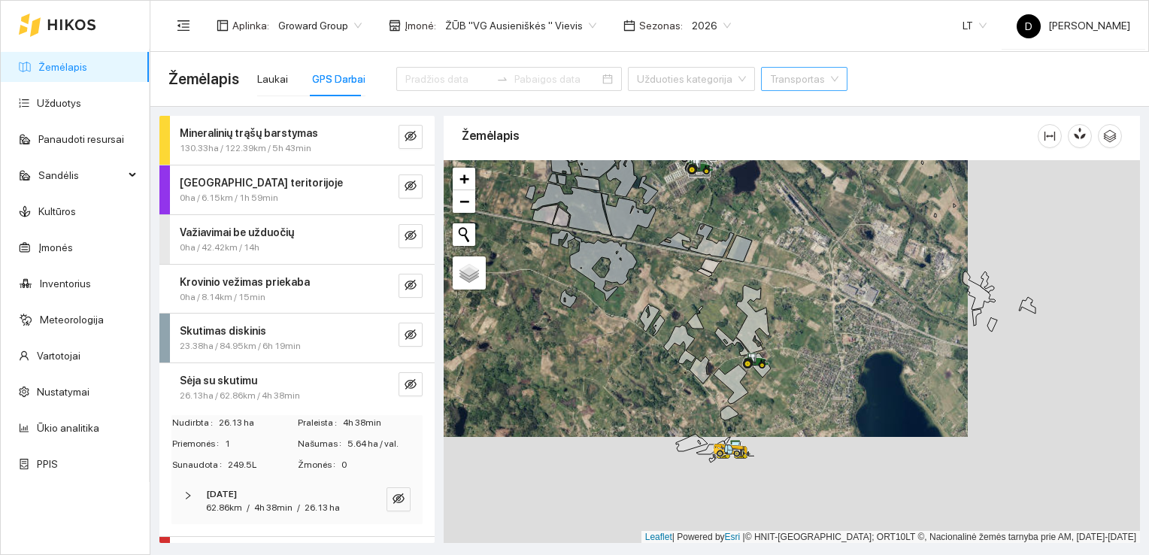
drag, startPoint x: 795, startPoint y: 449, endPoint x: 626, endPoint y: 344, distance: 198.2
click at [626, 344] on div at bounding box center [791, 351] width 696 height 383
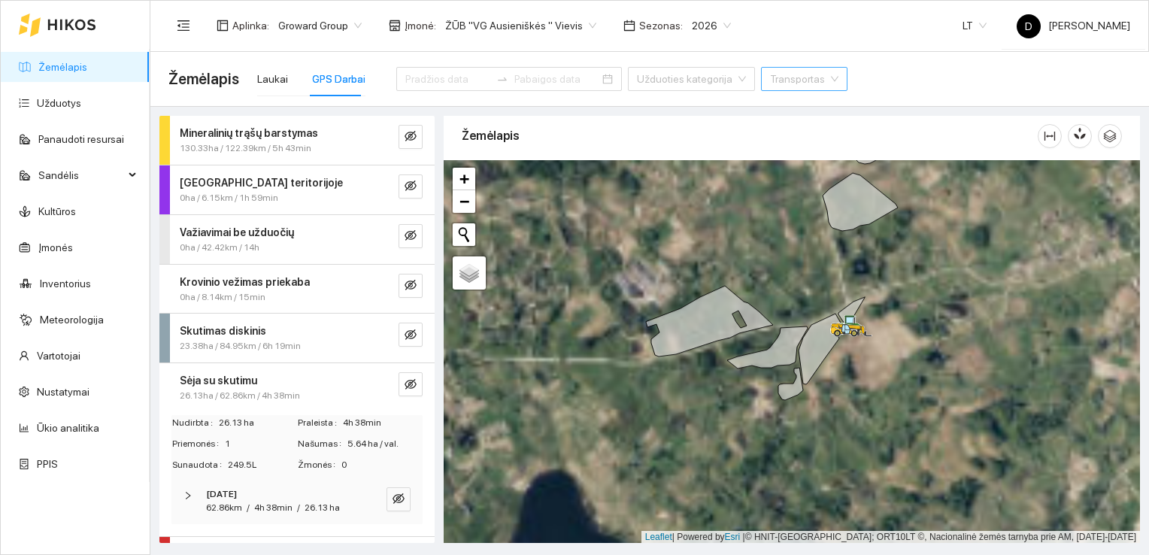
drag, startPoint x: 616, startPoint y: 489, endPoint x: 456, endPoint y: 325, distance: 229.1
click at [456, 325] on div at bounding box center [791, 351] width 696 height 383
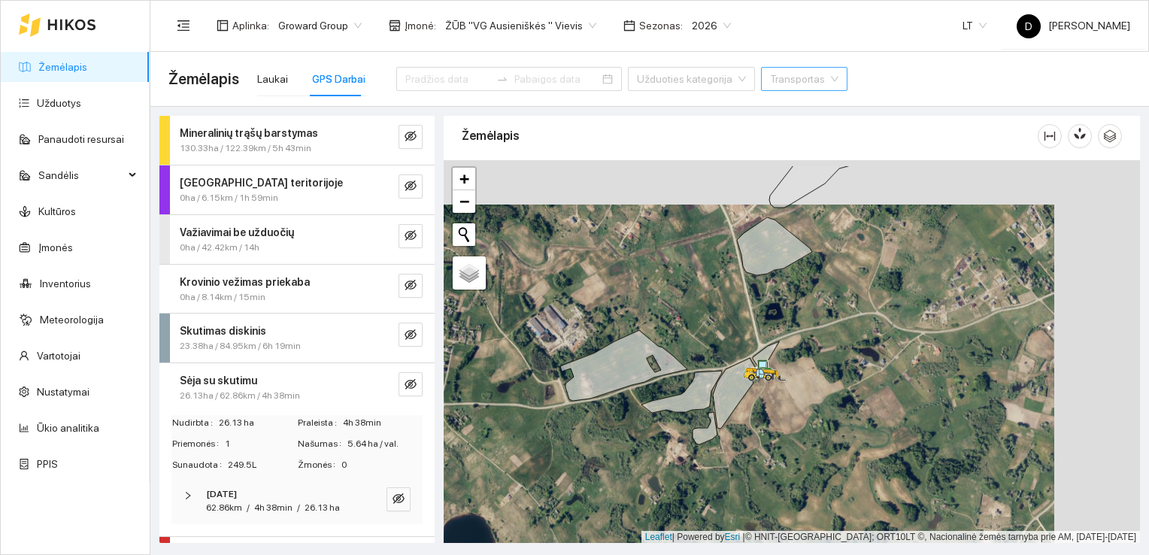
drag, startPoint x: 865, startPoint y: 368, endPoint x: 779, endPoint y: 412, distance: 96.5
click at [779, 412] on div at bounding box center [791, 351] width 696 height 383
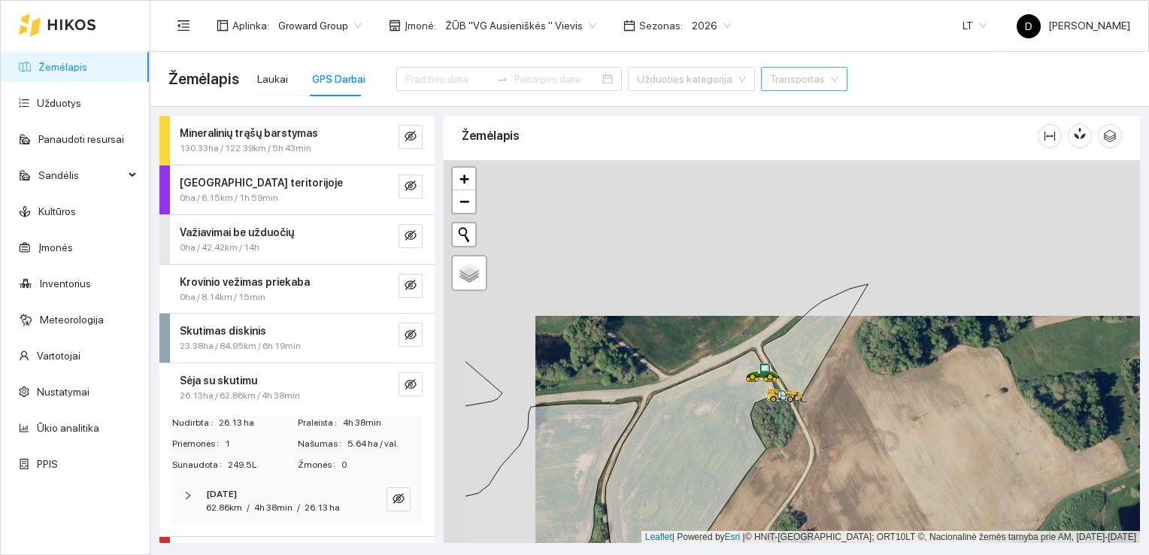
drag, startPoint x: 701, startPoint y: 289, endPoint x: 794, endPoint y: 444, distance: 180.7
click at [794, 445] on div at bounding box center [791, 351] width 696 height 383
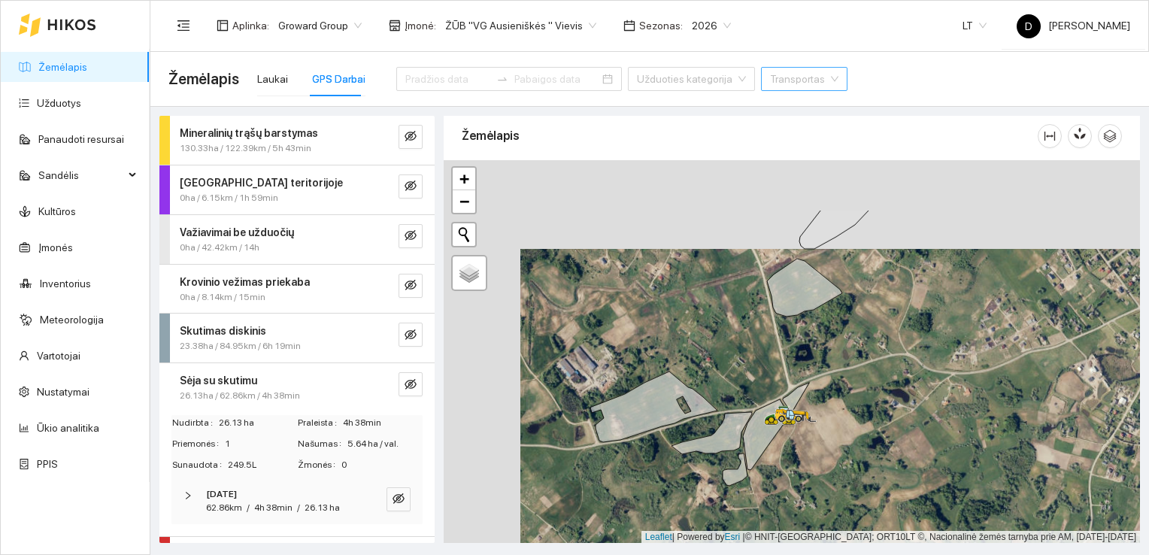
drag, startPoint x: 627, startPoint y: 241, endPoint x: 704, endPoint y: 329, distance: 117.2
click at [704, 329] on div at bounding box center [791, 351] width 696 height 383
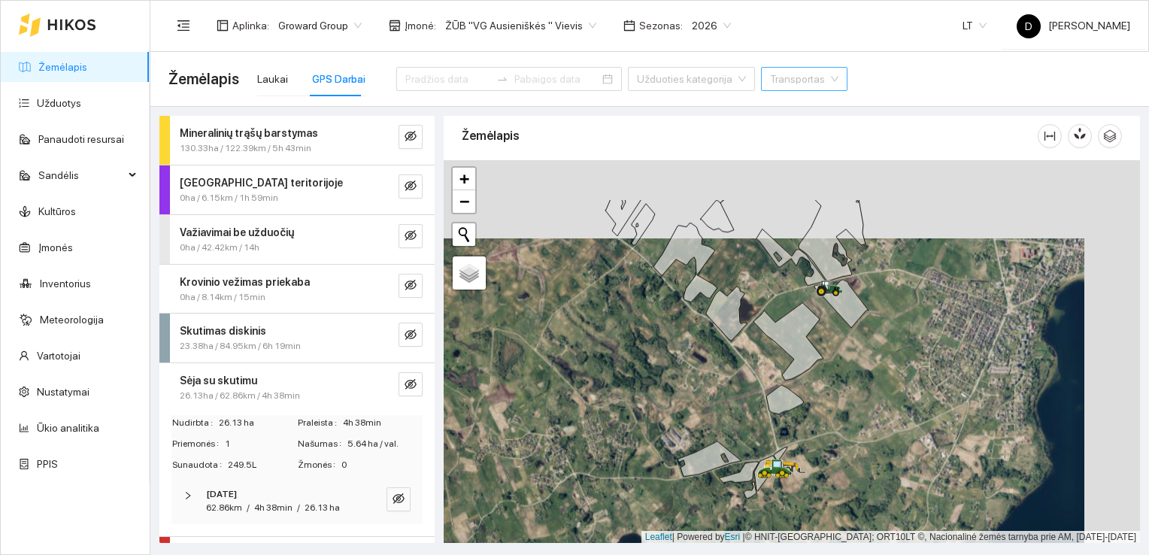
drag, startPoint x: 767, startPoint y: 308, endPoint x: 711, endPoint y: 386, distance: 95.9
click at [711, 386] on div at bounding box center [791, 351] width 696 height 383
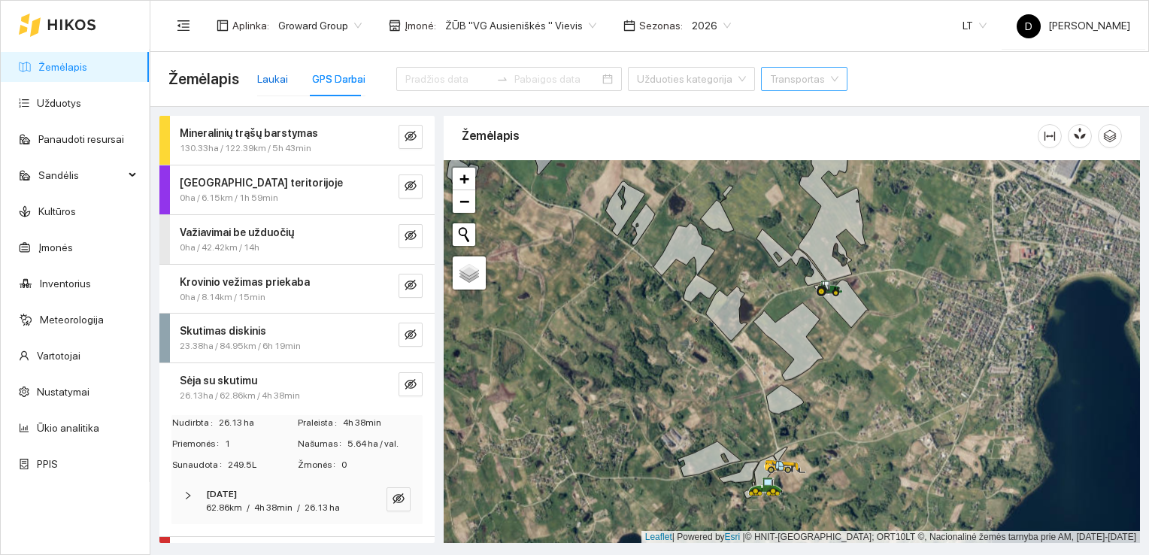
click at [271, 83] on div "Laukai" at bounding box center [272, 79] width 31 height 17
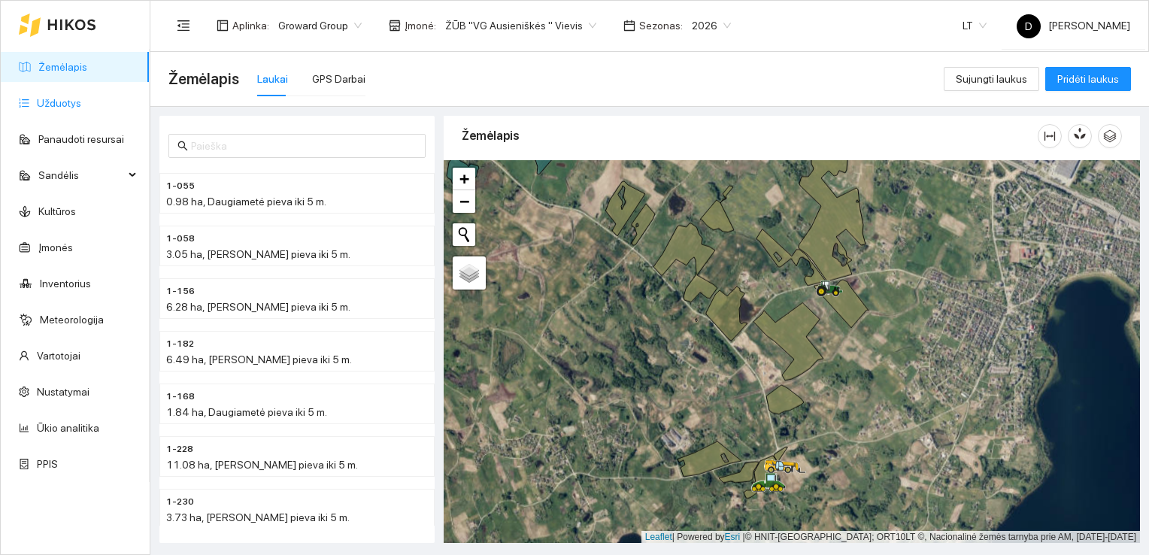
click at [59, 104] on link "Užduotys" at bounding box center [59, 103] width 44 height 12
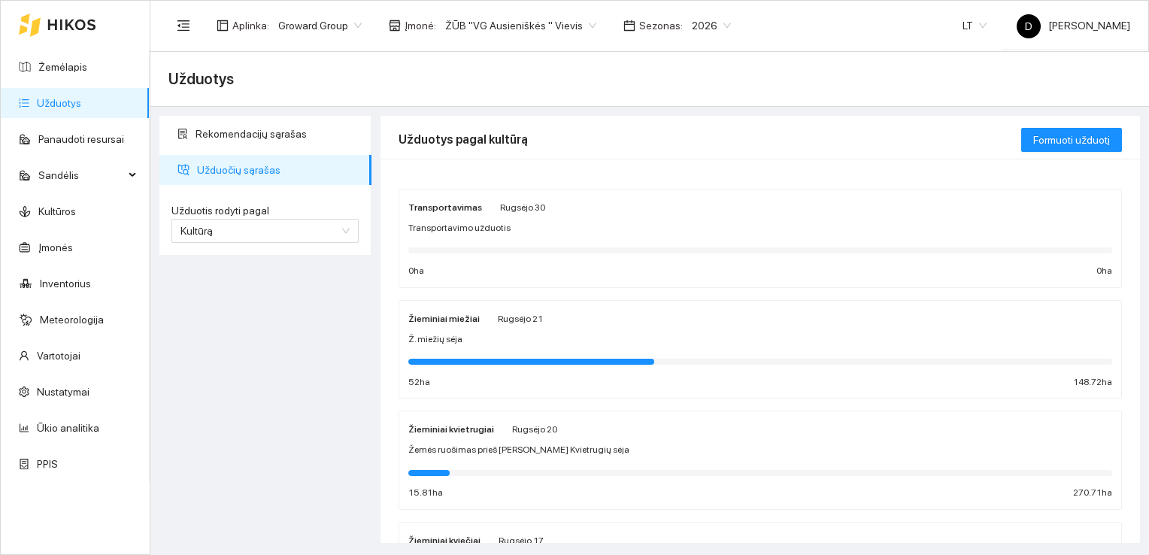
click at [440, 328] on div "Žieminiai miežiai [PERSON_NAME][DATE] Ž. miežių sėja 52 ha 148.72 ha" at bounding box center [760, 350] width 704 height 80
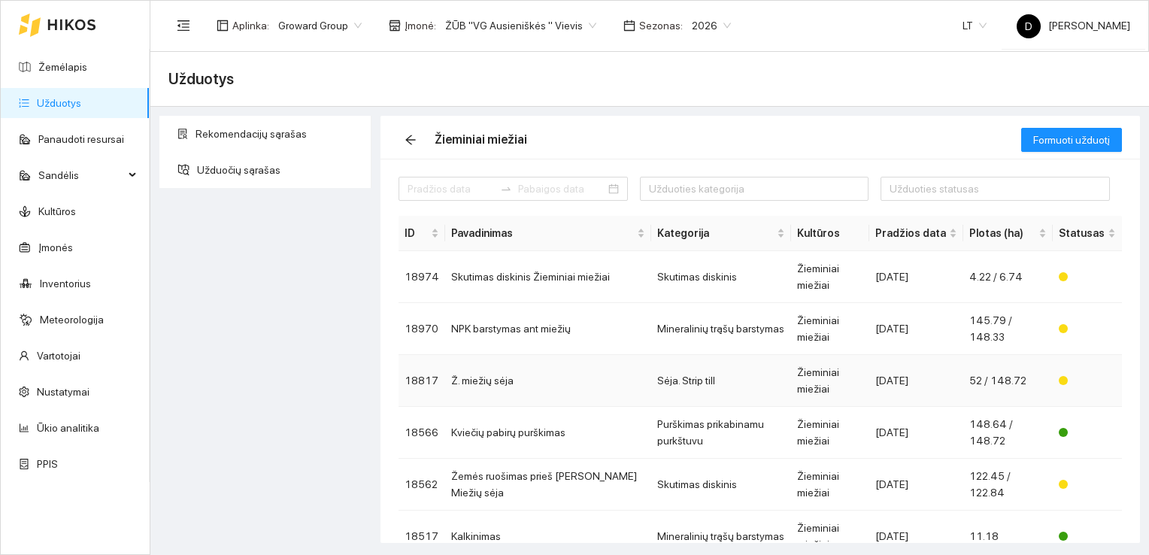
click at [496, 355] on td "Ž. miežių sėja" at bounding box center [548, 381] width 206 height 52
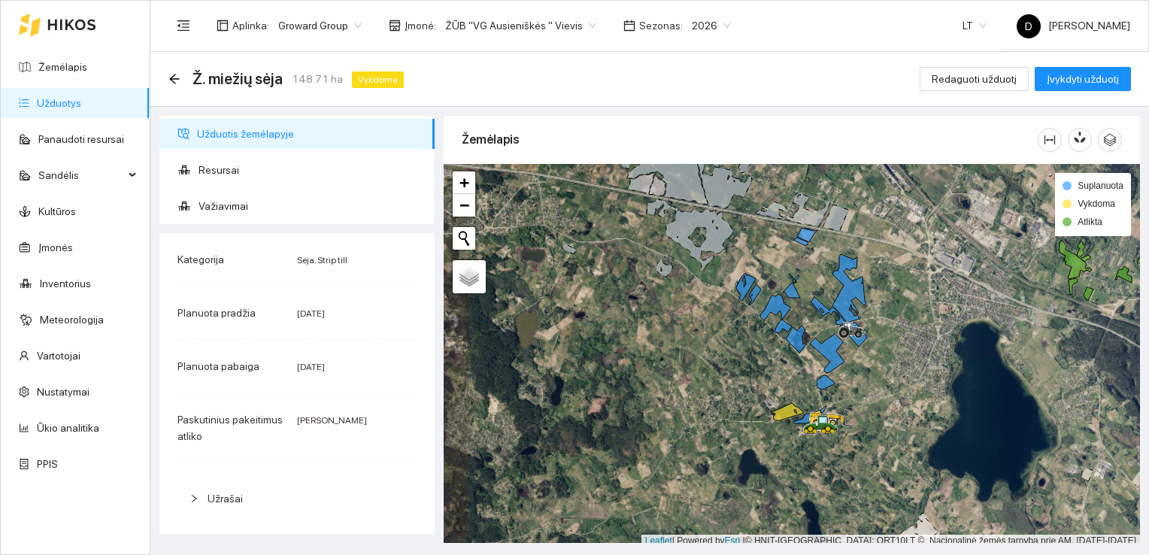
scroll to position [4, 0]
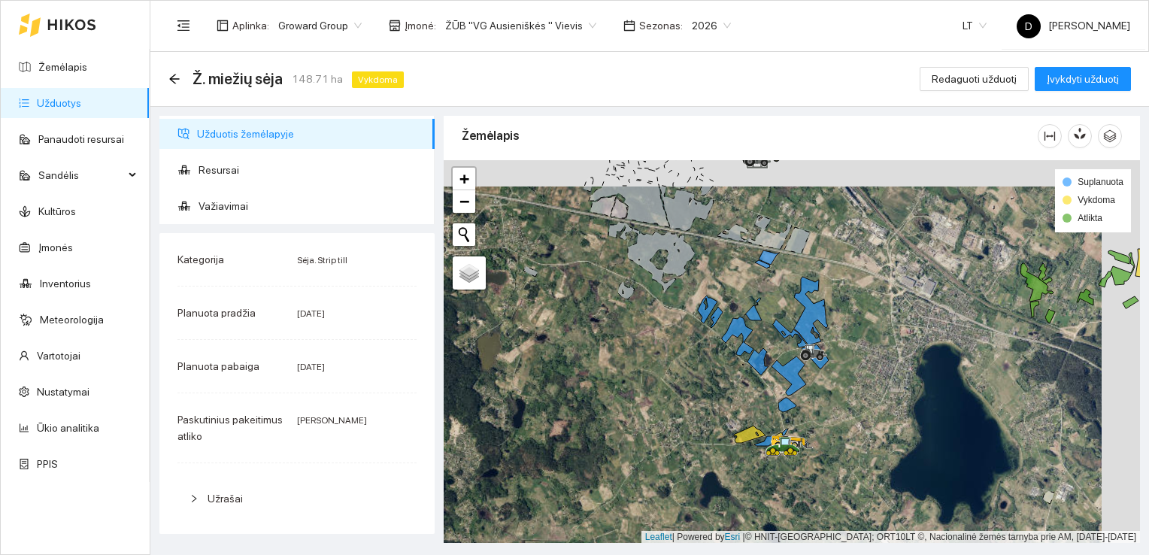
drag, startPoint x: 755, startPoint y: 366, endPoint x: 716, endPoint y: 393, distance: 48.2
click at [716, 393] on div at bounding box center [791, 351] width 696 height 383
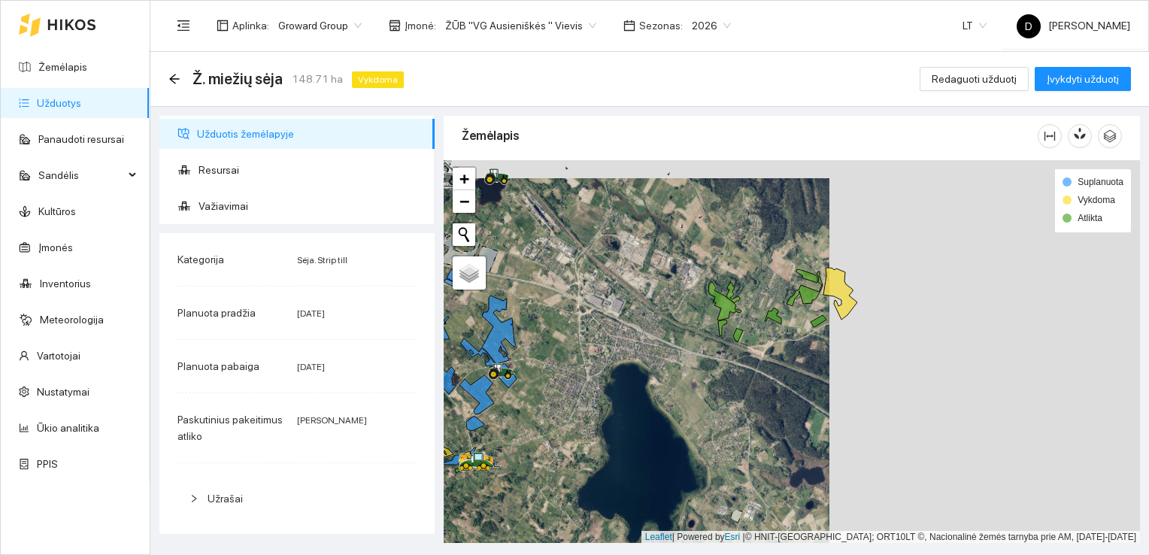
drag, startPoint x: 945, startPoint y: 428, endPoint x: 633, endPoint y: 447, distance: 312.5
click at [634, 447] on div at bounding box center [791, 351] width 696 height 383
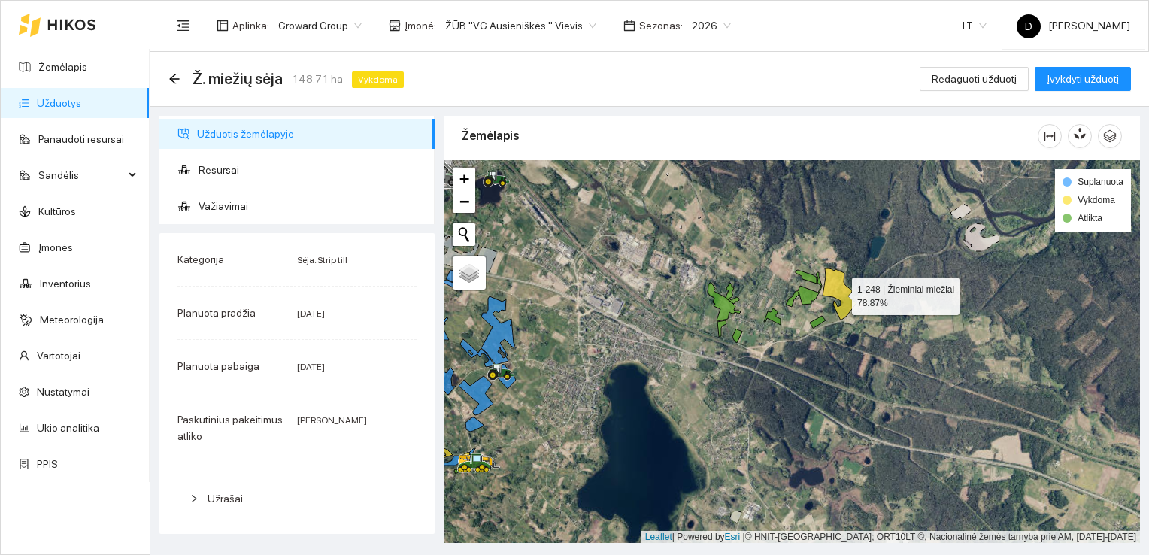
click at [840, 284] on icon at bounding box center [839, 294] width 34 height 52
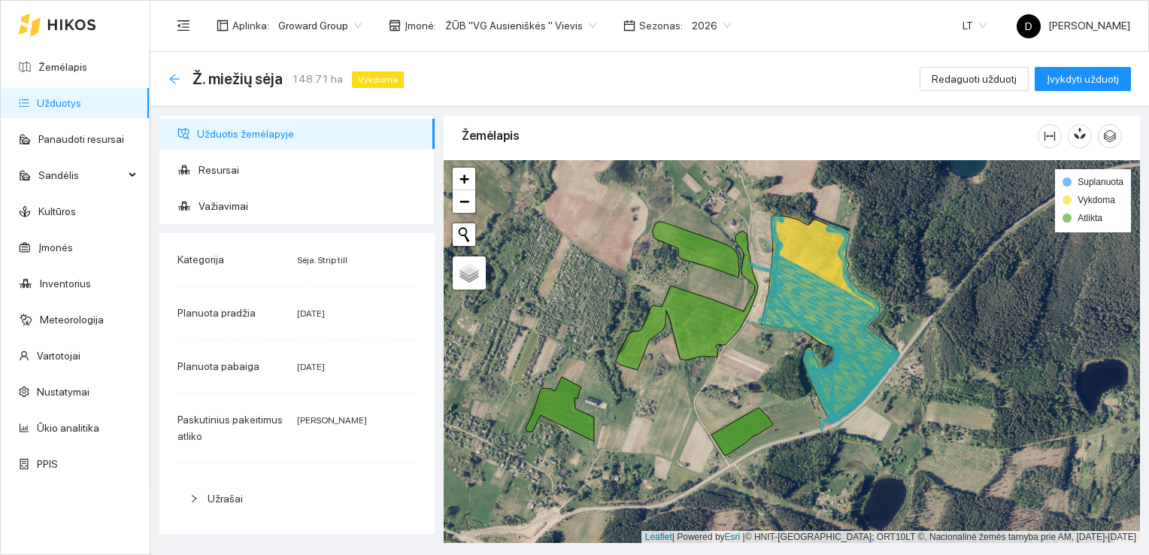
click at [174, 74] on icon "arrow-left" at bounding box center [174, 79] width 10 height 10
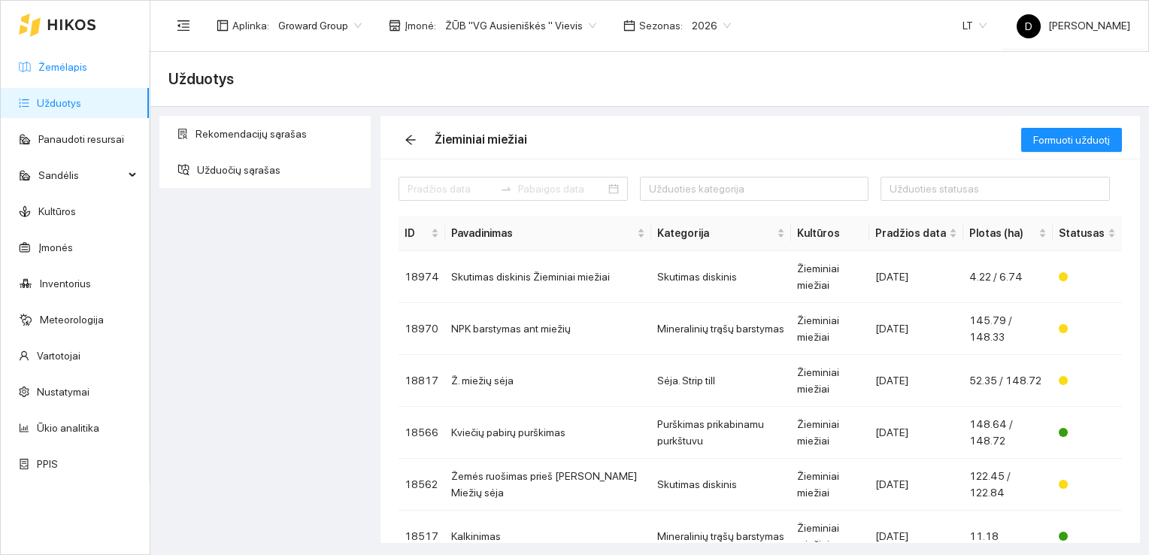
click at [61, 65] on link "Žemėlapis" at bounding box center [62, 67] width 49 height 12
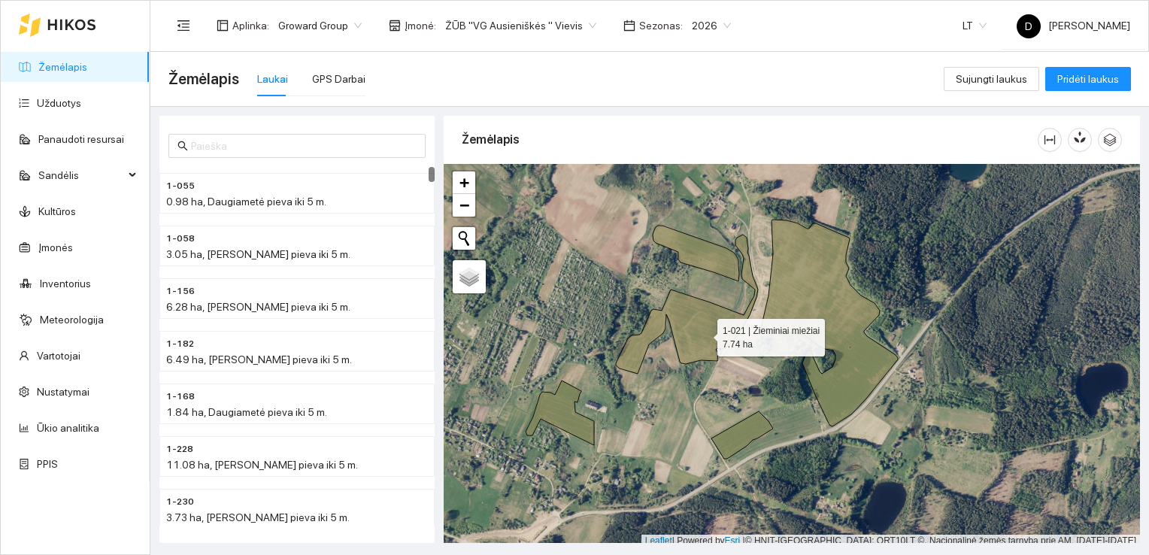
scroll to position [4, 0]
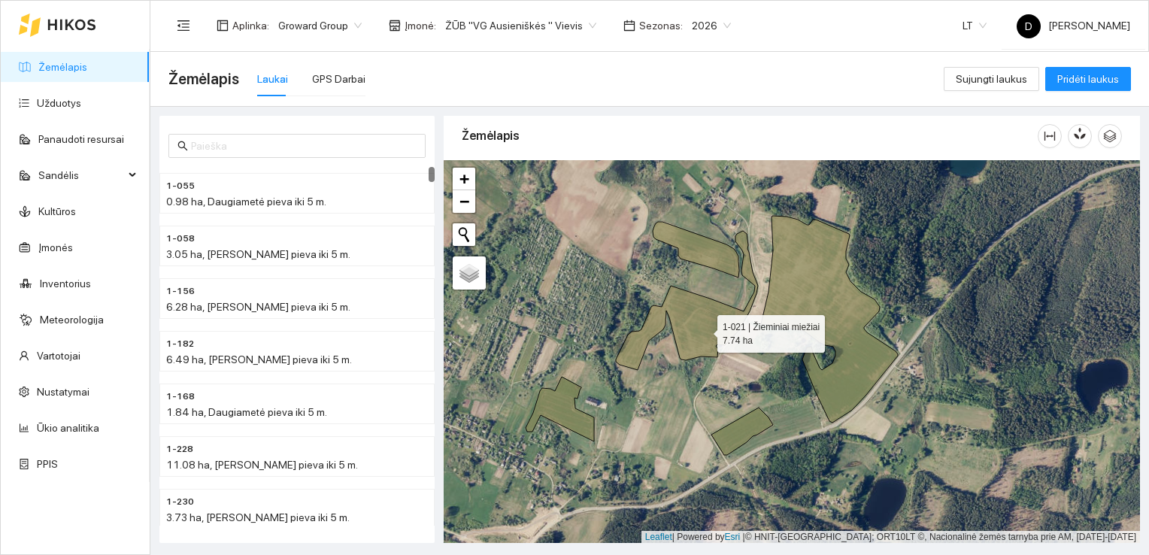
click at [704, 334] on icon at bounding box center [687, 300] width 142 height 139
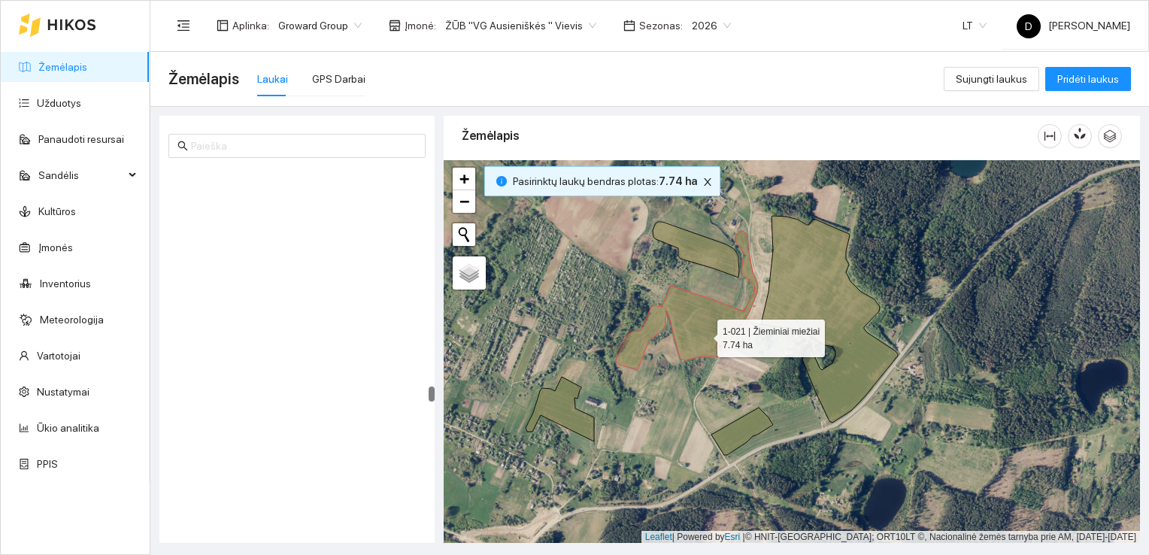
scroll to position [5301, 0]
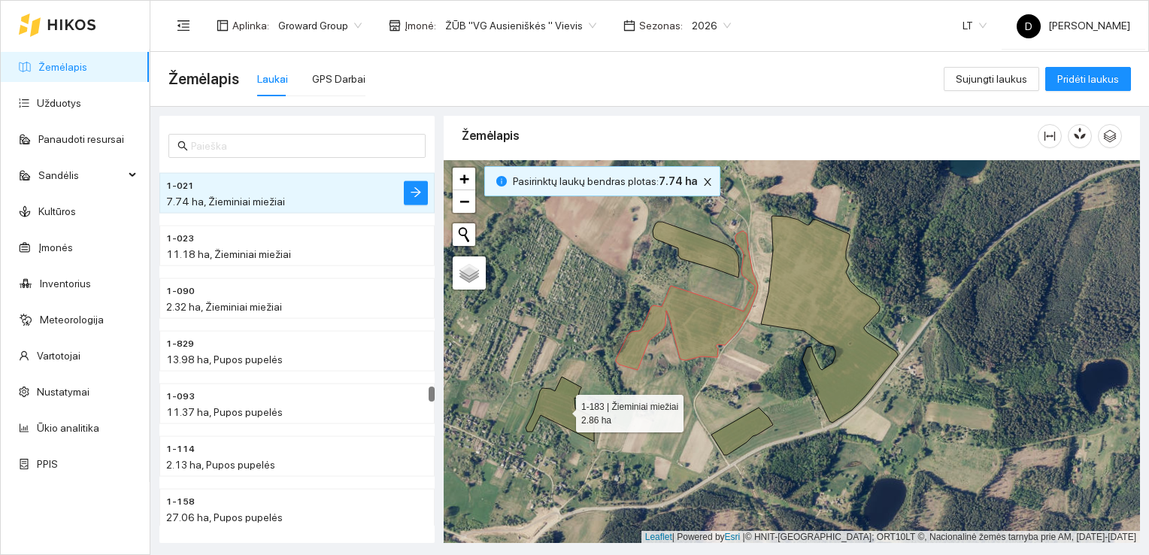
click at [558, 410] on icon at bounding box center [559, 409] width 68 height 65
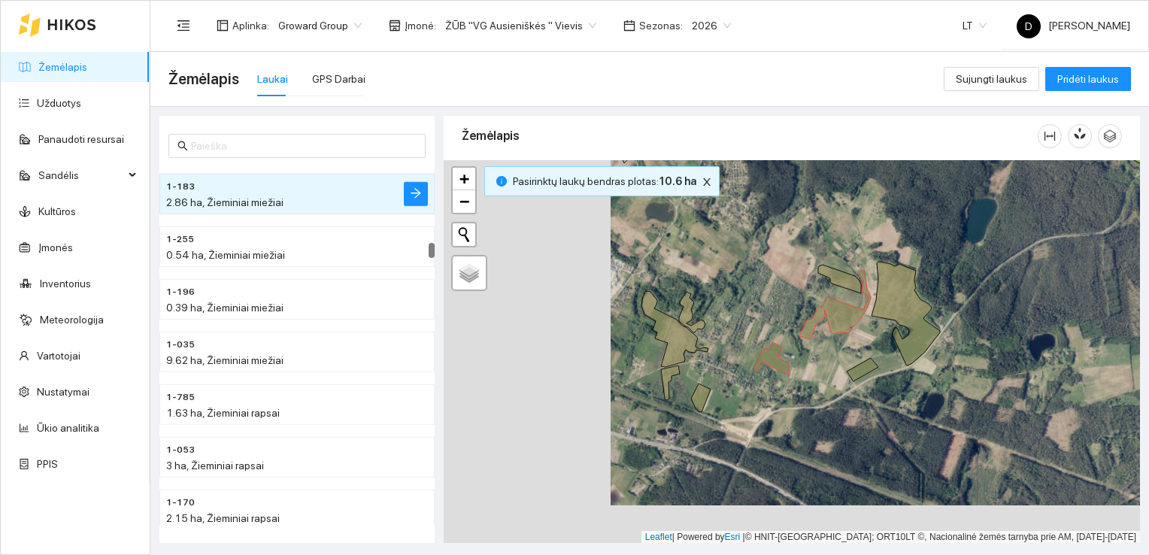
drag, startPoint x: 628, startPoint y: 344, endPoint x: 757, endPoint y: 315, distance: 132.6
click at [757, 315] on div at bounding box center [791, 351] width 696 height 383
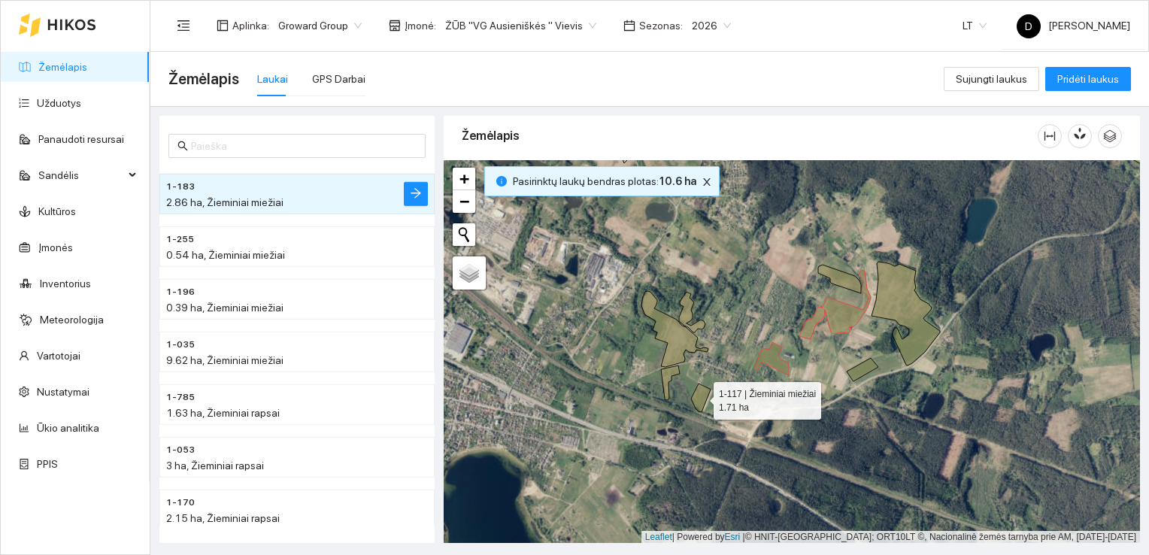
drag, startPoint x: 704, startPoint y: 392, endPoint x: 676, endPoint y: 374, distance: 32.9
click at [703, 392] on icon at bounding box center [701, 397] width 20 height 29
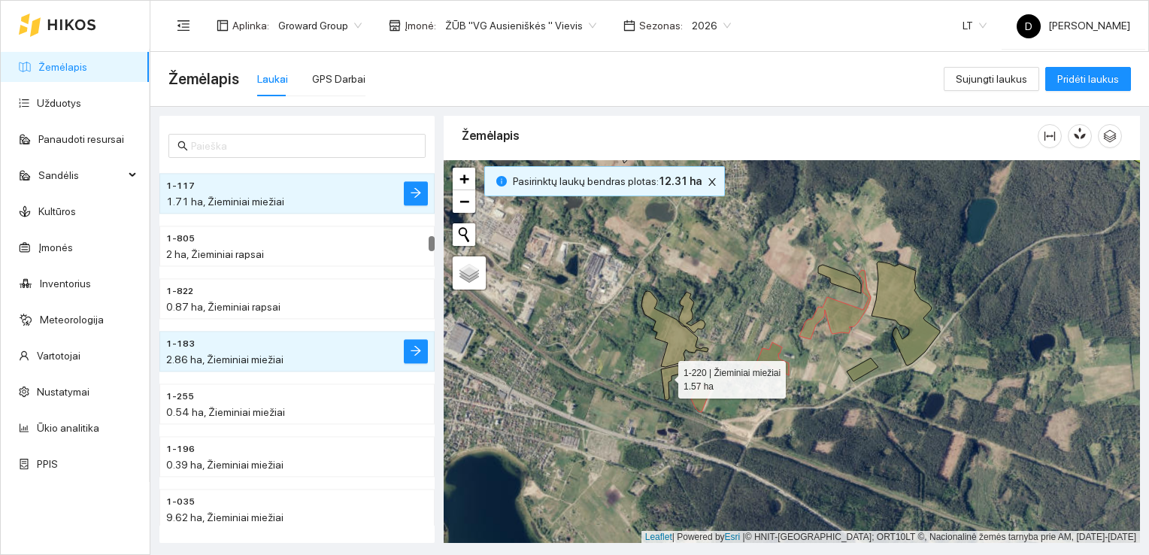
drag, startPoint x: 664, startPoint y: 376, endPoint x: 669, endPoint y: 353, distance: 23.0
click at [664, 374] on icon at bounding box center [670, 382] width 19 height 35
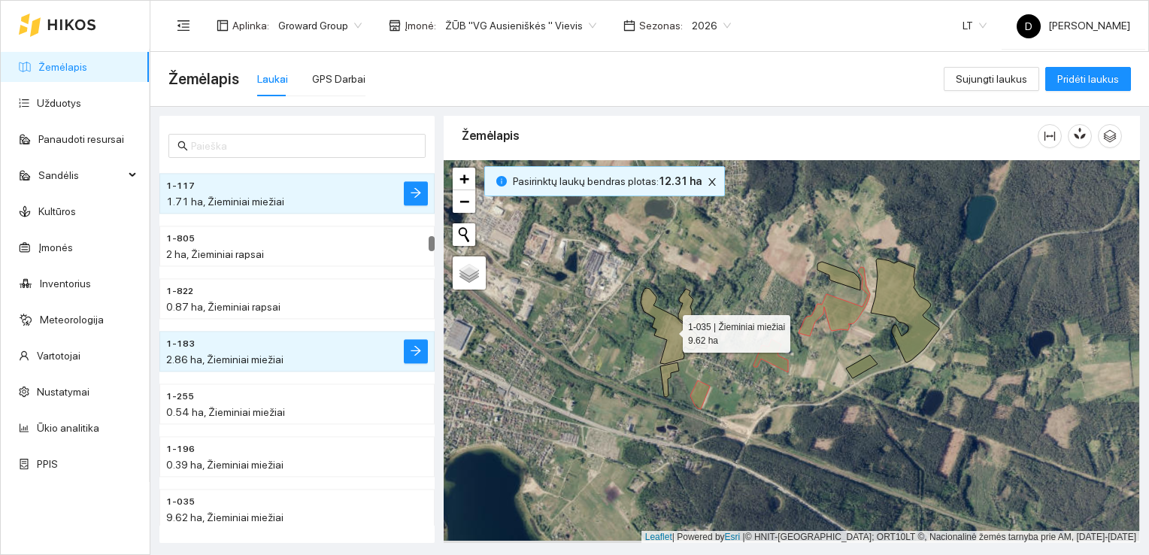
drag, startPoint x: 673, startPoint y: 335, endPoint x: 688, endPoint y: 311, distance: 28.4
click at [673, 333] on icon at bounding box center [673, 326] width 67 height 76
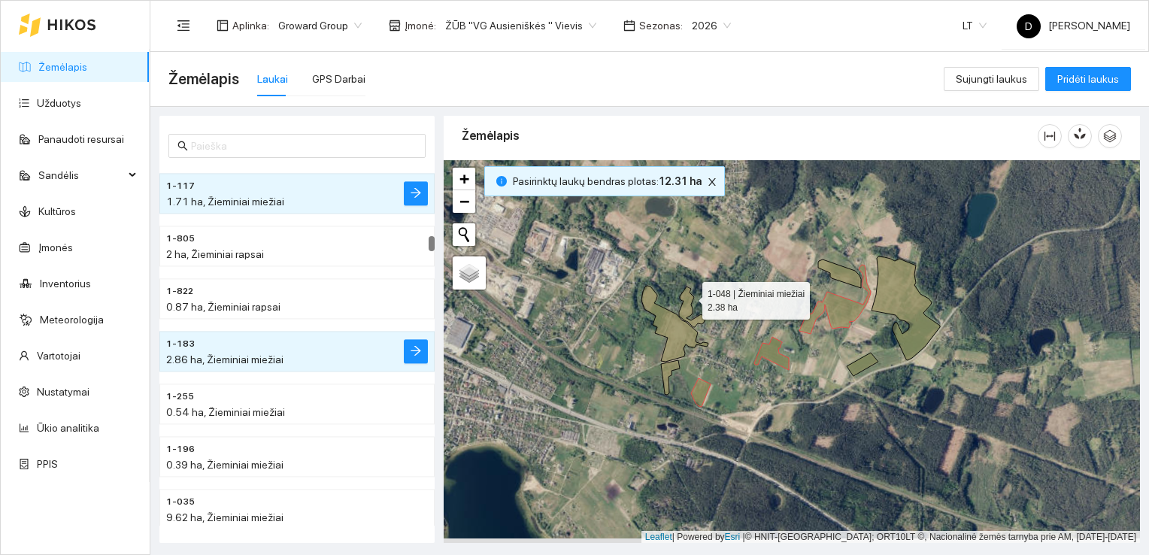
click at [689, 295] on icon at bounding box center [692, 306] width 26 height 41
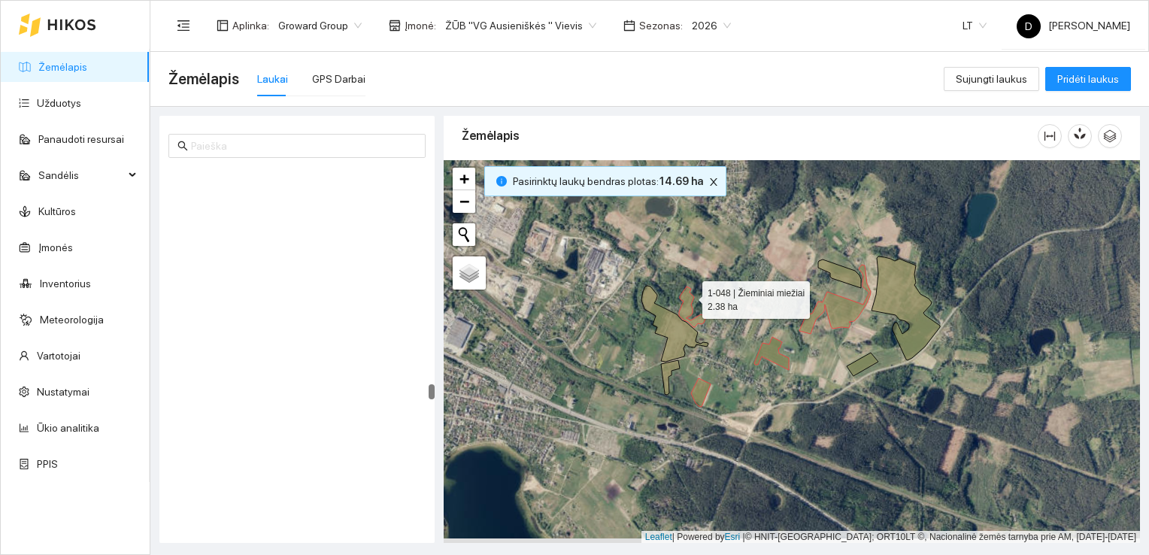
scroll to position [5250, 0]
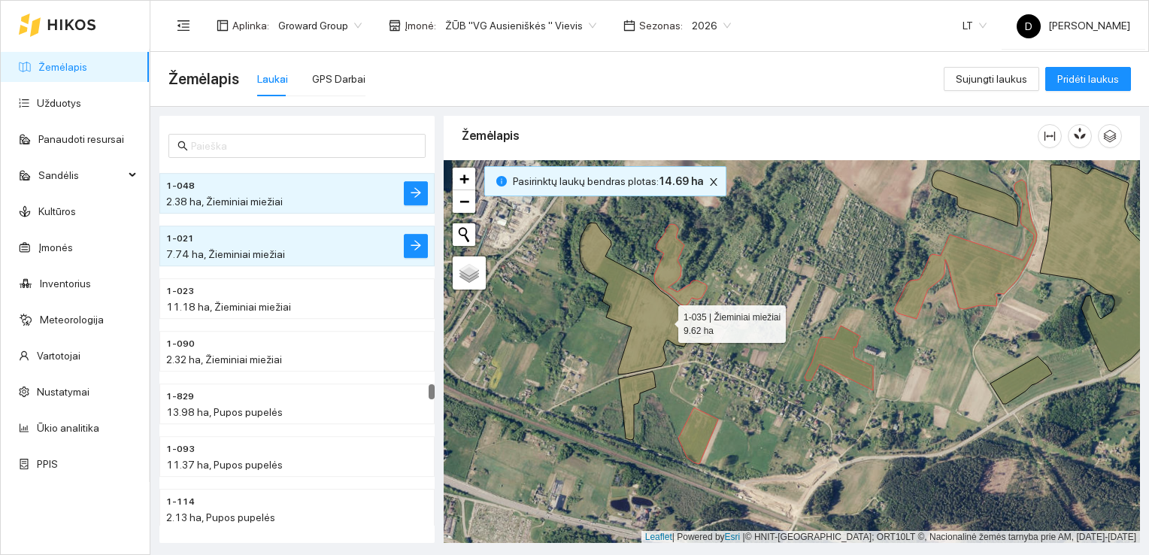
click at [664, 319] on icon at bounding box center [646, 298] width 132 height 152
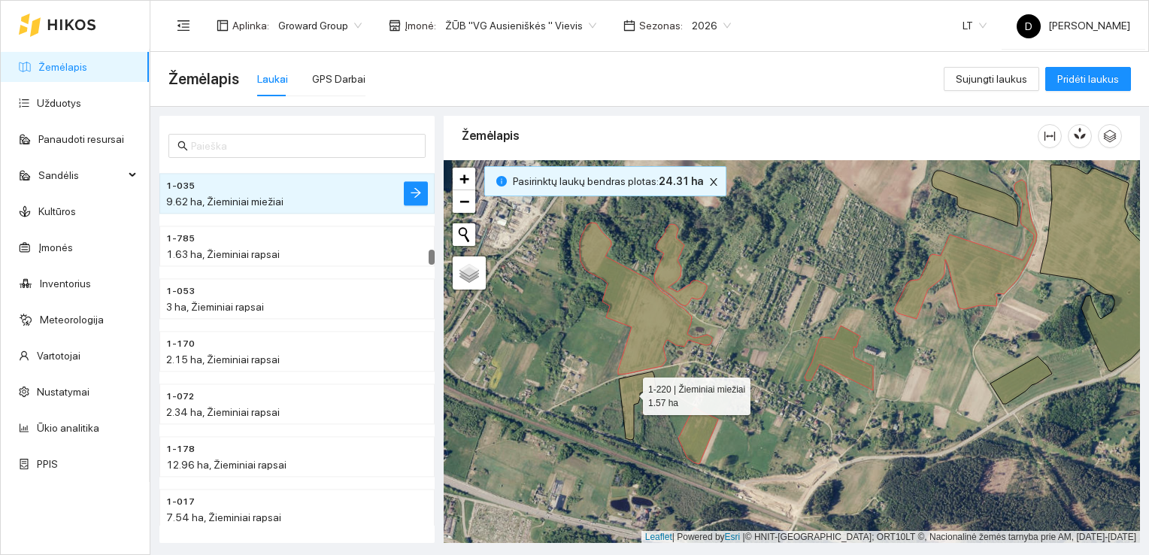
click at [631, 392] on icon at bounding box center [637, 405] width 37 height 68
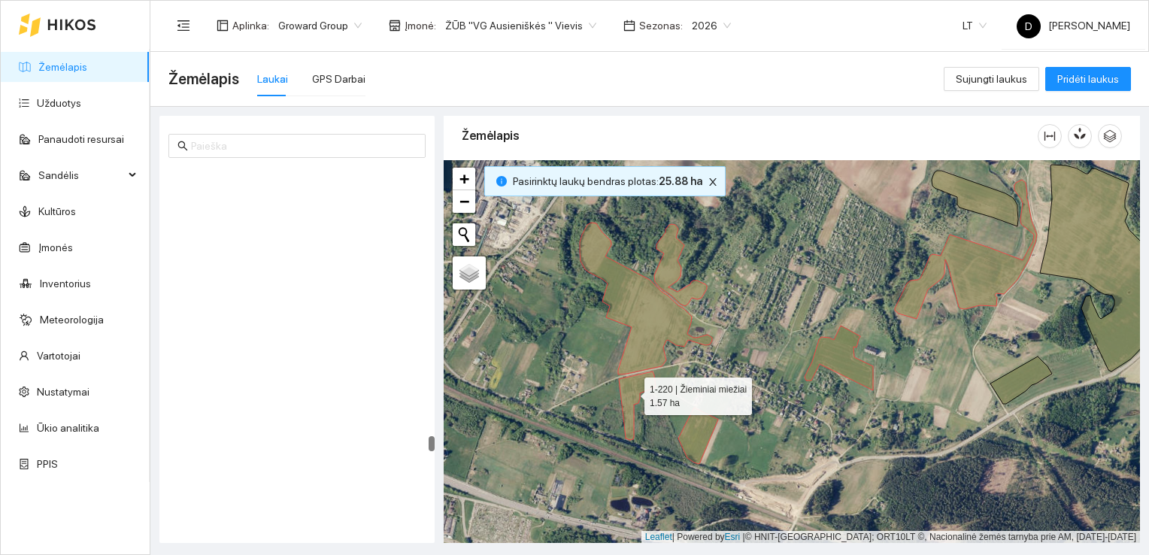
scroll to position [6511, 0]
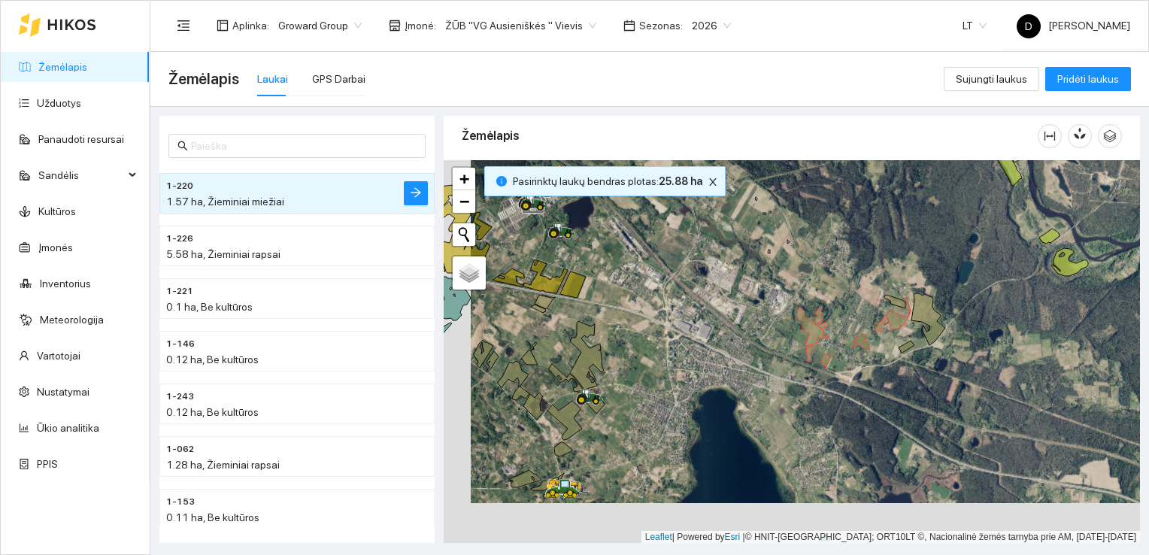
drag, startPoint x: 577, startPoint y: 489, endPoint x: 604, endPoint y: 449, distance: 48.8
click at [604, 449] on div at bounding box center [791, 351] width 696 height 383
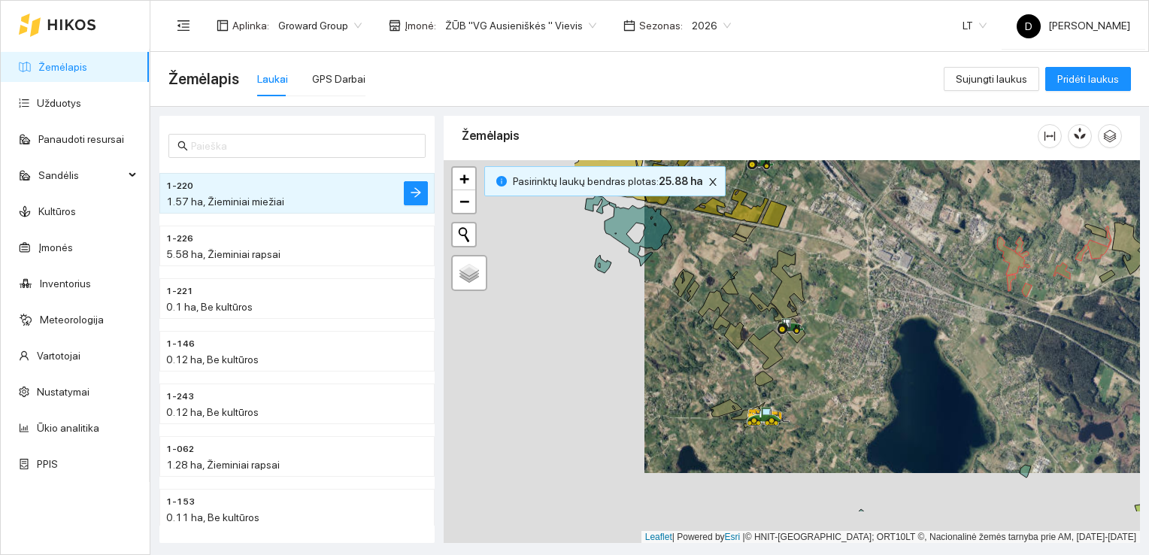
drag, startPoint x: 556, startPoint y: 375, endPoint x: 773, endPoint y: 313, distance: 226.0
click at [764, 296] on icon at bounding box center [766, 307] width 35 height 28
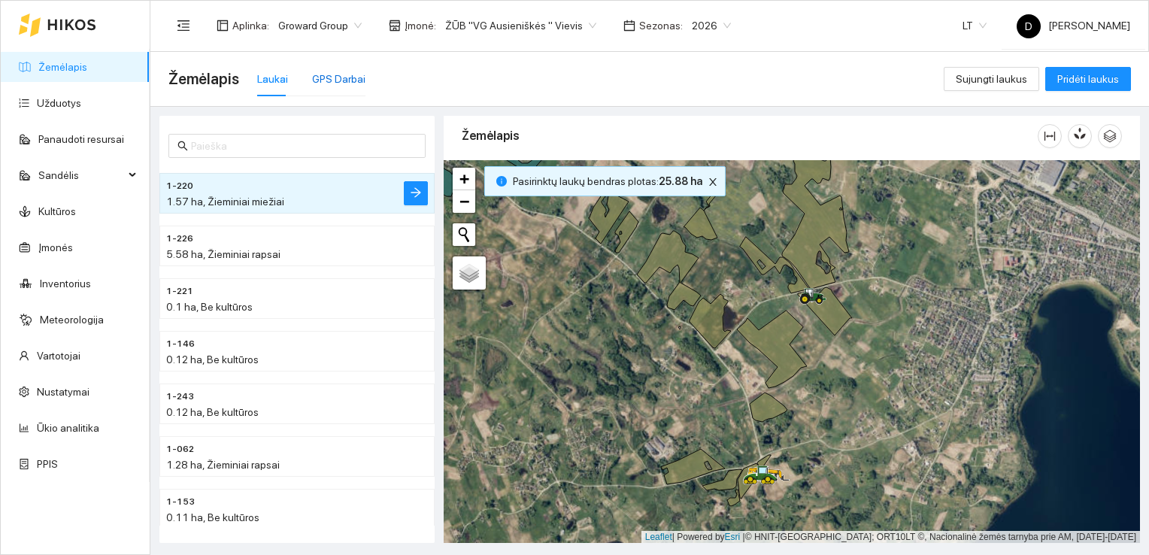
click at [330, 78] on div "GPS Darbai" at bounding box center [338, 79] width 53 height 17
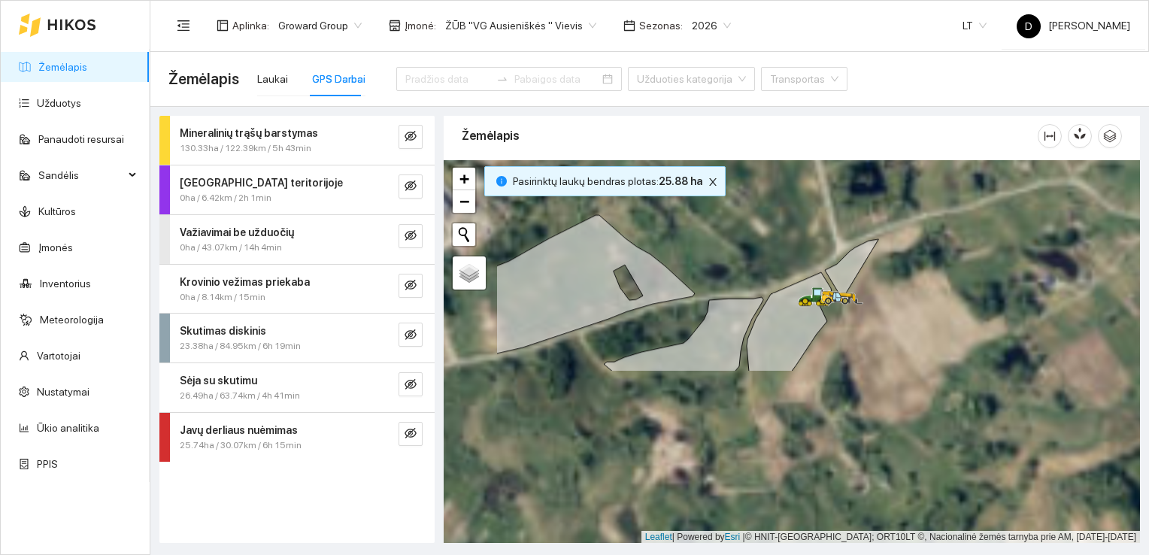
drag, startPoint x: 773, startPoint y: 457, endPoint x: 897, endPoint y: 246, distance: 244.6
click at [897, 246] on div at bounding box center [791, 351] width 696 height 383
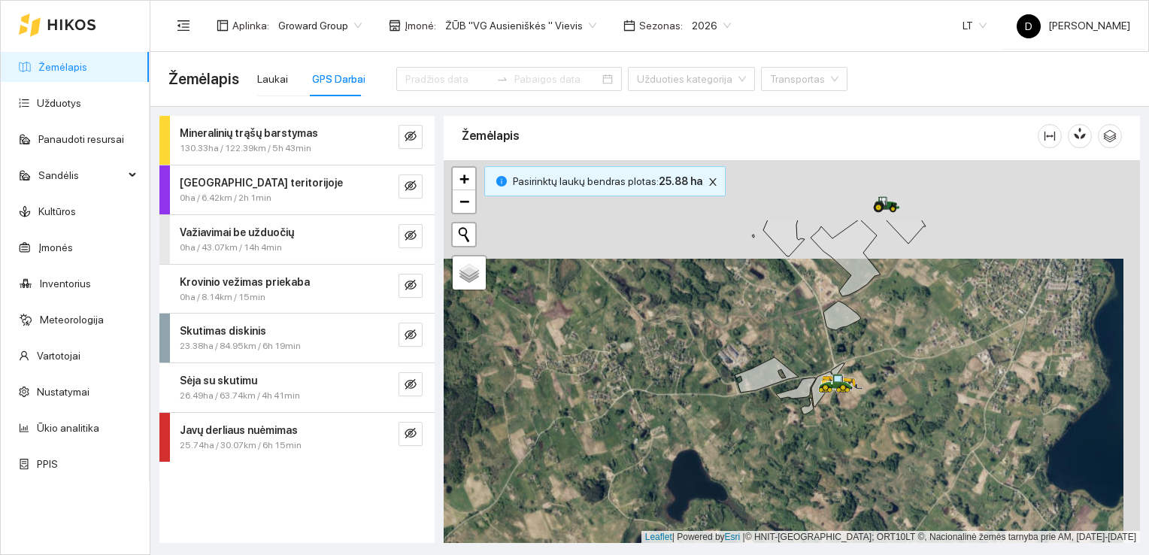
drag, startPoint x: 788, startPoint y: 226, endPoint x: 752, endPoint y: 347, distance: 125.8
click at [753, 347] on div at bounding box center [791, 351] width 696 height 383
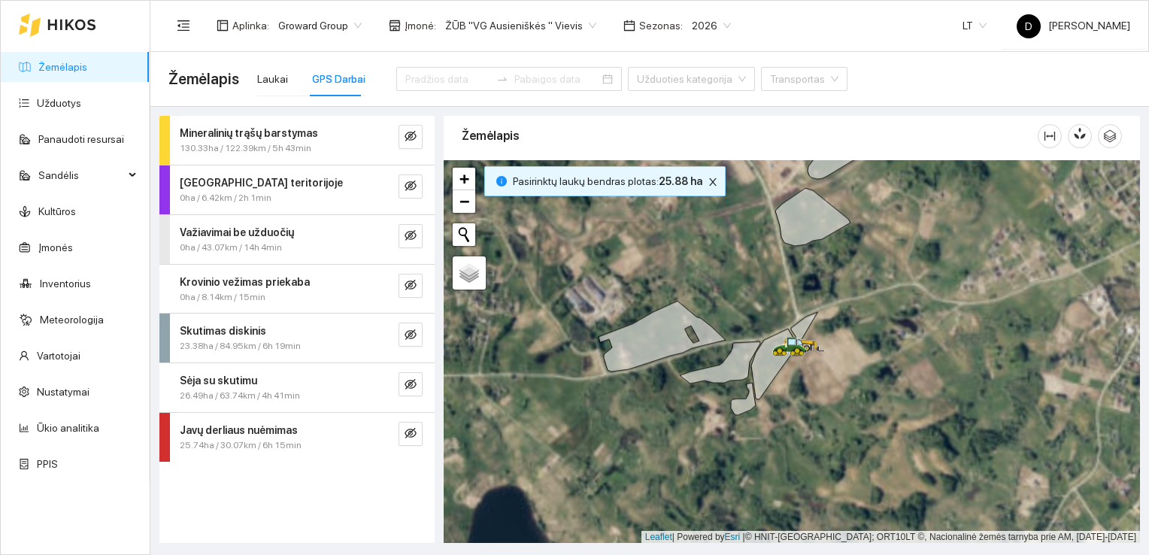
drag, startPoint x: 755, startPoint y: 347, endPoint x: 683, endPoint y: 268, distance: 106.4
click at [683, 268] on div at bounding box center [791, 351] width 696 height 383
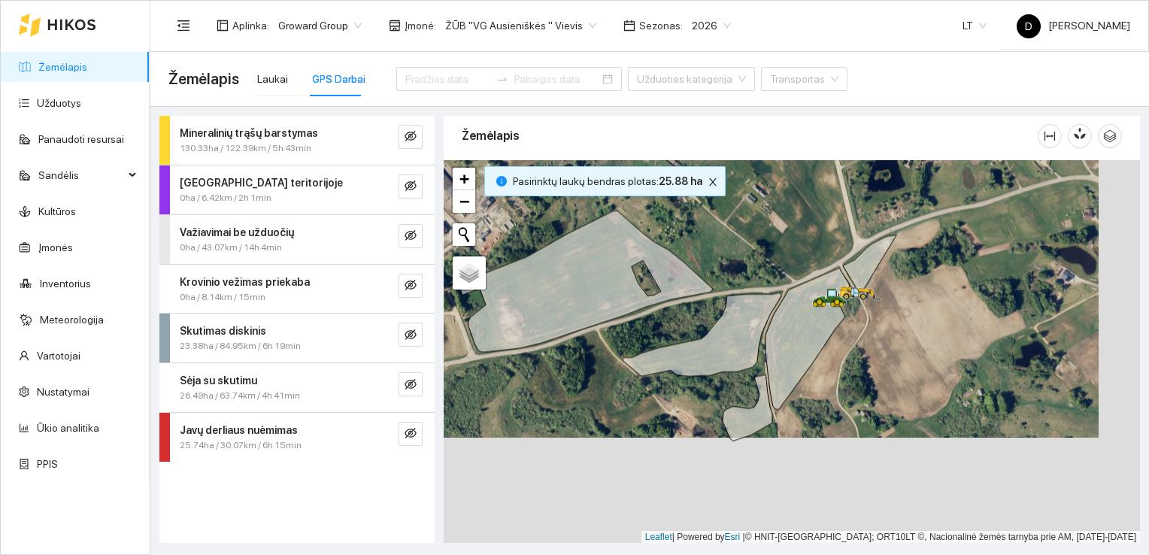
drag, startPoint x: 726, startPoint y: 431, endPoint x: 680, endPoint y: 337, distance: 104.5
click at [680, 337] on div at bounding box center [791, 351] width 696 height 383
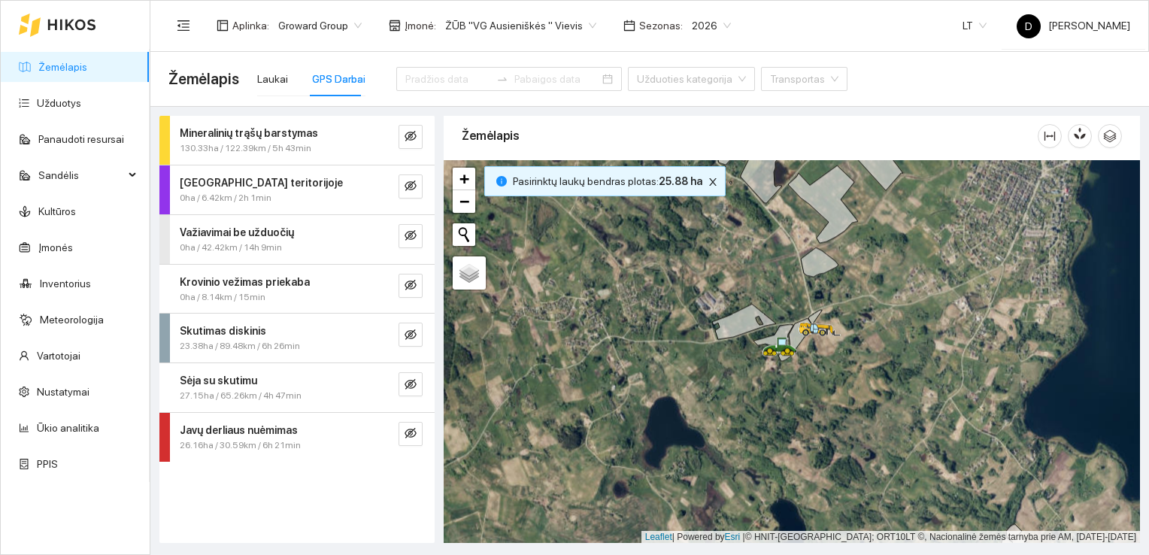
click at [277, 389] on span "27.15ha / 65.26km / 4h 47min" at bounding box center [241, 396] width 122 height 14
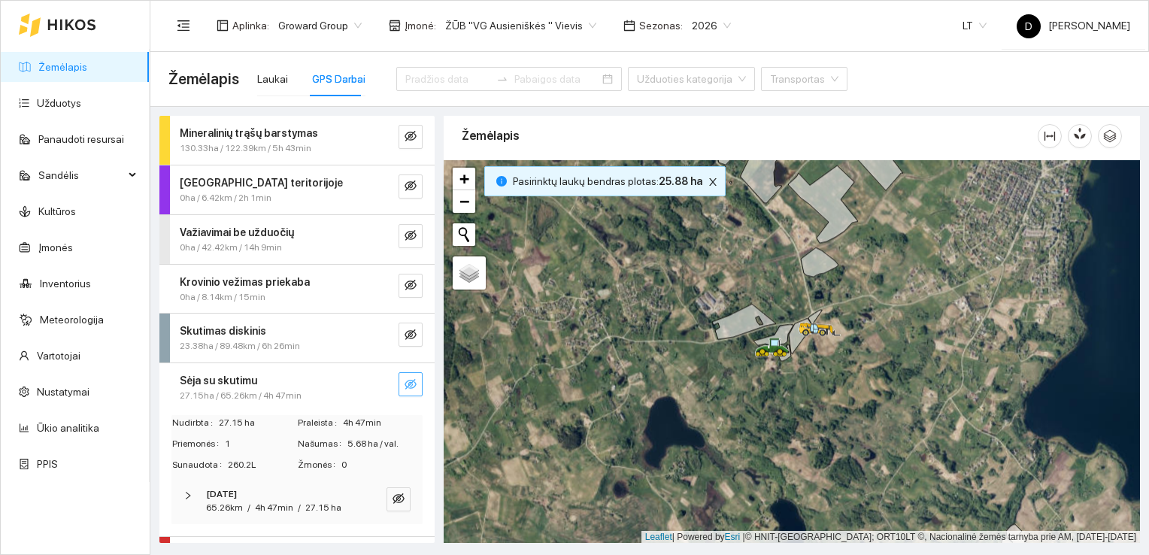
click at [404, 379] on icon "eye-invisible" at bounding box center [410, 384] width 12 height 11
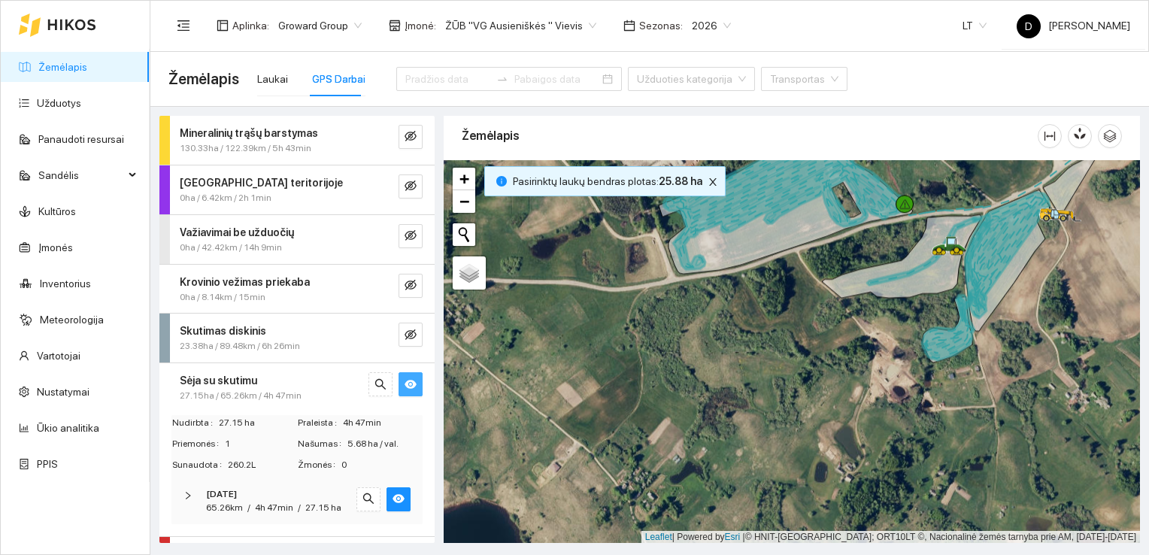
click at [54, 65] on link "Žemėlapis" at bounding box center [62, 67] width 49 height 12
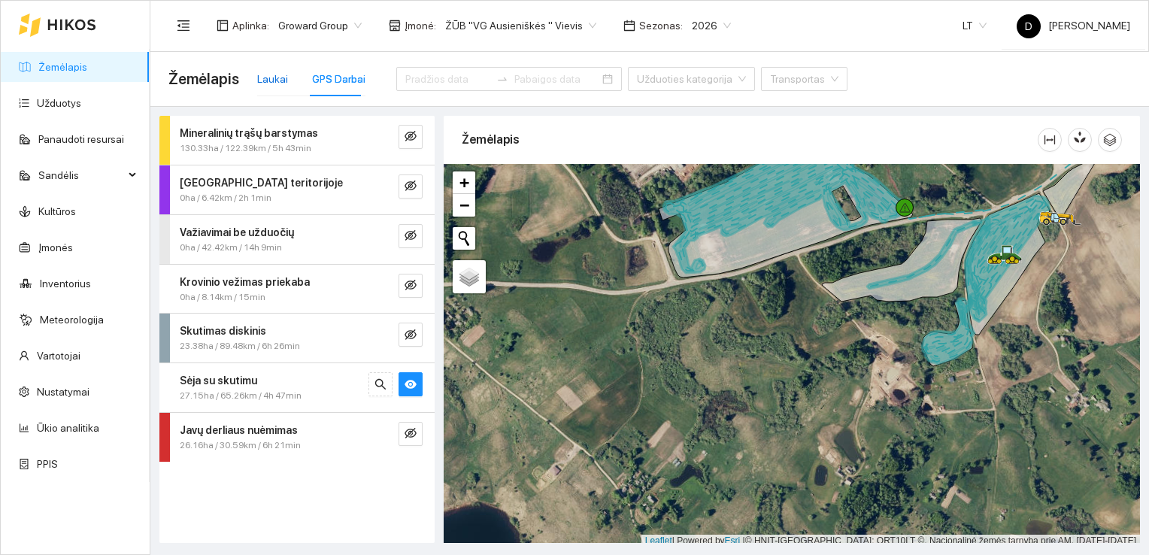
click at [277, 80] on div "Laukai" at bounding box center [272, 79] width 31 height 17
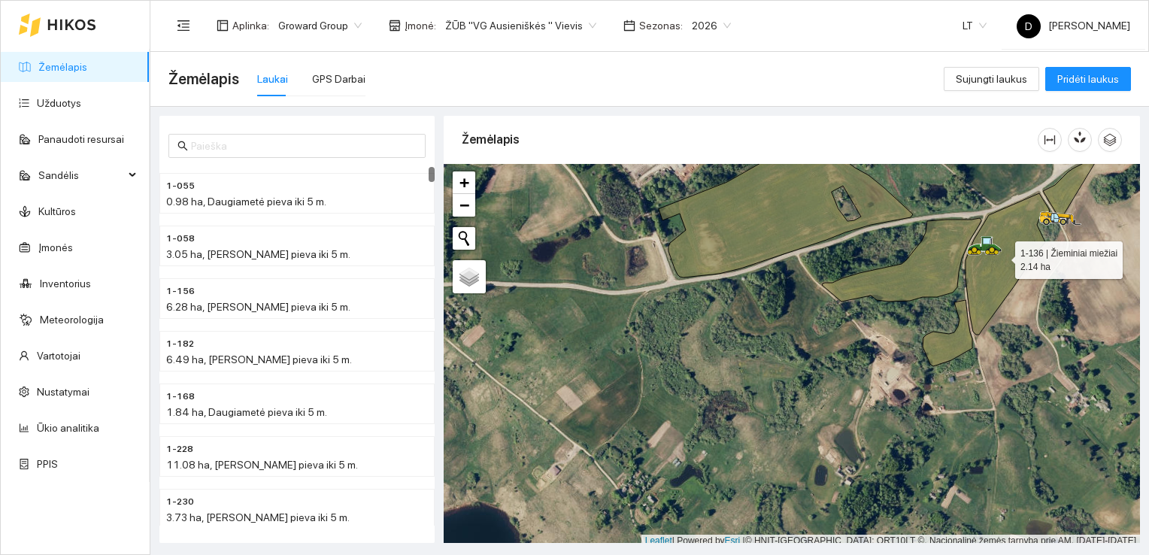
scroll to position [4, 0]
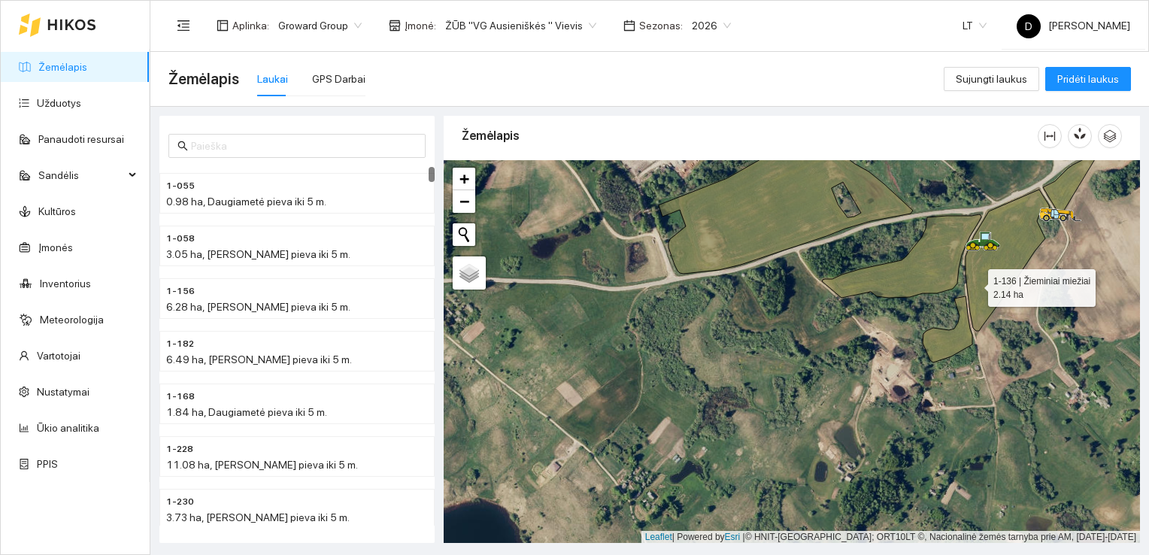
click at [974, 283] on icon at bounding box center [1007, 259] width 84 height 141
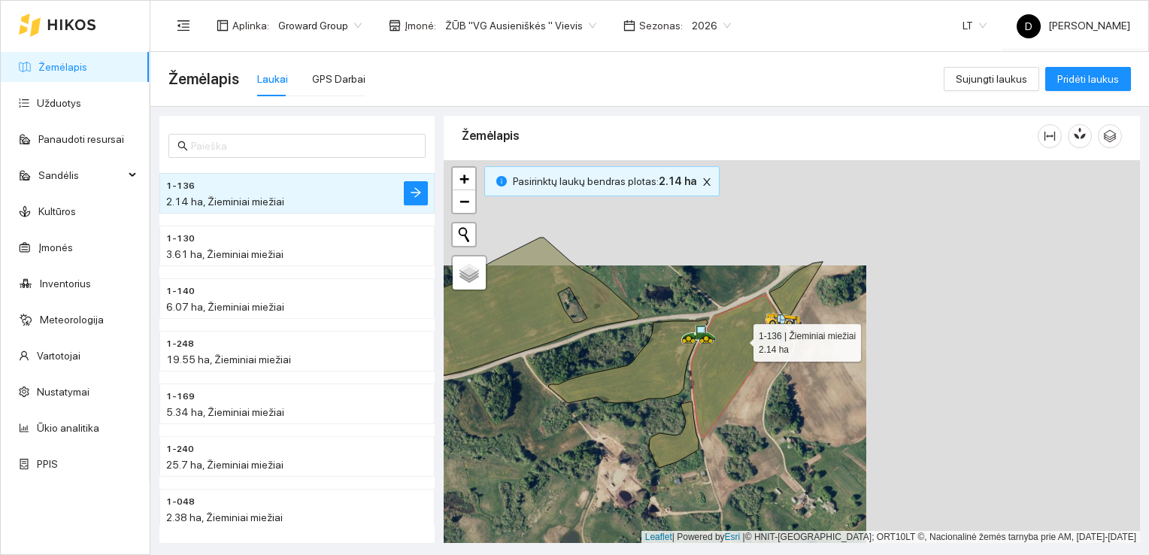
drag, startPoint x: 1016, startPoint y: 232, endPoint x: 738, endPoint y: 335, distance: 296.1
click at [738, 335] on icon at bounding box center [734, 365] width 84 height 141
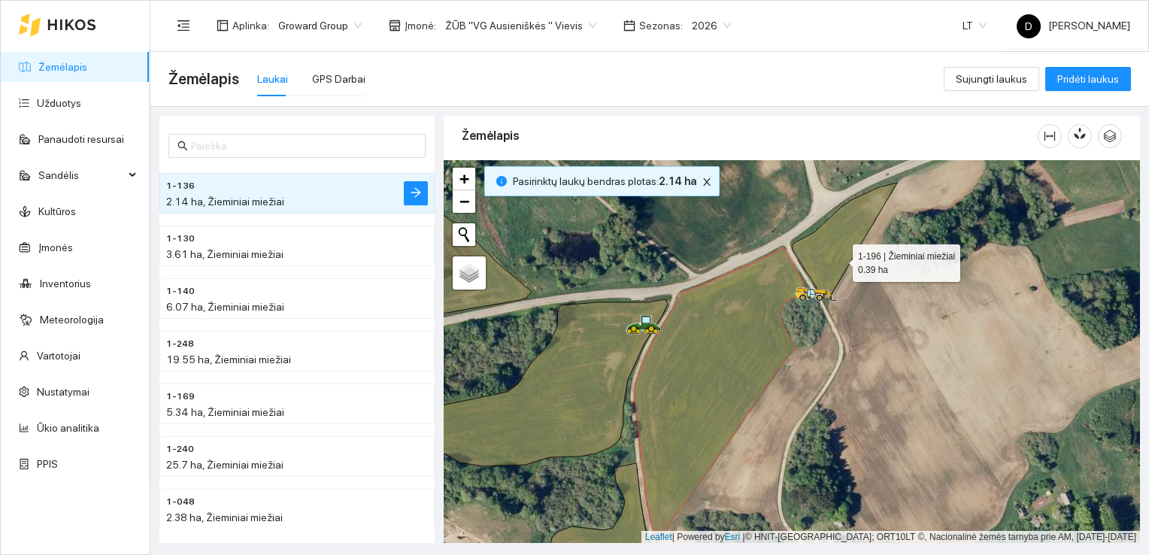
click at [839, 258] on icon at bounding box center [844, 241] width 105 height 117
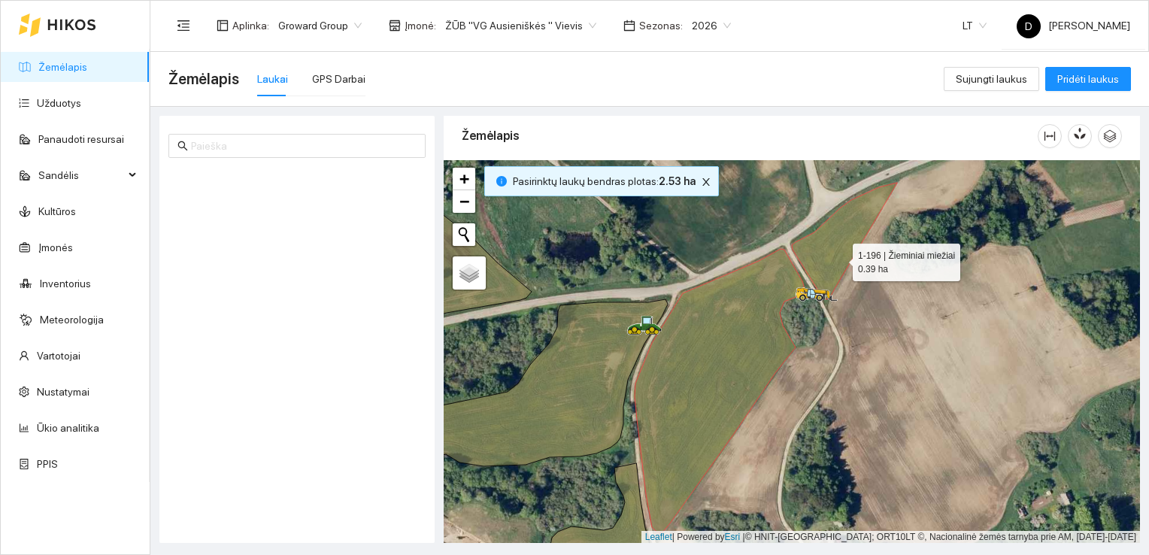
scroll to position [1942, 0]
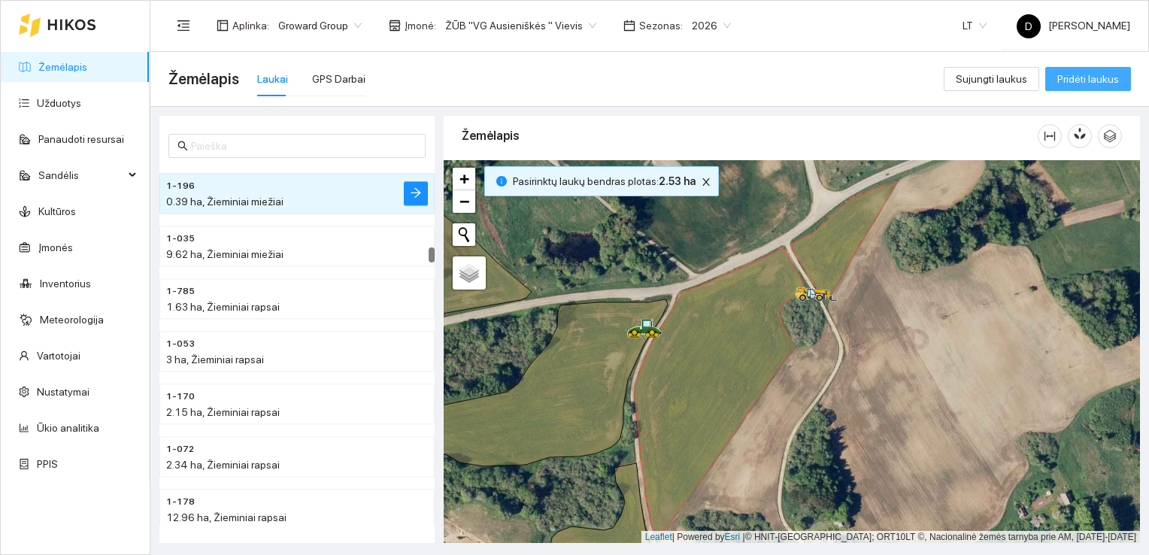
click at [1089, 77] on span "Pridėti laukus" at bounding box center [1088, 79] width 62 height 17
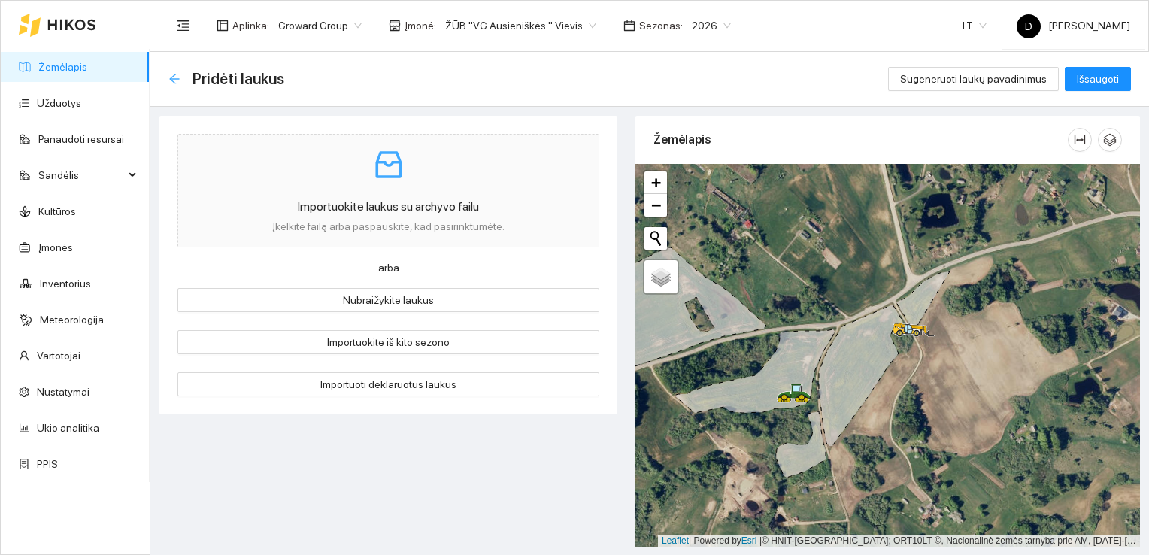
click at [172, 80] on icon "arrow-left" at bounding box center [174, 79] width 12 height 12
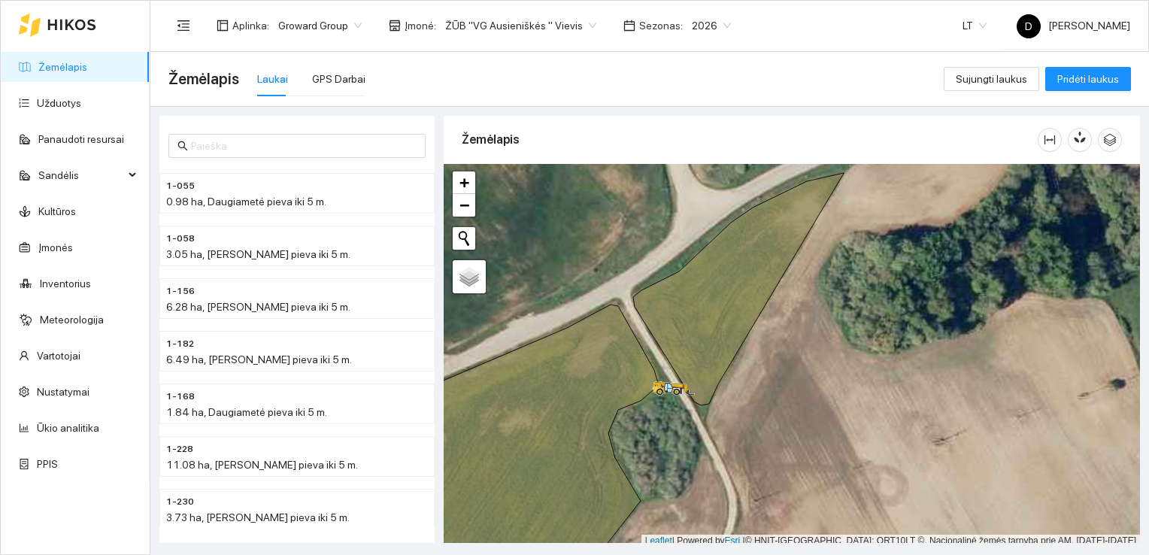
click at [492, 71] on div "Žemėlapis Laukai GPS Darbai" at bounding box center [555, 79] width 775 height 48
click at [510, 80] on div "Žemėlapis Laukai GPS Darbai" at bounding box center [555, 79] width 775 height 48
click at [678, 89] on div "Žemėlapis Laukai GPS Darbai" at bounding box center [555, 79] width 775 height 48
click at [623, 93] on div "Žemėlapis Laukai GPS Darbai" at bounding box center [555, 79] width 775 height 48
click at [385, 81] on div "Žemėlapis Laukai GPS Darbai" at bounding box center [555, 79] width 775 height 48
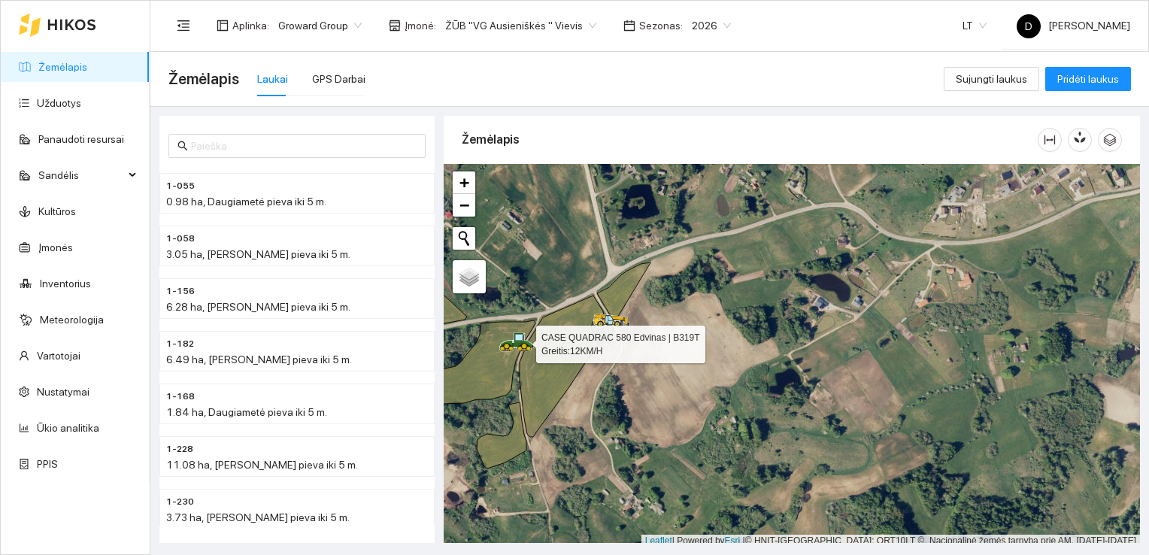
scroll to position [4, 0]
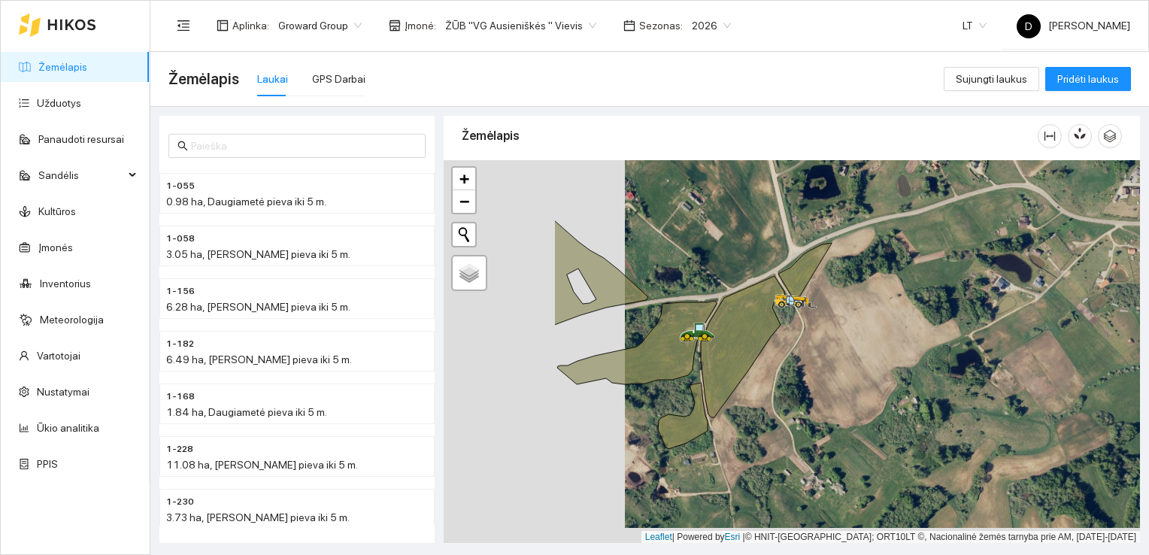
drag, startPoint x: 517, startPoint y: 344, endPoint x: 698, endPoint y: 327, distance: 181.9
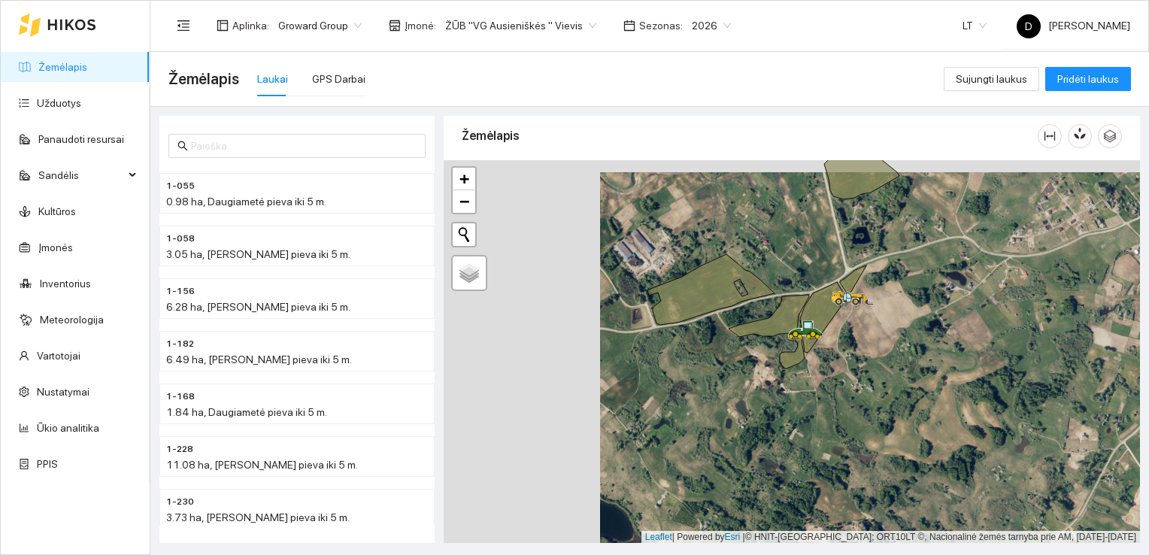
drag, startPoint x: 625, startPoint y: 284, endPoint x: 782, endPoint y: 295, distance: 157.5
click at [782, 296] on div at bounding box center [791, 351] width 696 height 383
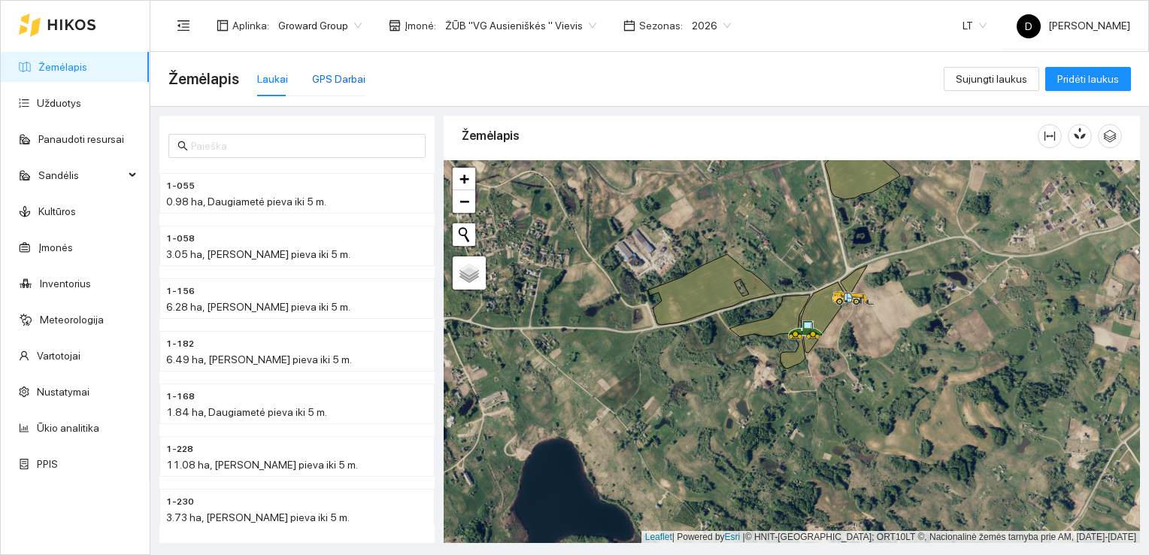
click at [347, 75] on div "GPS Darbai" at bounding box center [338, 79] width 53 height 17
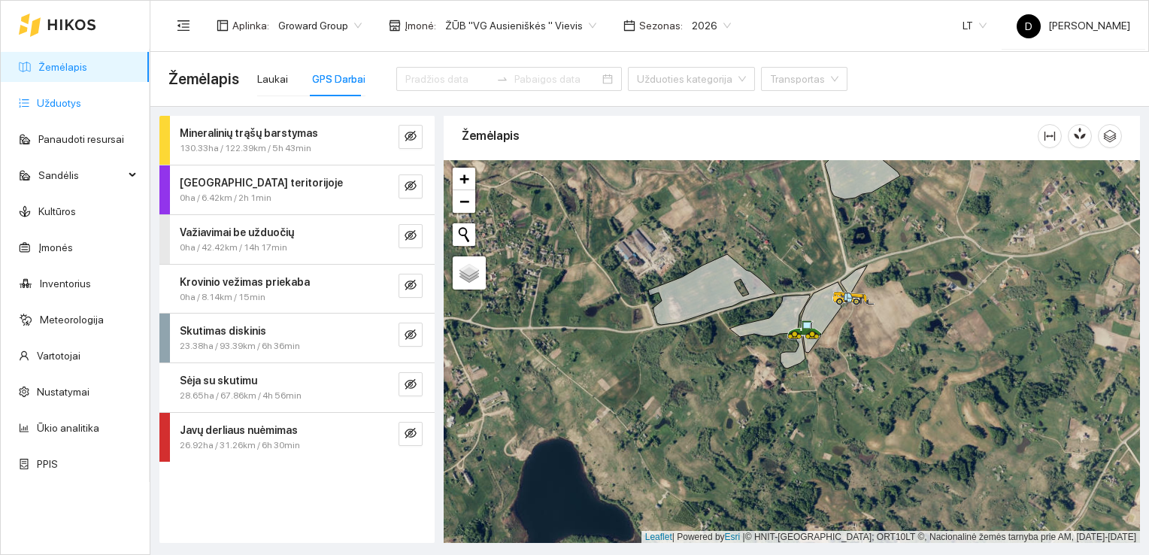
click at [62, 98] on link "Užduotys" at bounding box center [59, 103] width 44 height 12
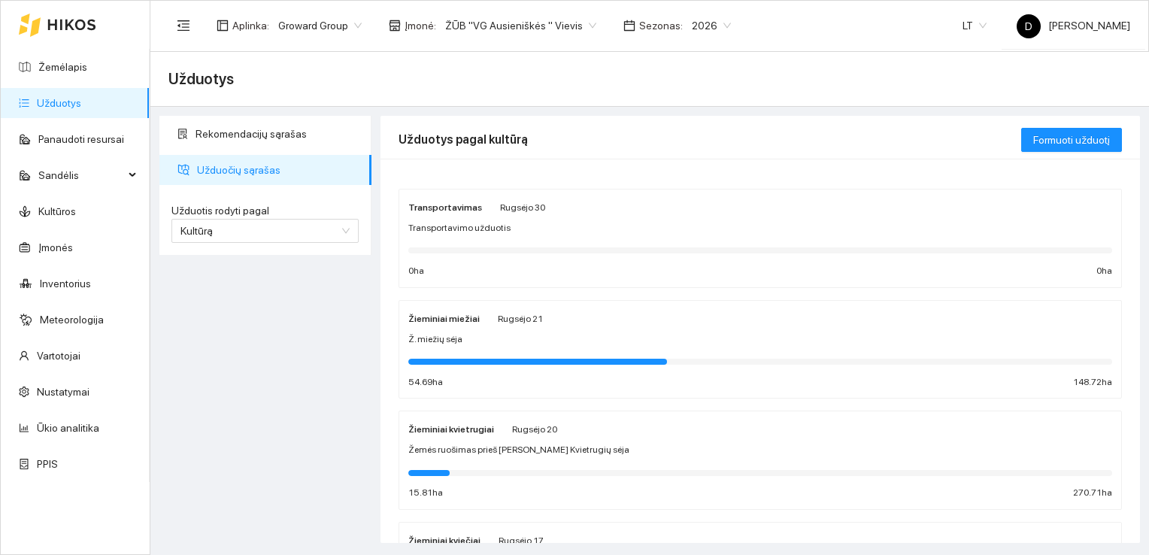
click at [213, 310] on div "Rekomendacijų sąrašas Užduočių sąrašas Užduotis rodyti pagal Kultūrą Užduotis r…" at bounding box center [265, 329] width 221 height 427
click at [62, 65] on link "Žemėlapis" at bounding box center [62, 67] width 49 height 12
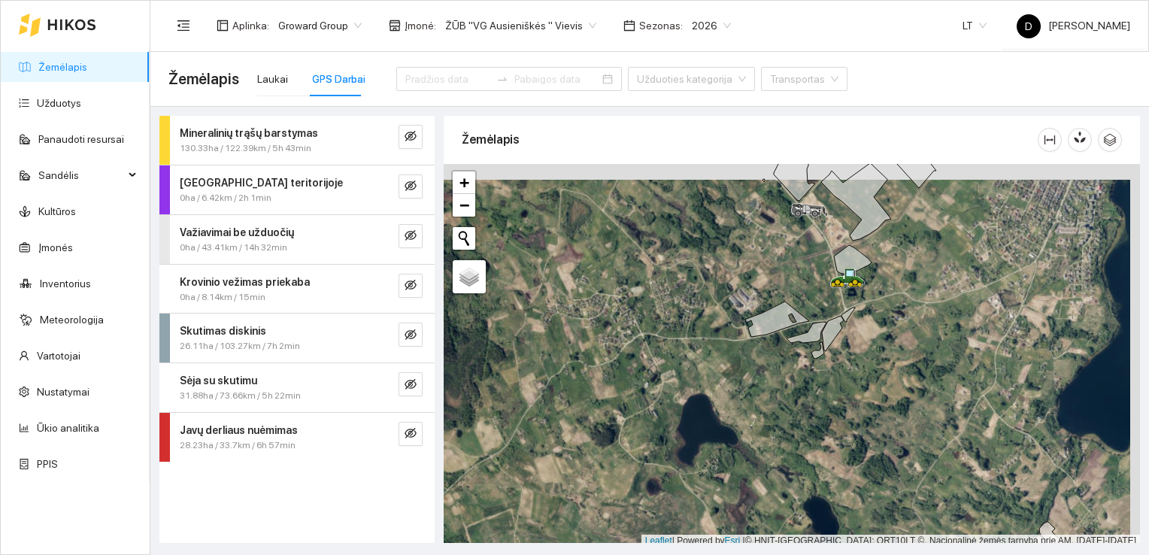
scroll to position [4, 0]
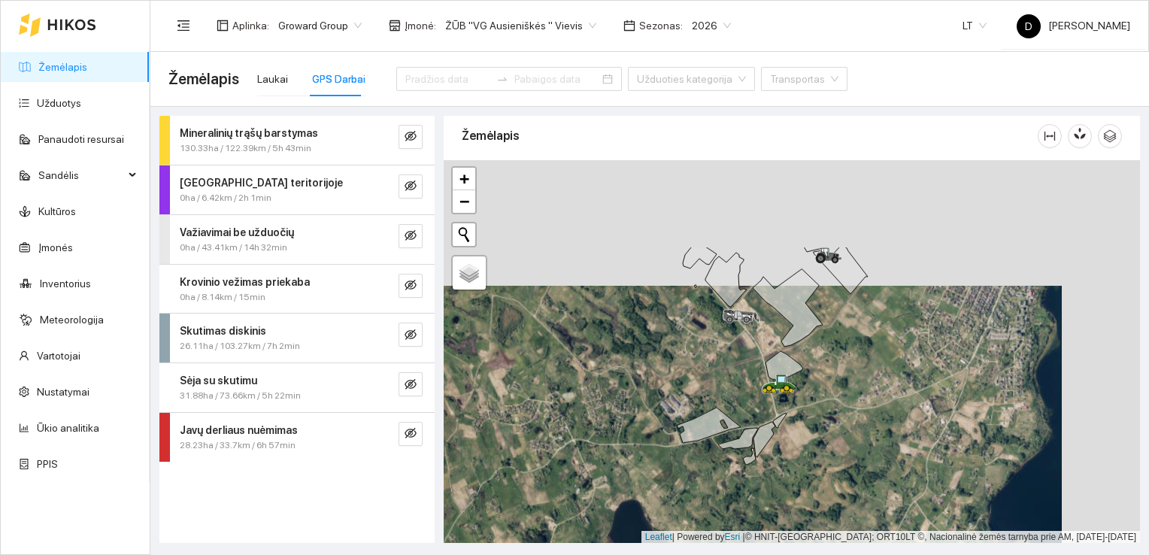
drag, startPoint x: 873, startPoint y: 285, endPoint x: 785, endPoint y: 431, distance: 170.9
click at [785, 431] on div at bounding box center [791, 351] width 696 height 383
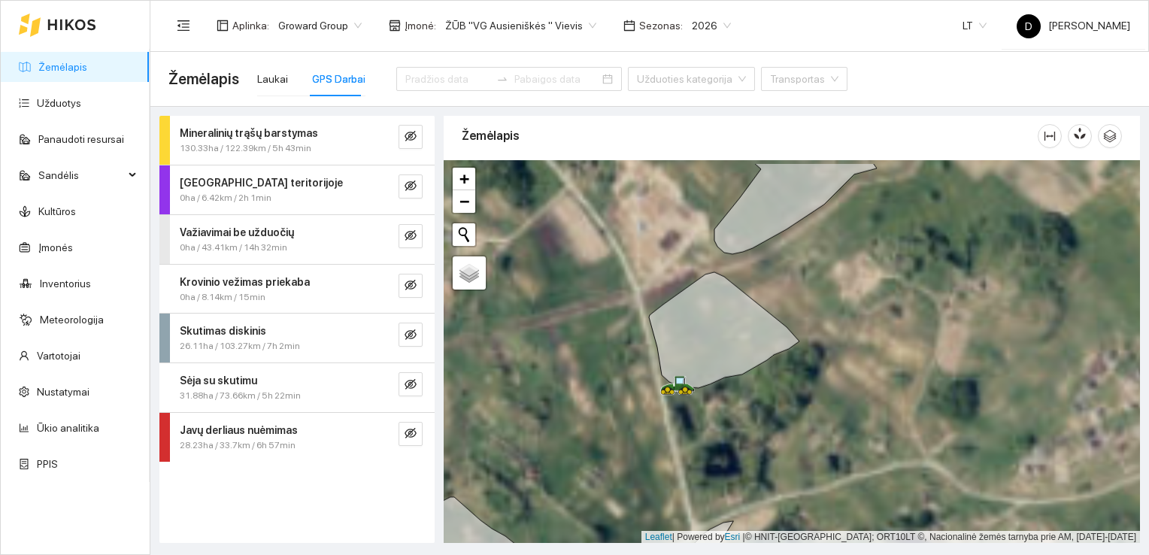
drag, startPoint x: 728, startPoint y: 350, endPoint x: 722, endPoint y: 392, distance: 42.5
click at [722, 392] on div at bounding box center [791, 351] width 696 height 383
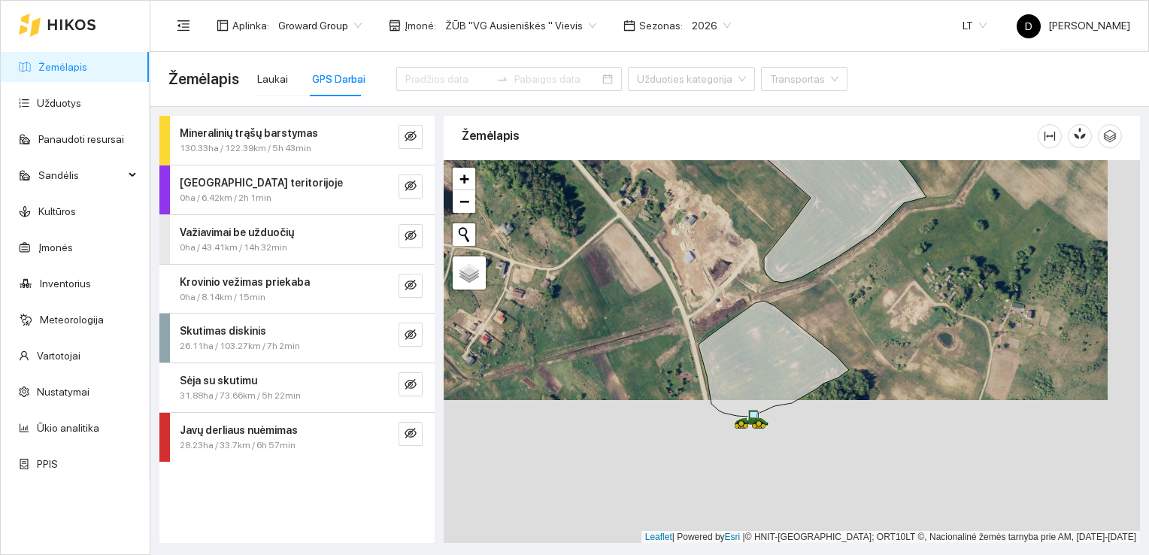
drag, startPoint x: 772, startPoint y: 395, endPoint x: 731, endPoint y: 229, distance: 170.5
click at [731, 229] on div at bounding box center [791, 351] width 696 height 383
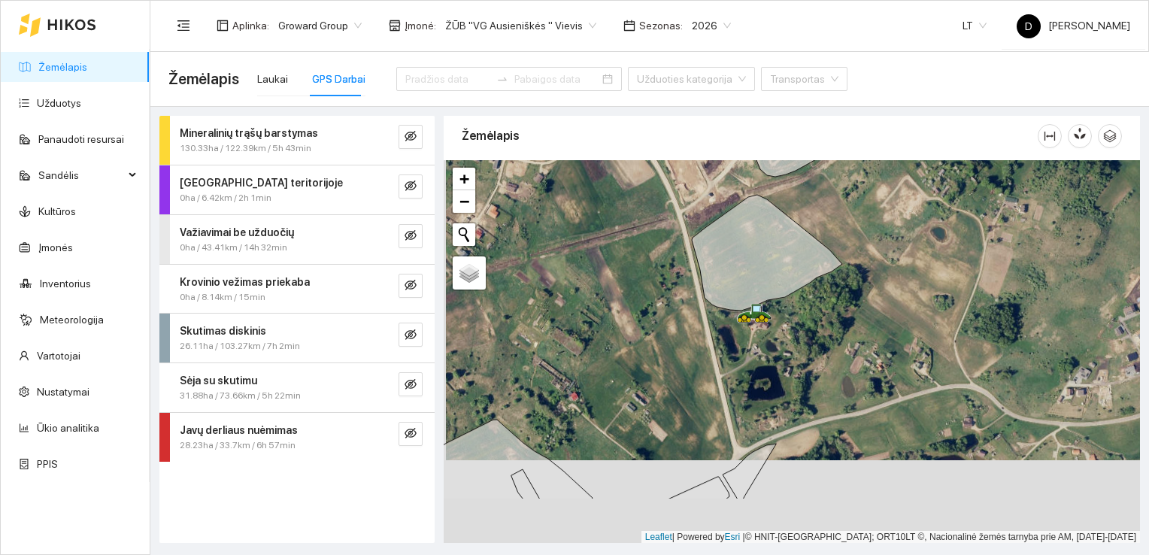
drag, startPoint x: 805, startPoint y: 489, endPoint x: 807, endPoint y: 378, distance: 110.5
click at [807, 378] on div at bounding box center [791, 351] width 696 height 383
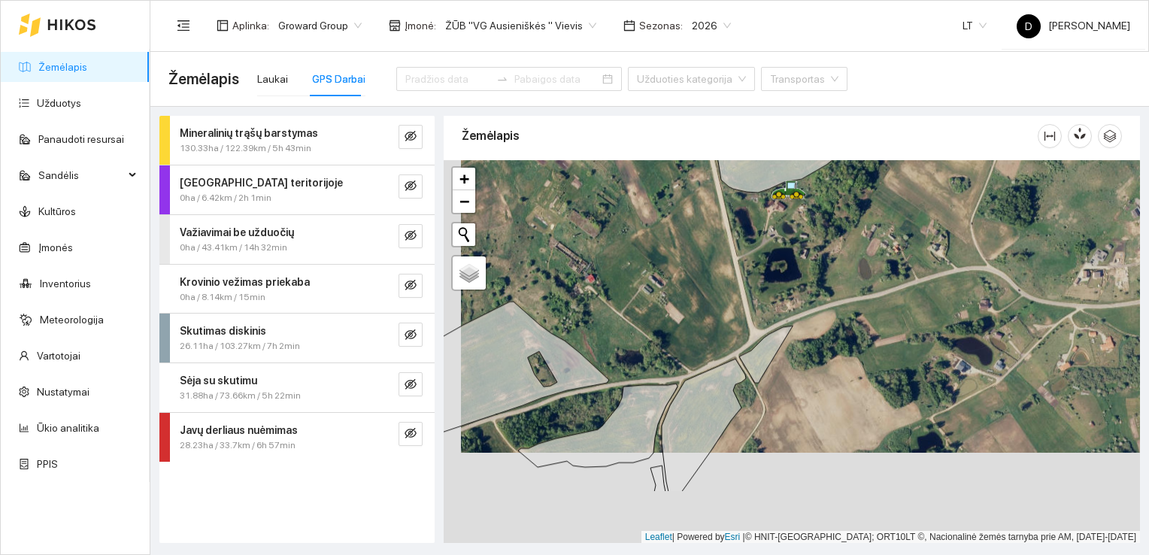
drag, startPoint x: 673, startPoint y: 429, endPoint x: 691, endPoint y: 338, distance: 92.6
click at [691, 338] on div at bounding box center [791, 351] width 696 height 383
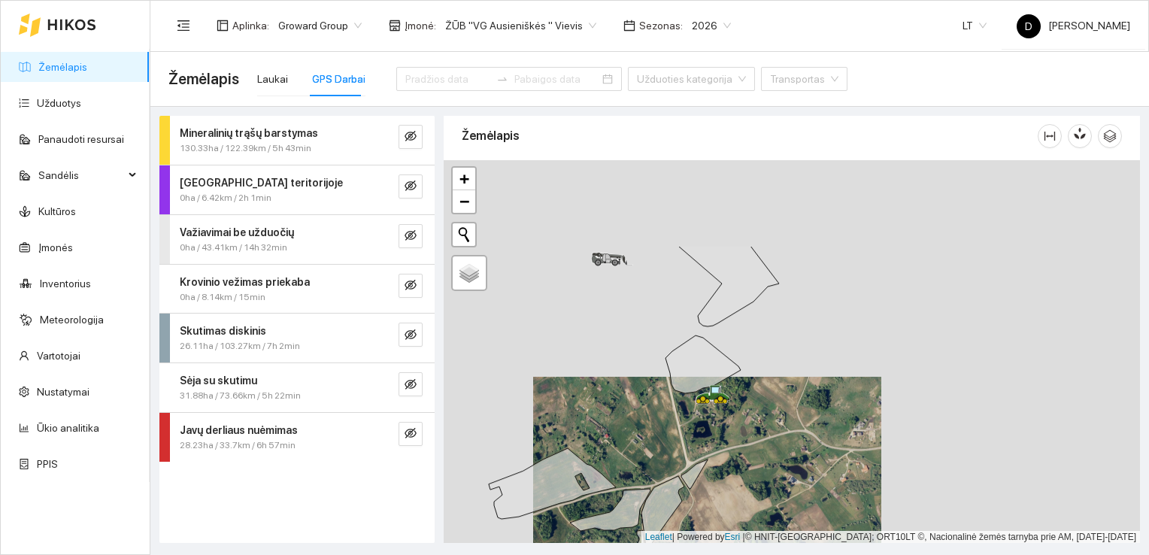
drag, startPoint x: 688, startPoint y: 316, endPoint x: 649, endPoint y: 442, distance: 132.0
click at [650, 444] on div at bounding box center [791, 351] width 696 height 383
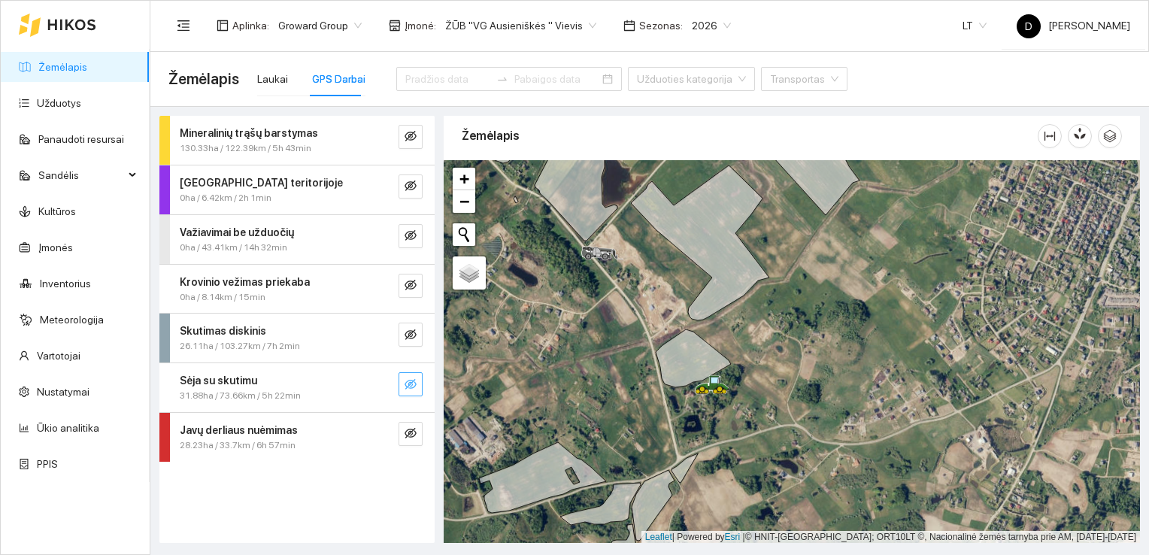
click at [412, 380] on icon "eye-invisible" at bounding box center [410, 384] width 12 height 11
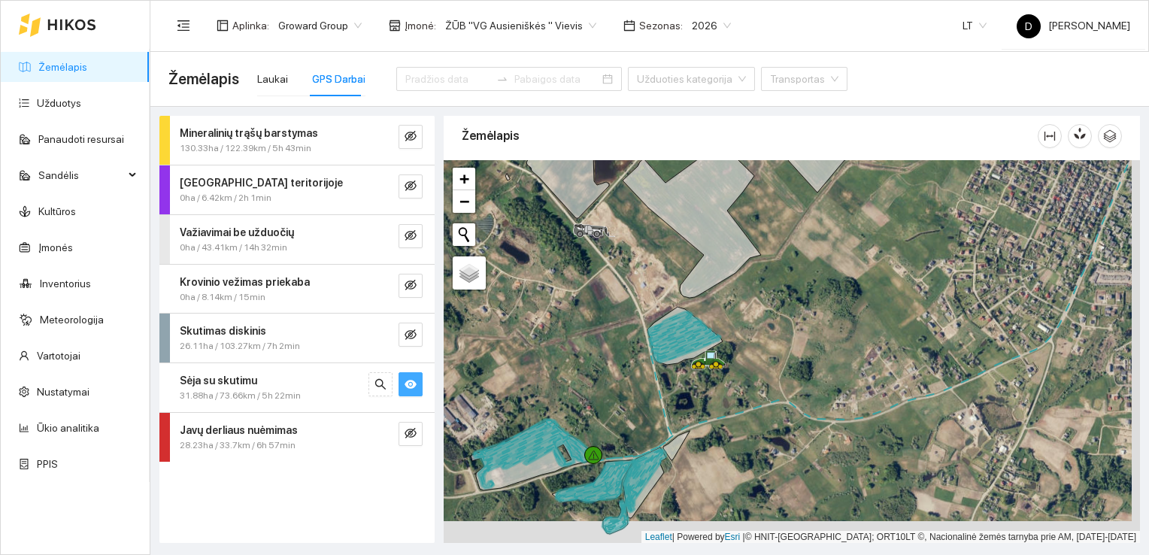
drag, startPoint x: 679, startPoint y: 412, endPoint x: 670, endPoint y: 389, distance: 24.0
click at [670, 389] on div at bounding box center [791, 351] width 696 height 383
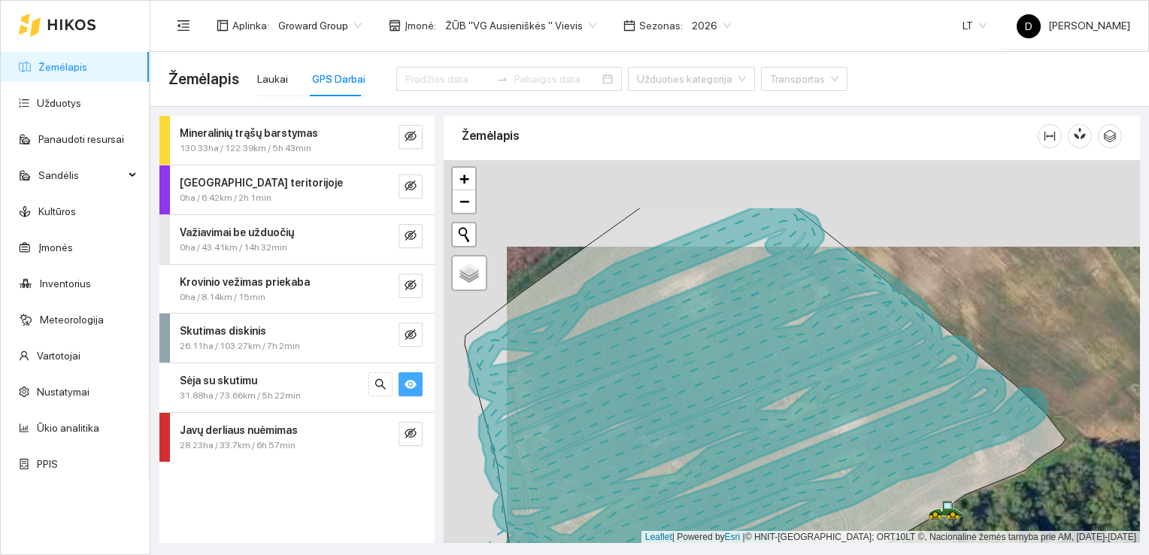
drag, startPoint x: 646, startPoint y: 289, endPoint x: 710, endPoint y: 377, distance: 108.7
click at [710, 377] on icon at bounding box center [757, 407] width 578 height 402
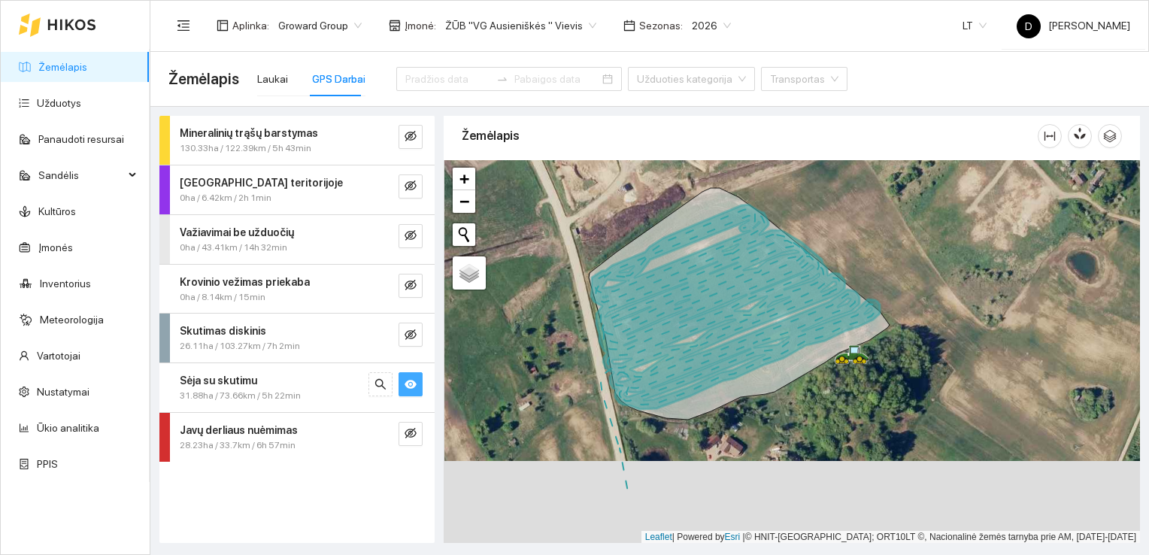
drag, startPoint x: 713, startPoint y: 371, endPoint x: 713, endPoint y: 338, distance: 33.1
click at [713, 338] on icon at bounding box center [735, 306] width 289 height 204
